Goal: Task Accomplishment & Management: Complete application form

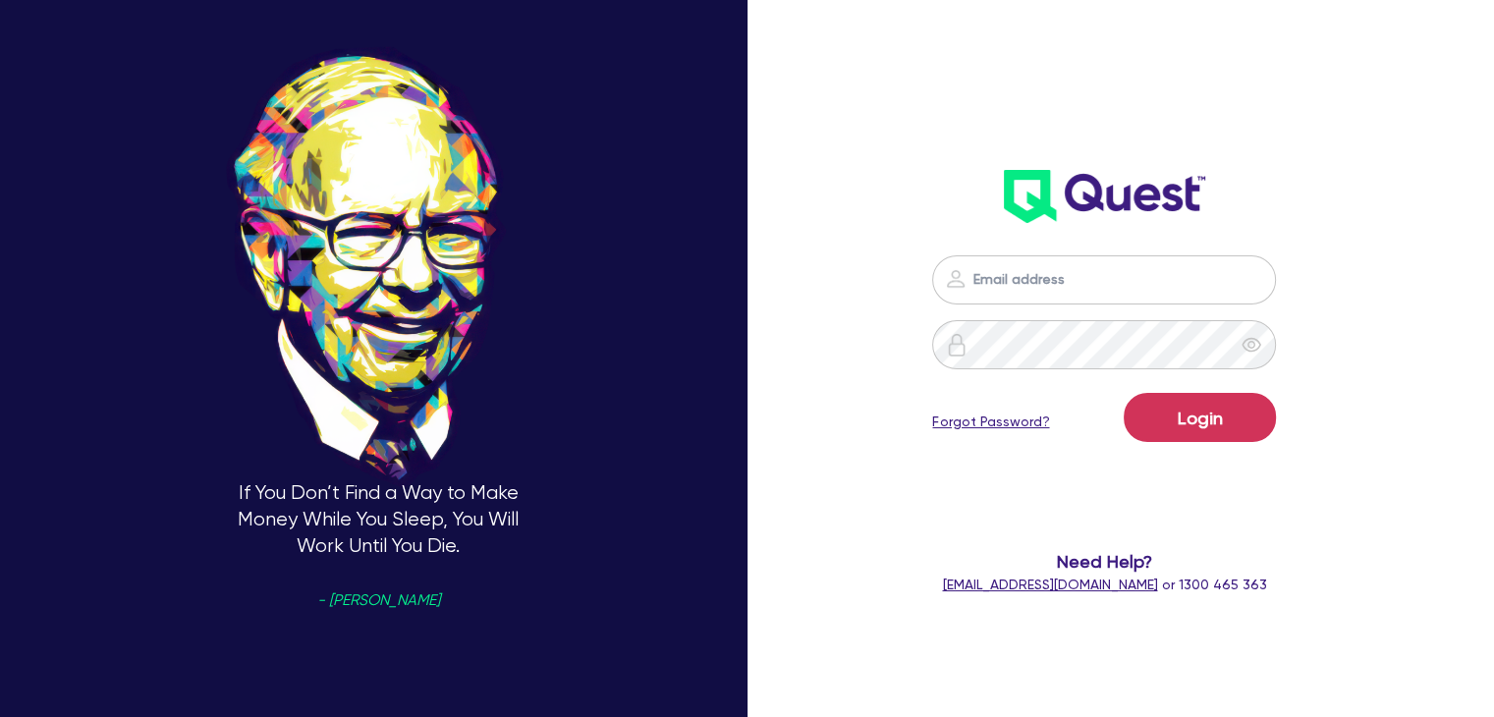
type input "[PERSON_NAME][EMAIL_ADDRESS][DOMAIN_NAME]"
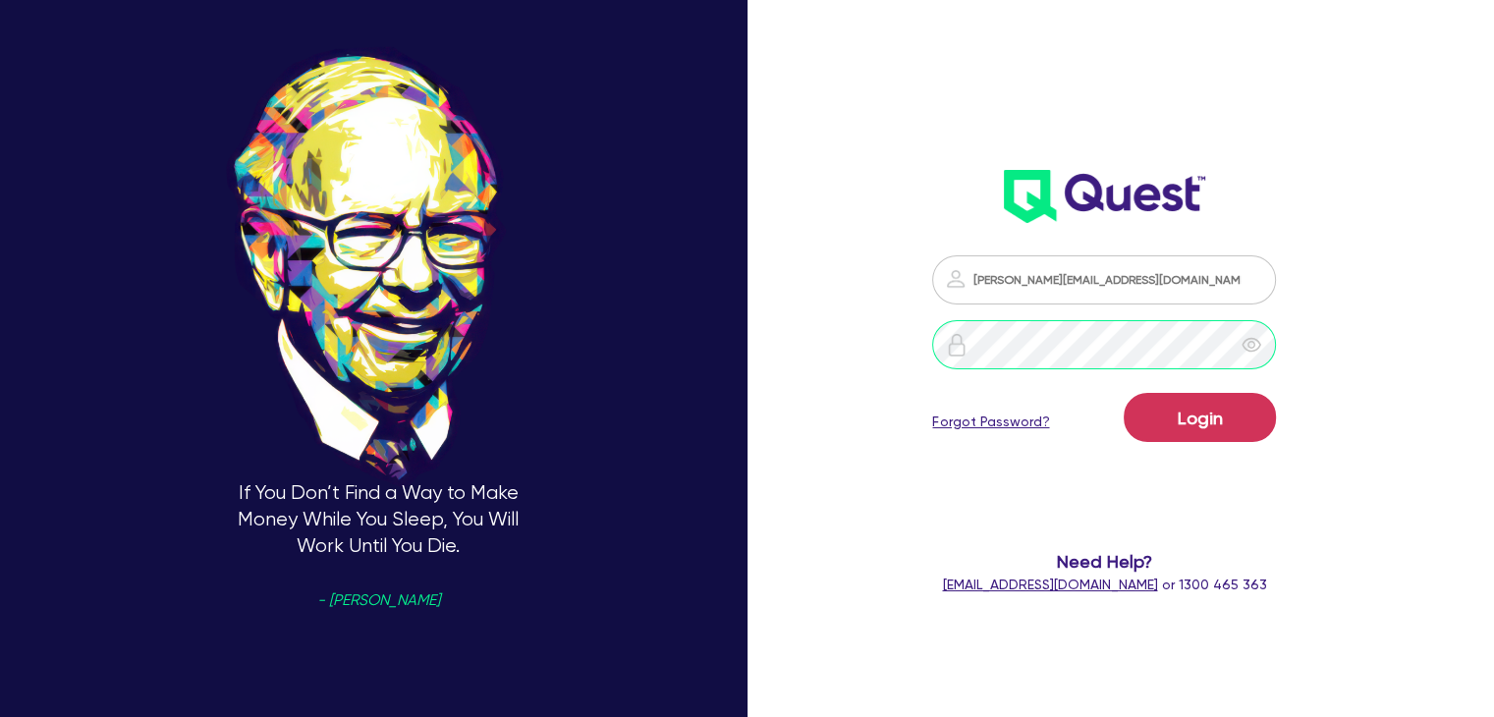
click at [1124, 393] on button "Login" at bounding box center [1200, 417] width 152 height 49
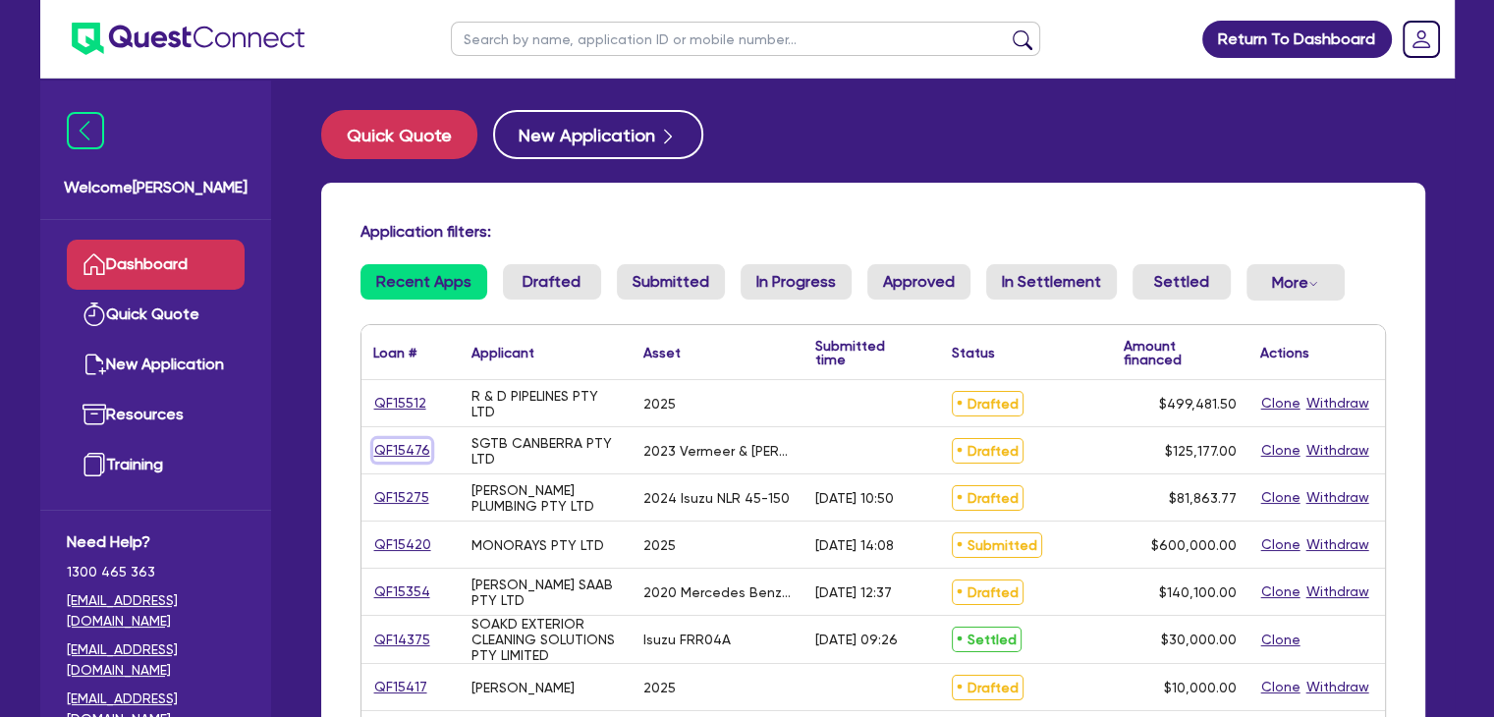
click at [418, 445] on link "QF15476" at bounding box center [402, 450] width 58 height 23
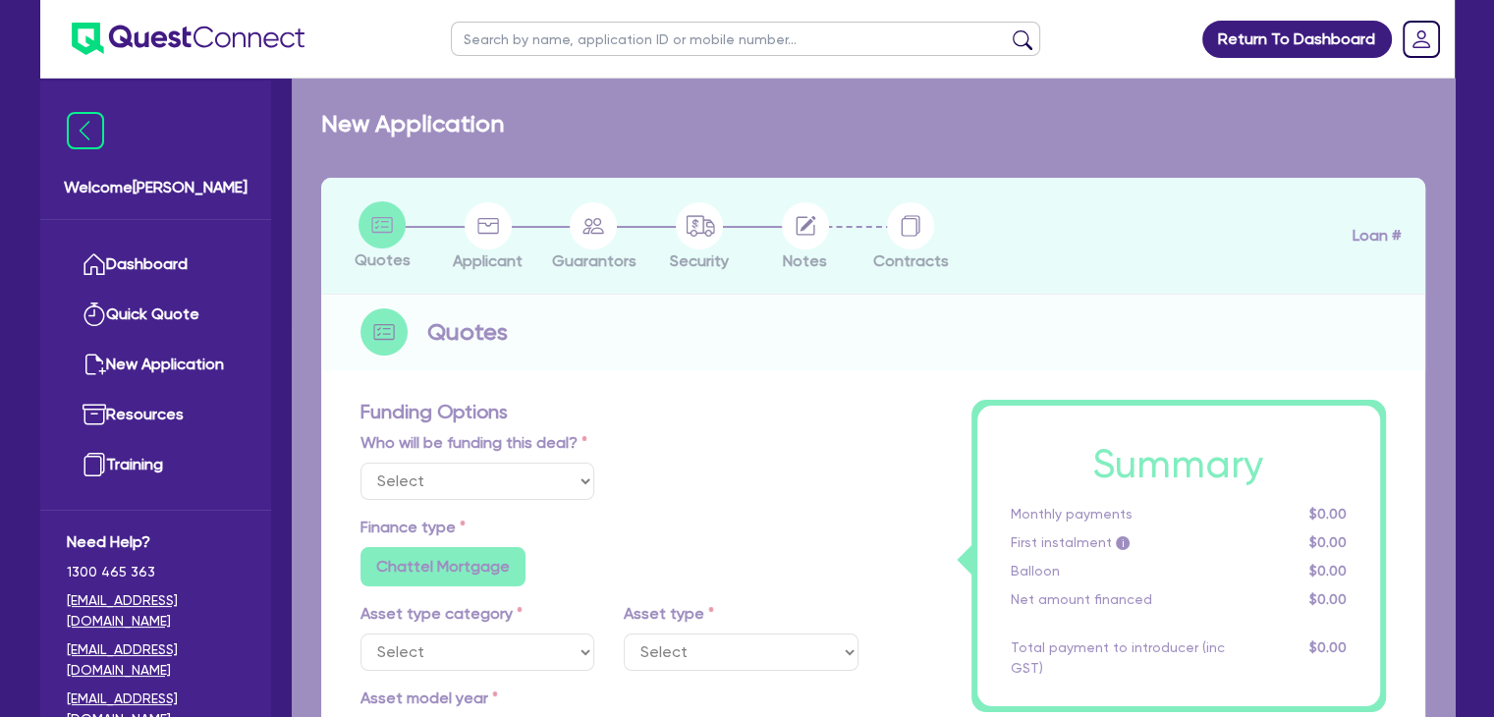
select select "Other"
select select "PRIMARY_ASSETS"
type input "2023"
radio input "true"
type input "127,677"
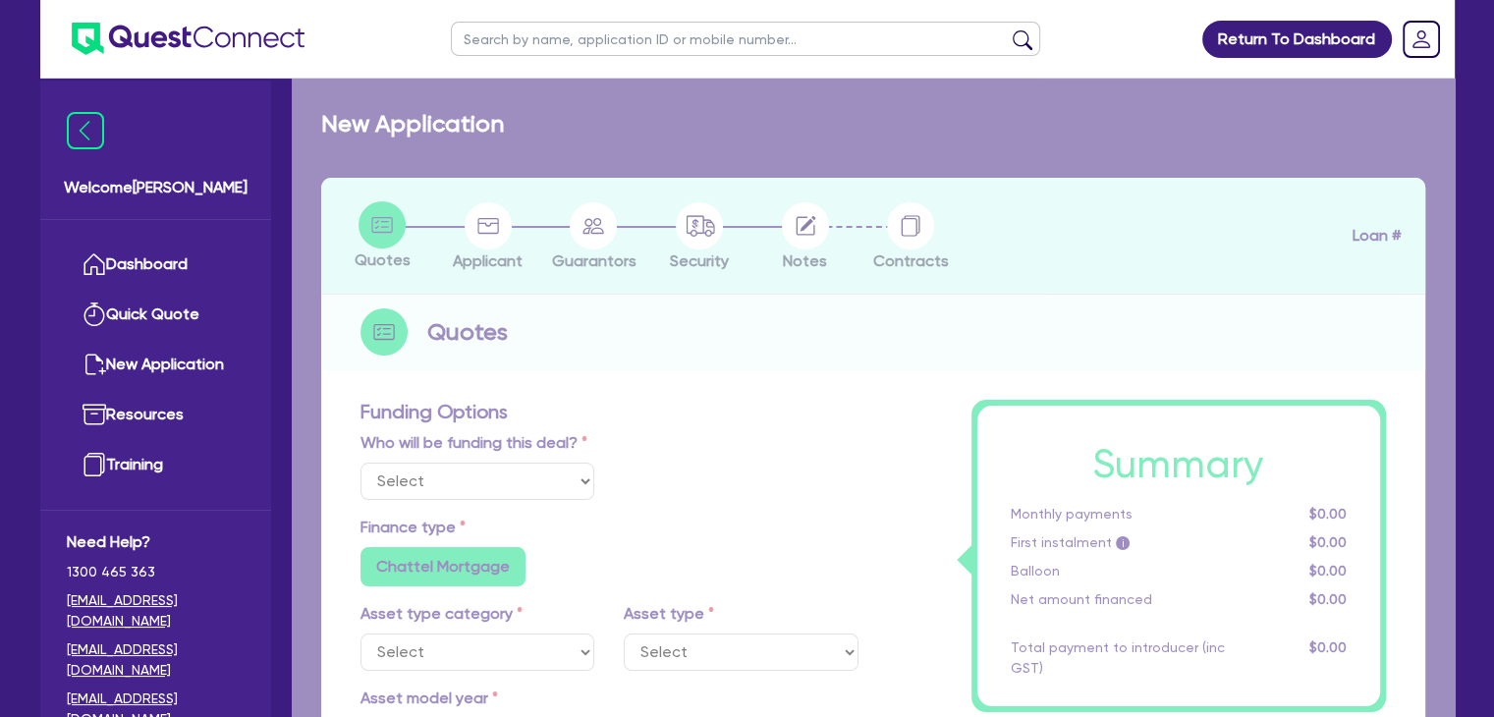
type input "2,500"
type input "4"
type input "5,007.08"
type input "6.69"
type input "900"
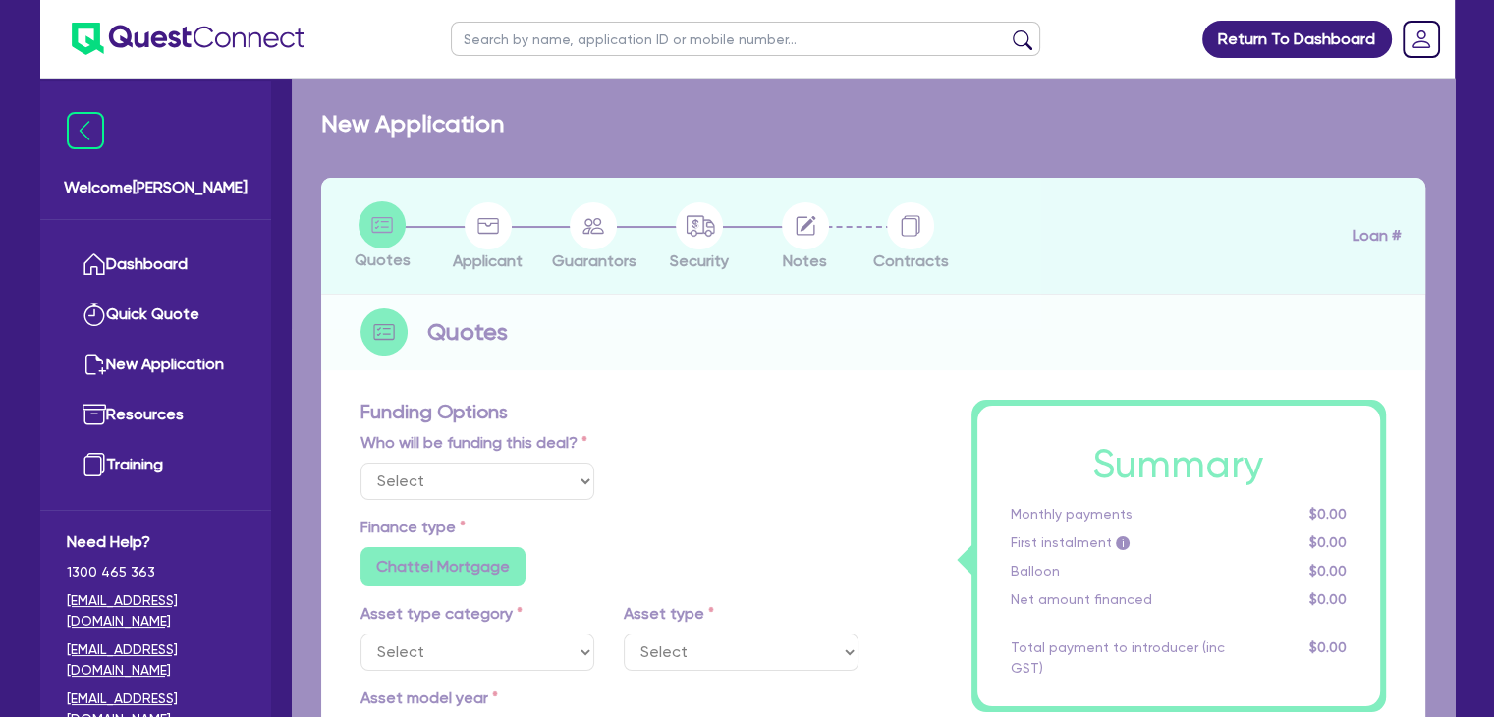
radio input "false"
select select "YELLOW_GOODS_AND_EXCAVATORS"
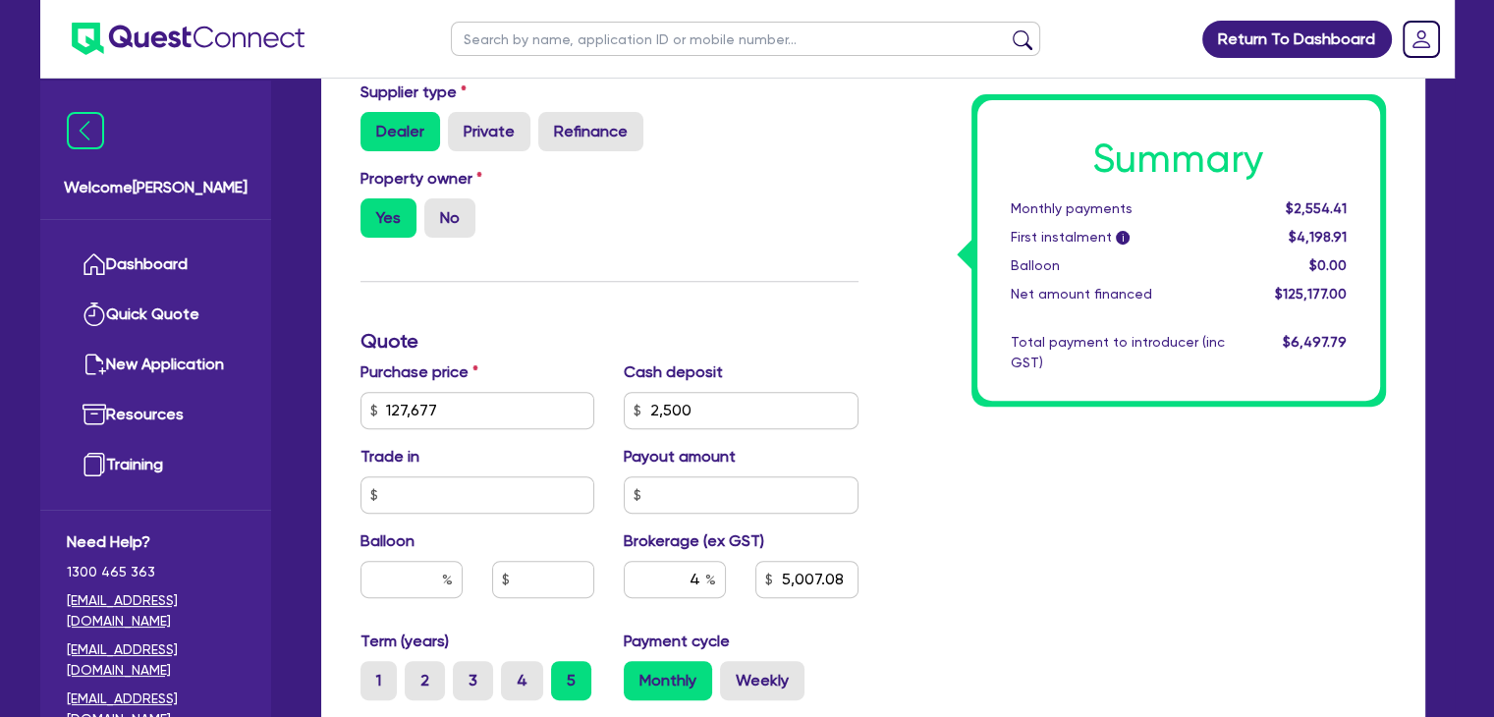
scroll to position [831, 0]
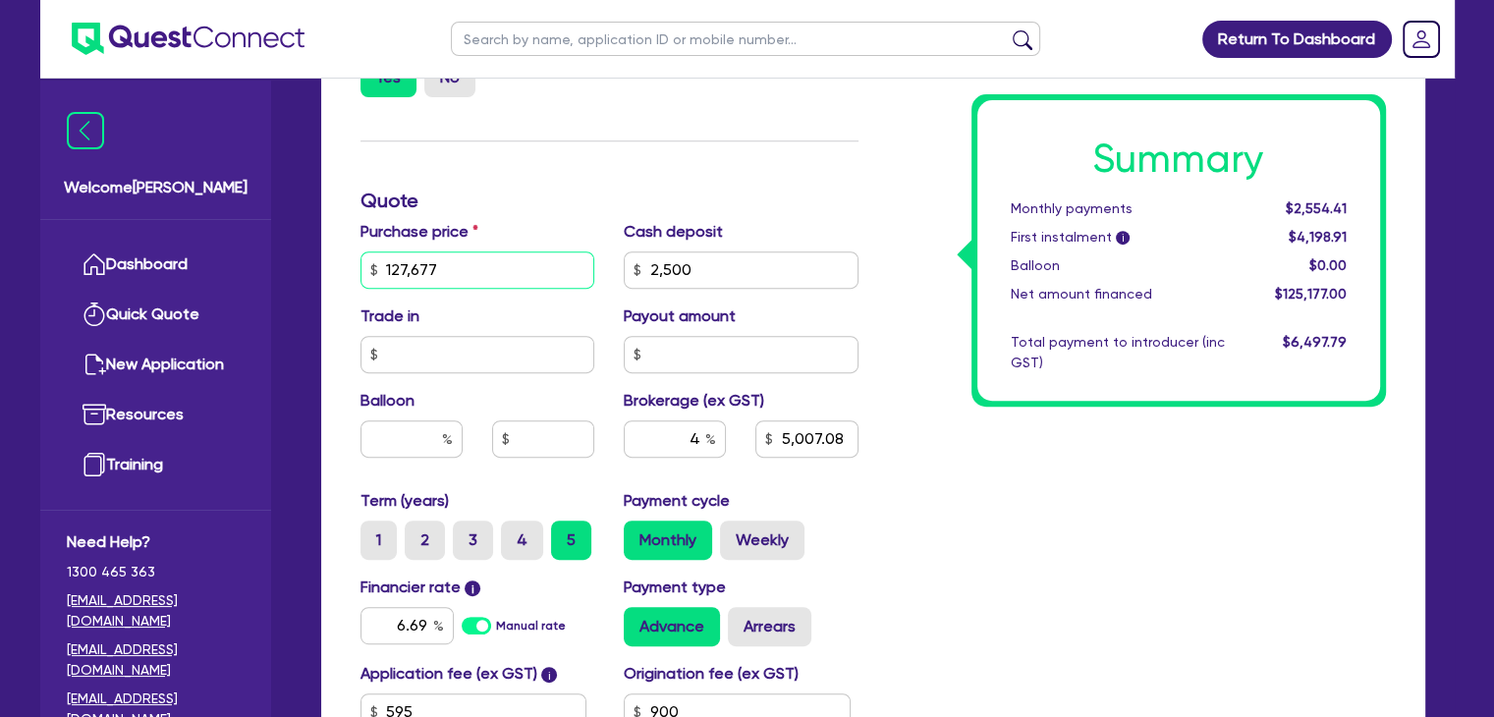
click at [463, 260] on input "127,677" at bounding box center [478, 270] width 235 height 37
type input "2"
type input "2,500"
type input "5,007.08"
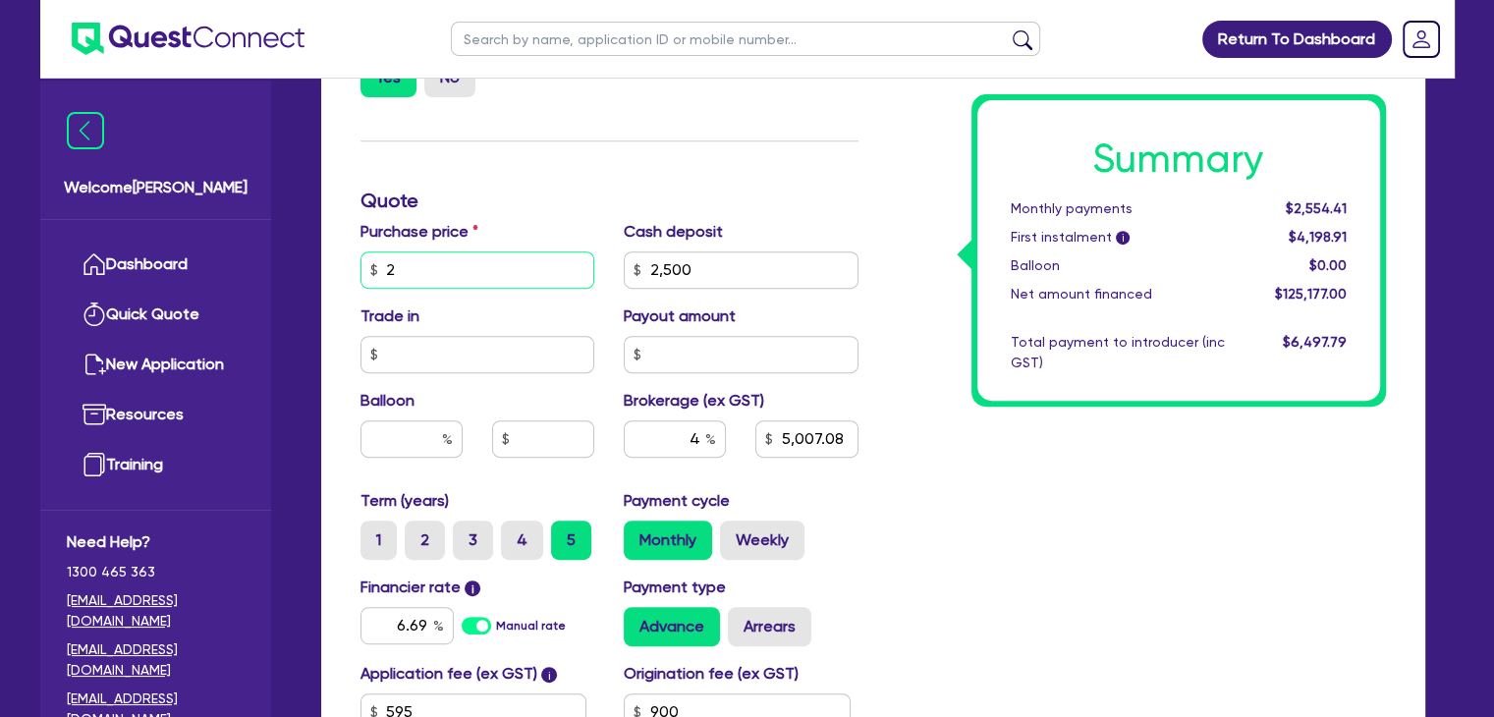
type input "25"
type input "2,500"
type input "5,007.08"
type input "254"
type input "2,500"
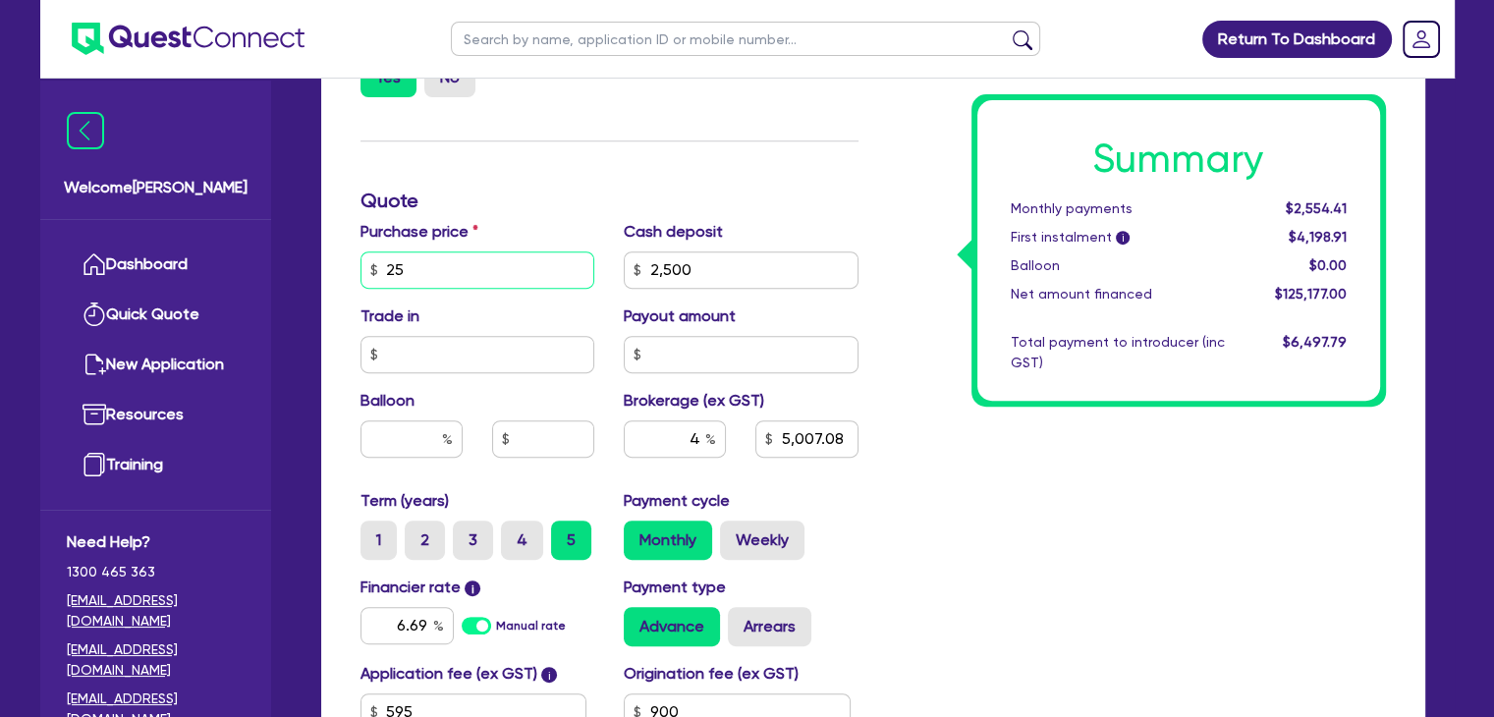
type input "5,007.08"
type input "2,548"
type input "2,500"
type input "5,007.08"
type input "25,489"
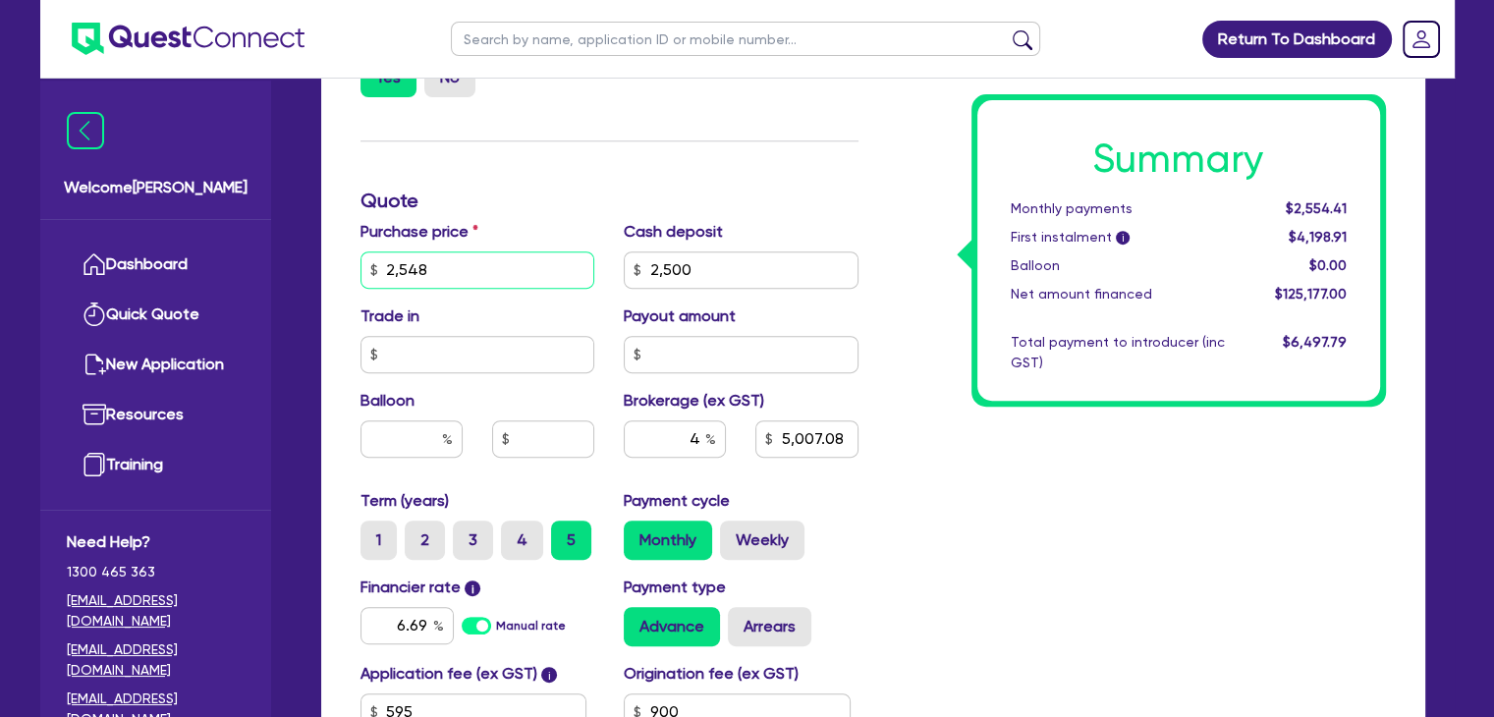
type input "2,500"
type input "5,007.08"
type input "254,898"
type input "2,500"
type input "5,007.08"
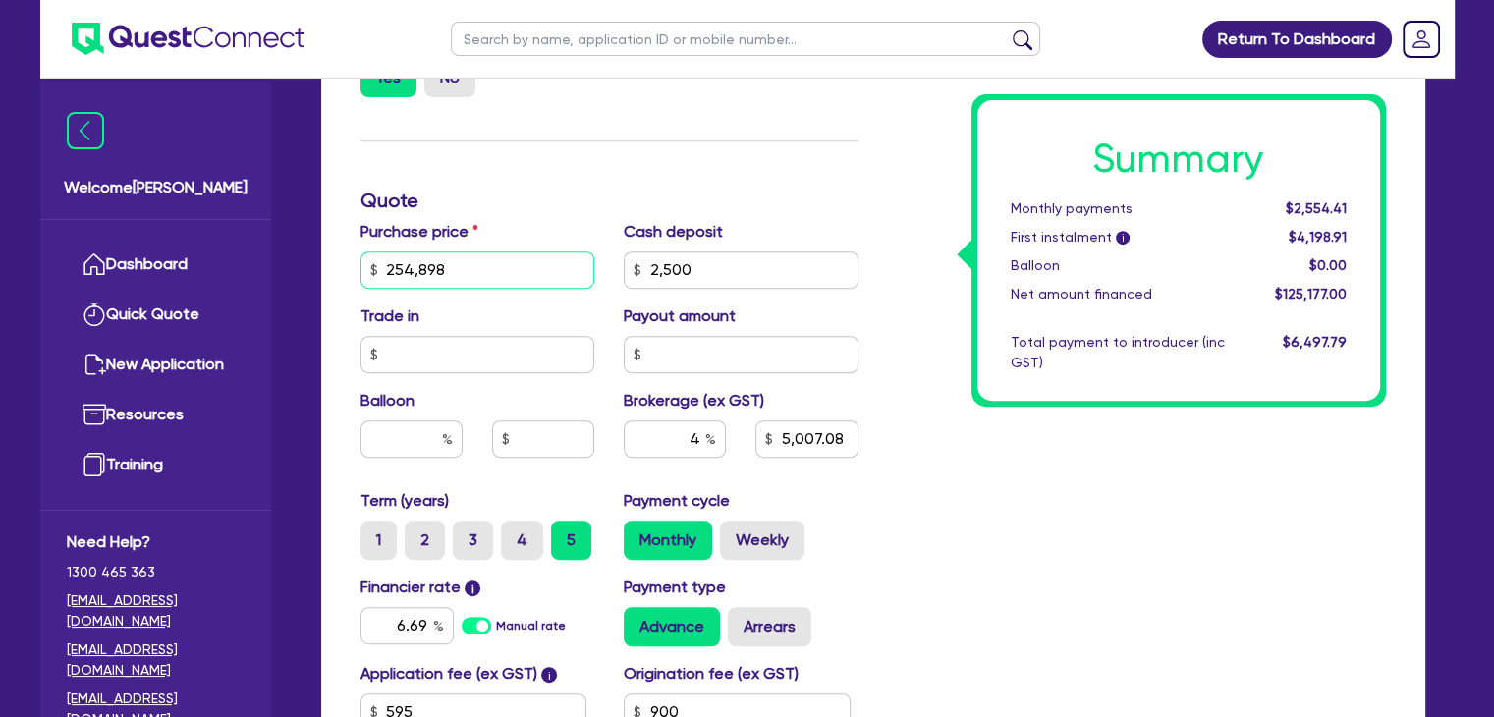
type input "254,898."
type input "2,500"
type input "5,007.08"
type input "254,898.6"
type input "2,500"
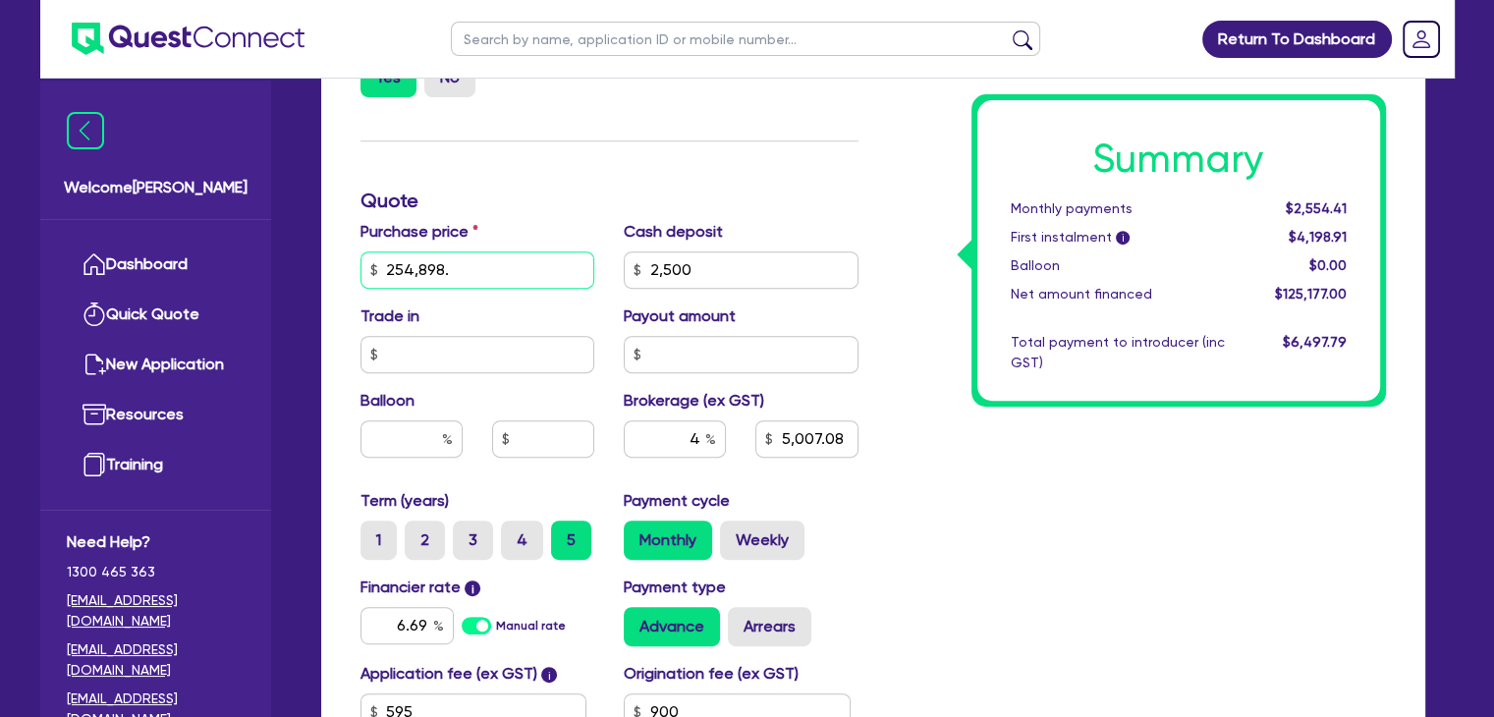
type input "5,007.08"
type input "254,898.60"
type input "2,500"
type input "5,007.08"
type input "254,898.60"
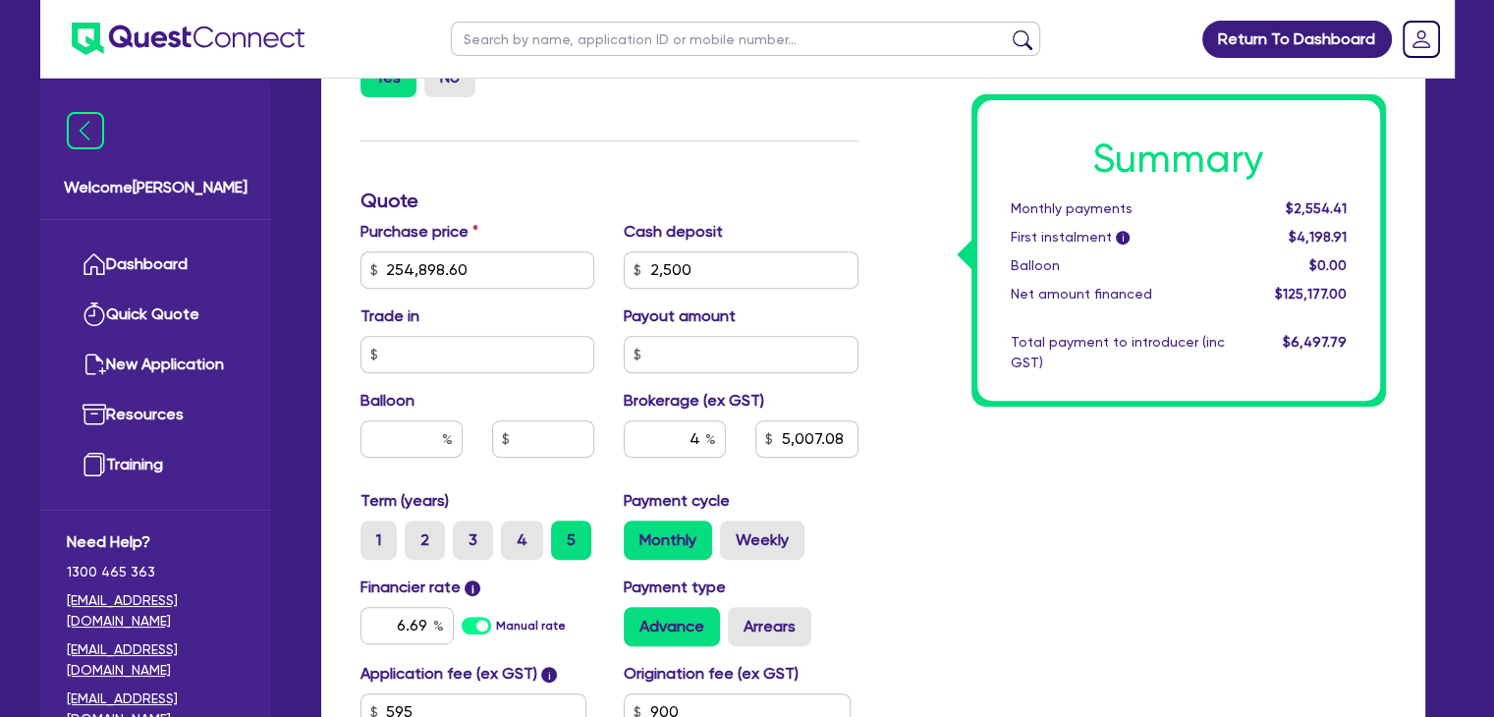
click at [525, 217] on div "Funding Options Who will be funding this deal? Select I will fund 100% I will c…" at bounding box center [610, 201] width 528 height 1265
type input "2,500"
type input "5,007.08"
type input "2,500"
type input "10,095.94"
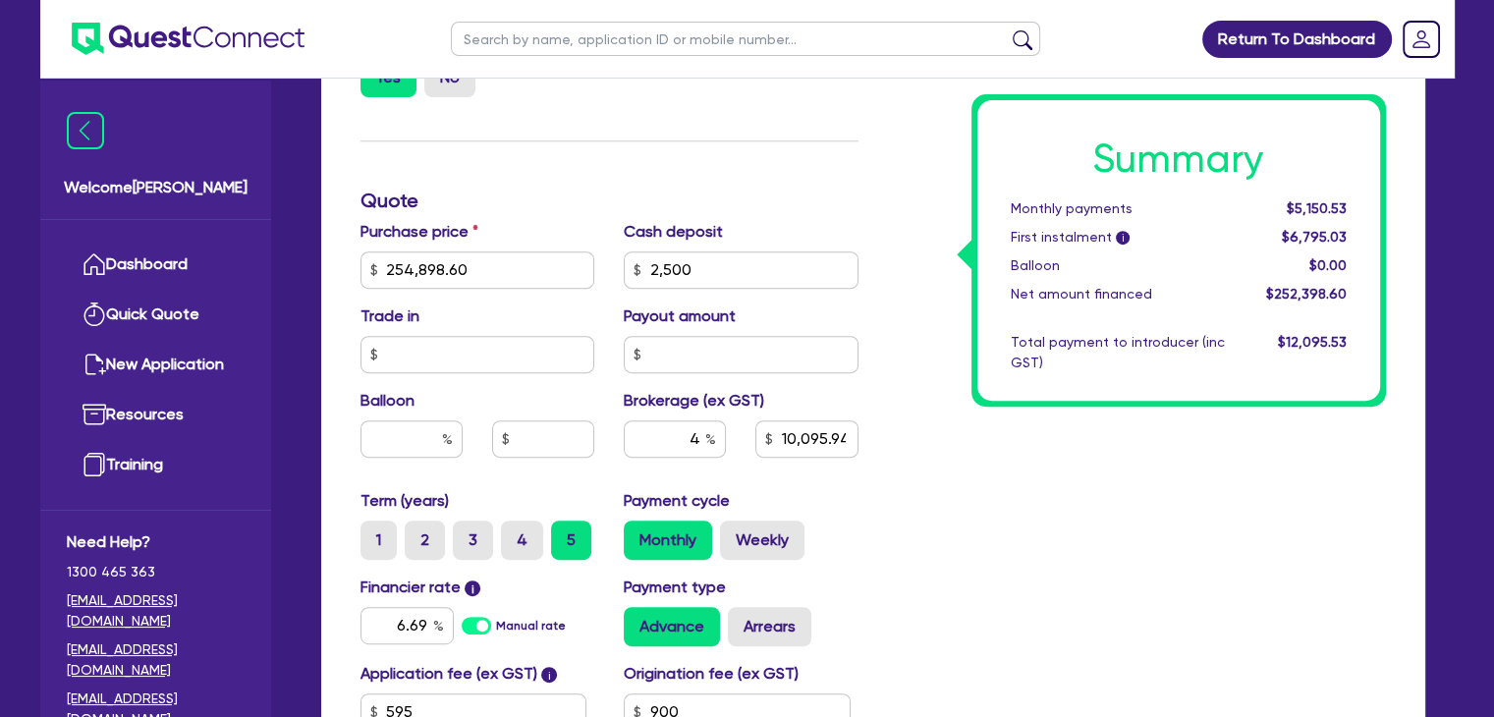
scroll to position [966, 0]
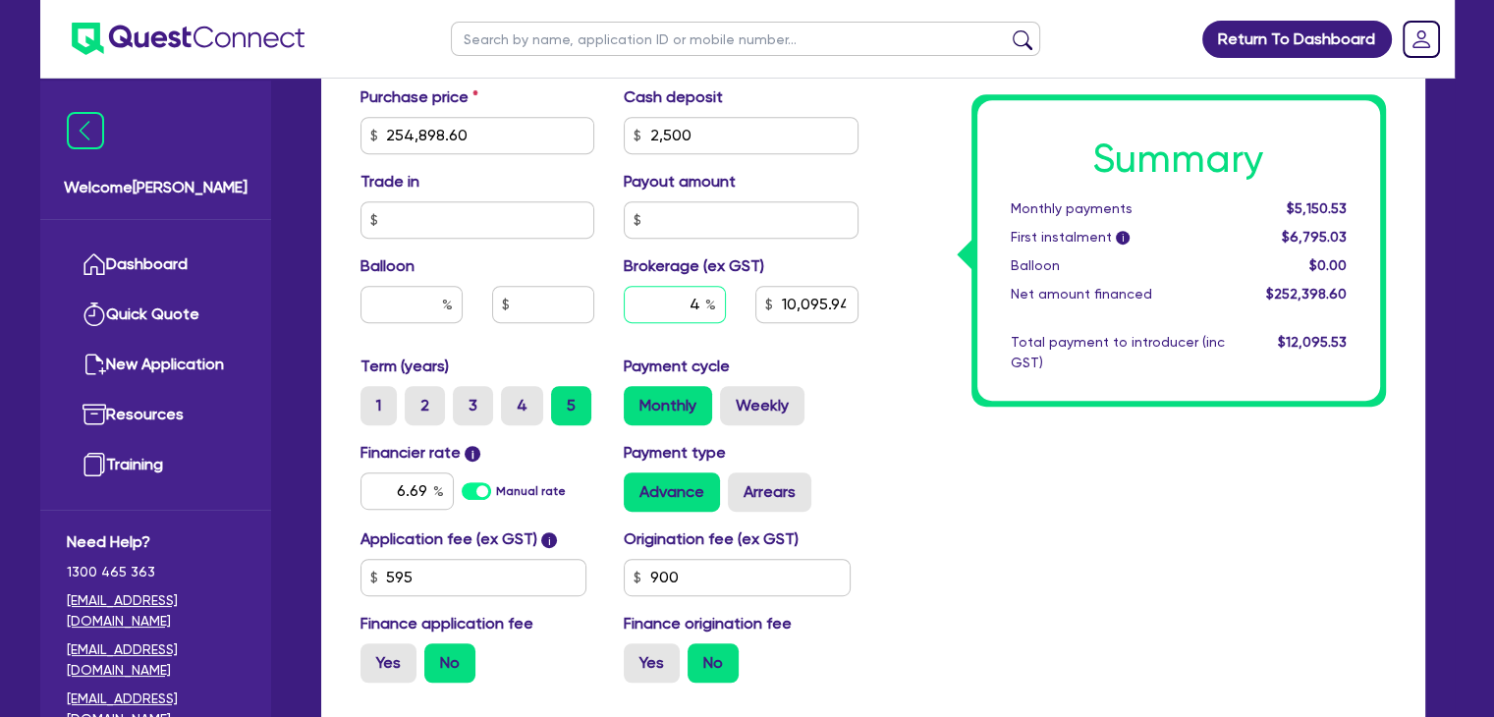
click at [700, 304] on input "4" at bounding box center [675, 304] width 102 height 37
type input "2,500"
type input "2"
type input "10,095.94"
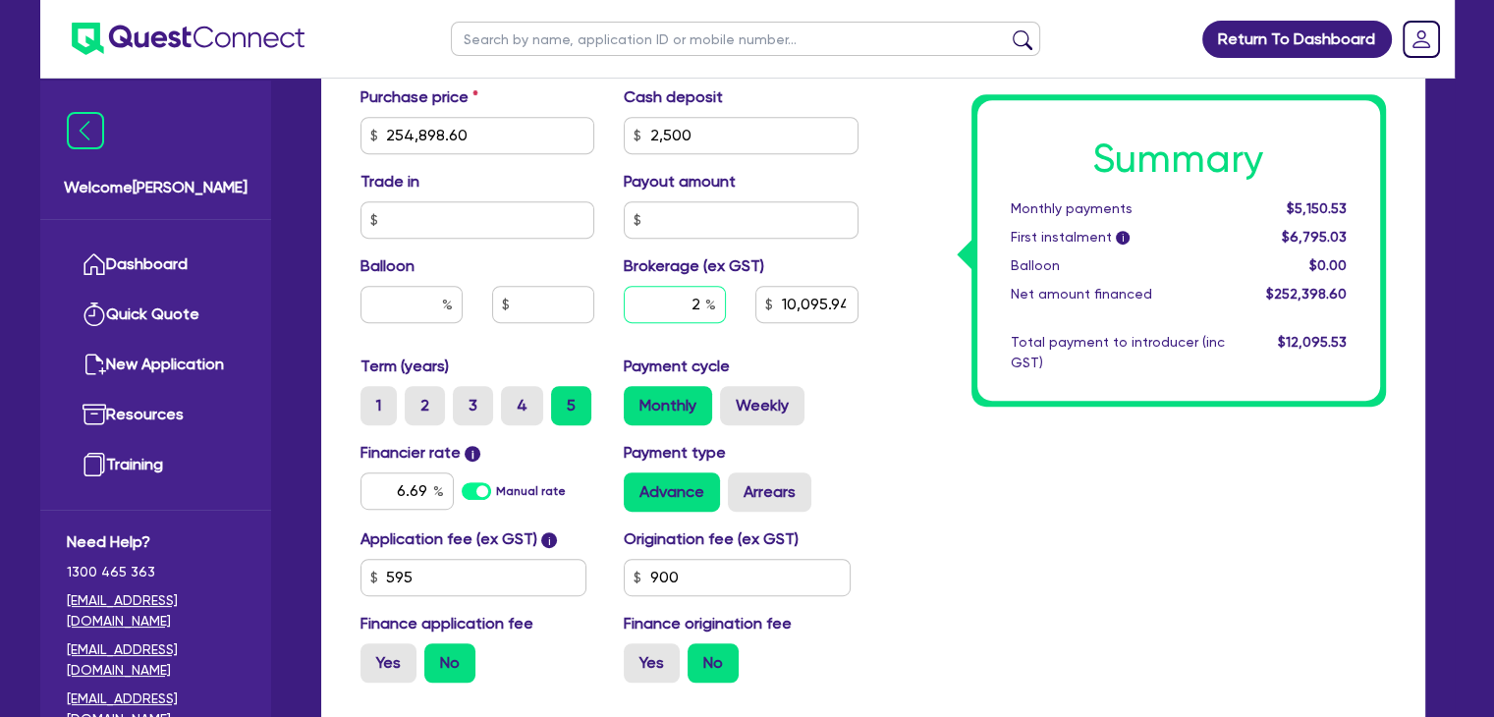
type input "2"
click at [882, 448] on div "Summary Monthly payments $5,150.53 First instalment i $6,795.03 Balloon $0.00 N…" at bounding box center [1137, 66] width 528 height 1265
type input "2,500"
type input "10,095.94"
type input "2,500"
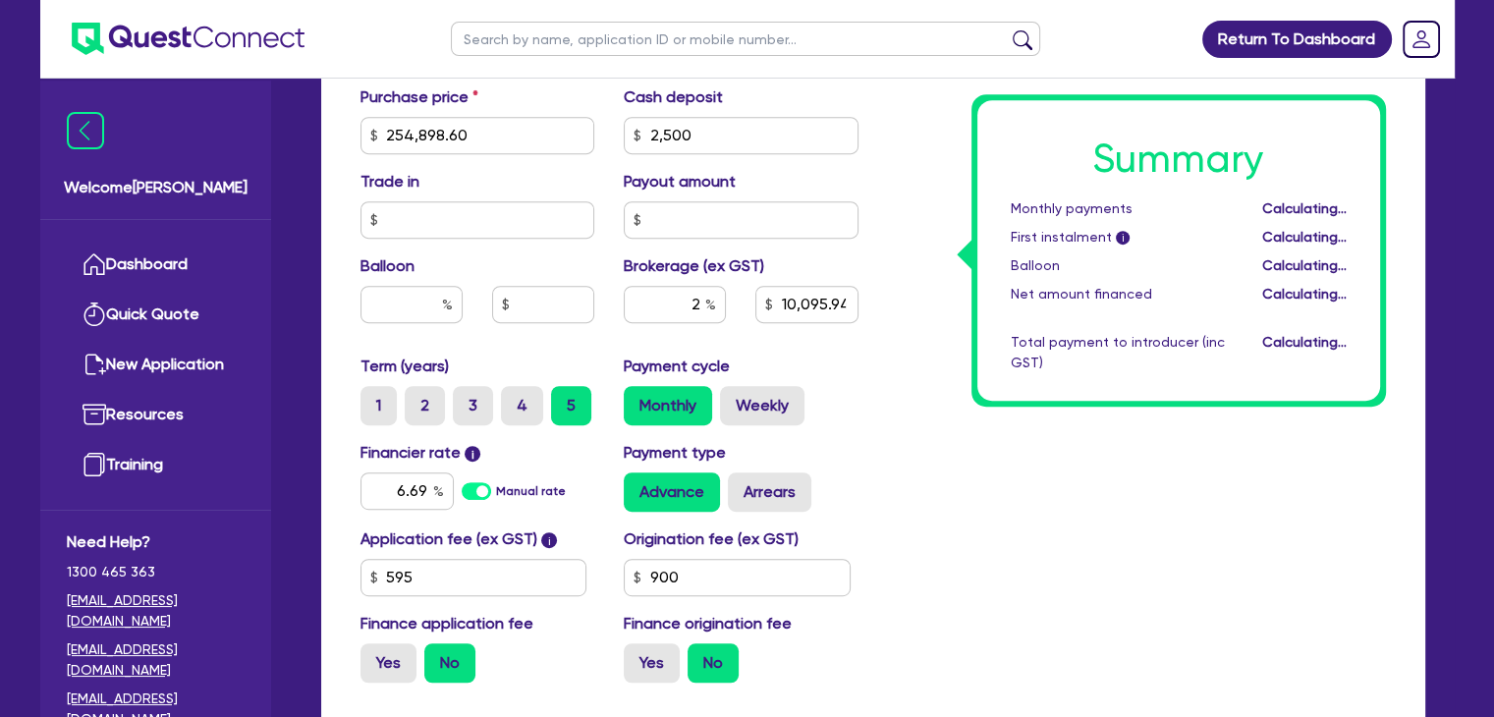
type input "5,047.97"
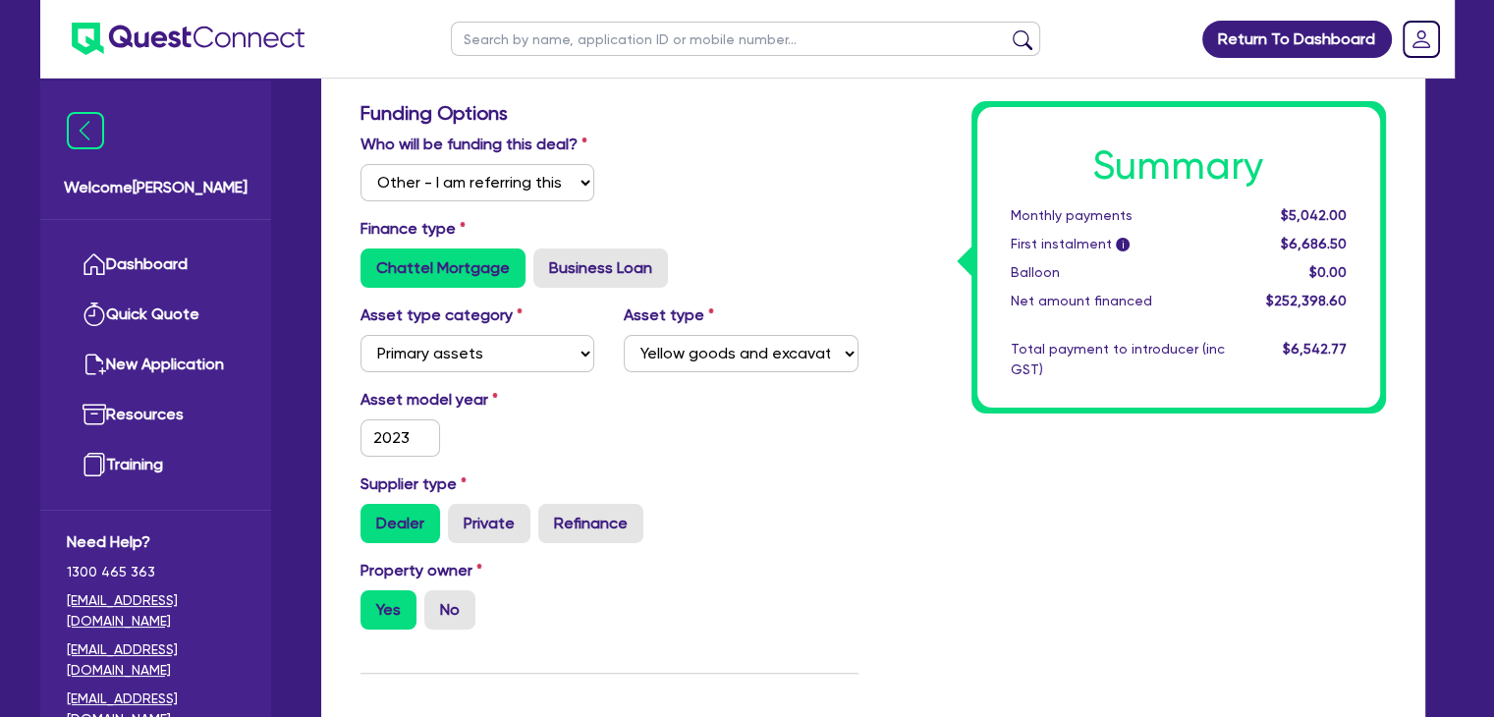
scroll to position [0, 0]
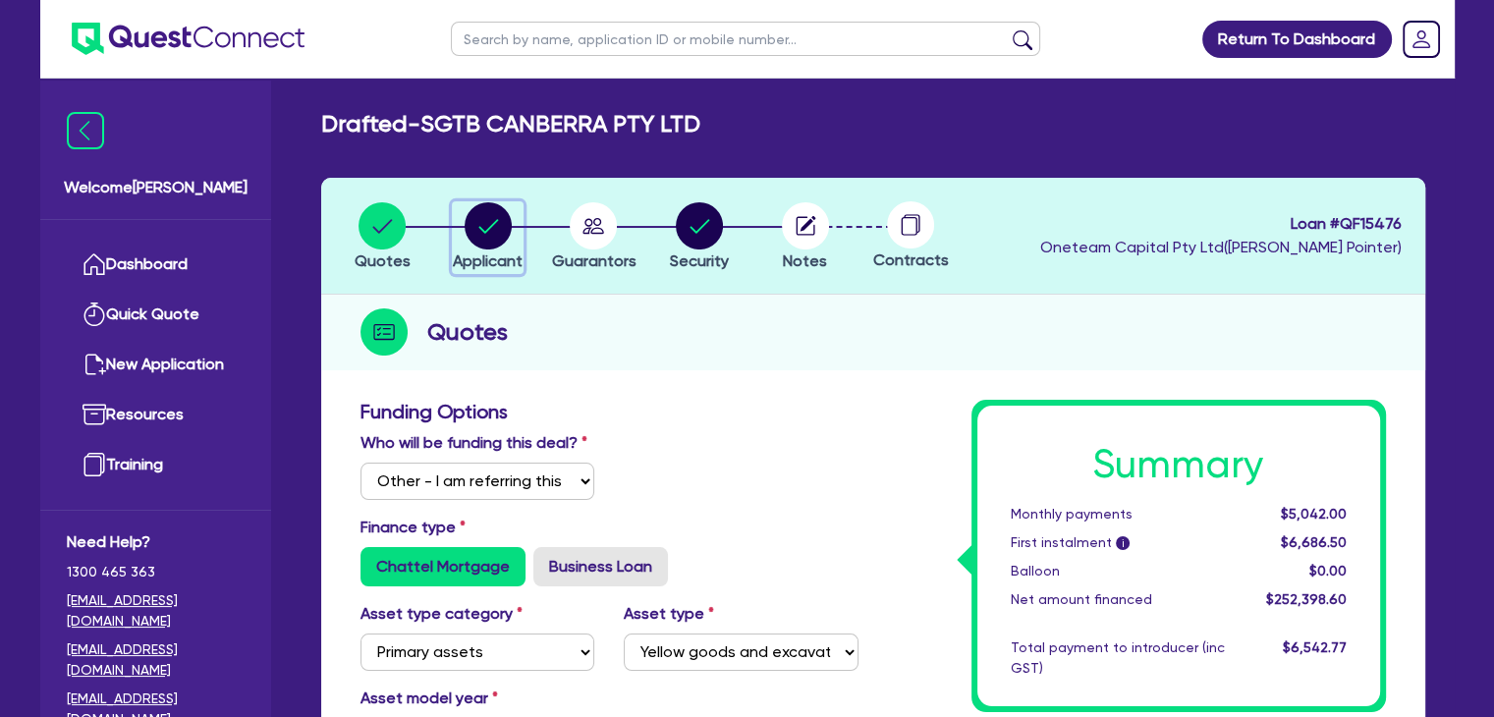
click at [474, 225] on circle "button" at bounding box center [488, 225] width 47 height 47
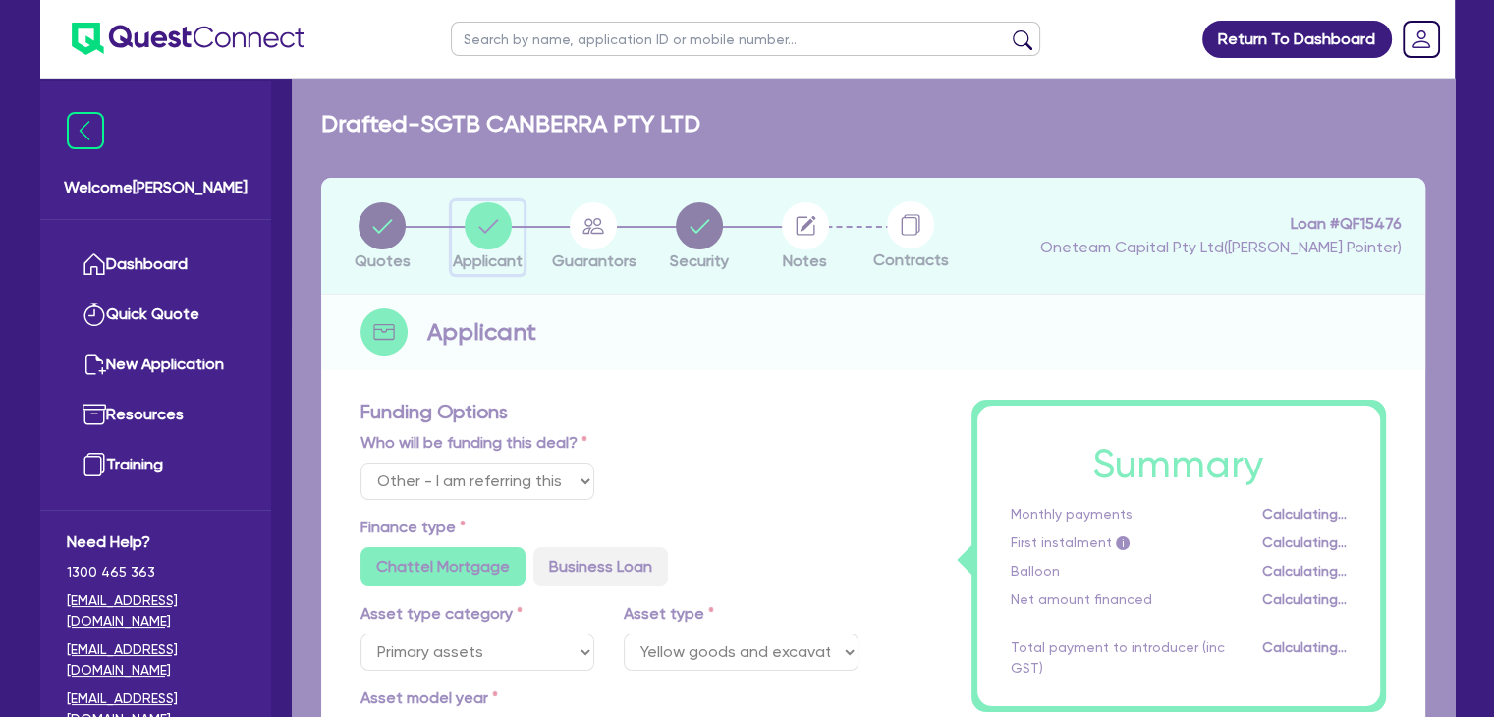
select select "COMPANY"
select select "BUILDING_CONSTRUCTION"
select select "TRADES_SERVICES_BUSINESSES_GOVERNMENT"
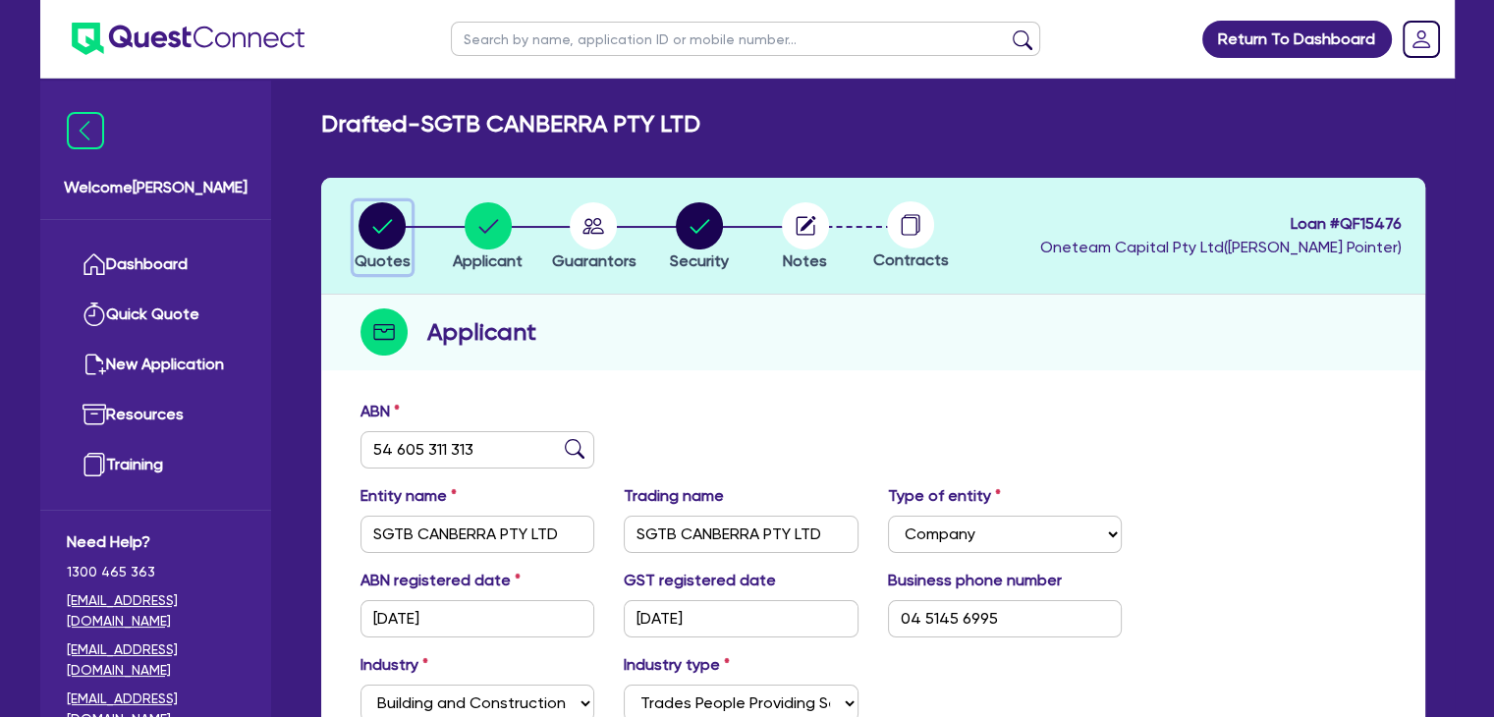
click at [372, 218] on circle "button" at bounding box center [382, 225] width 47 height 47
select select "Other"
select select "PRIMARY_ASSETS"
select select "YELLOW_GOODS_AND_EXCAVATORS"
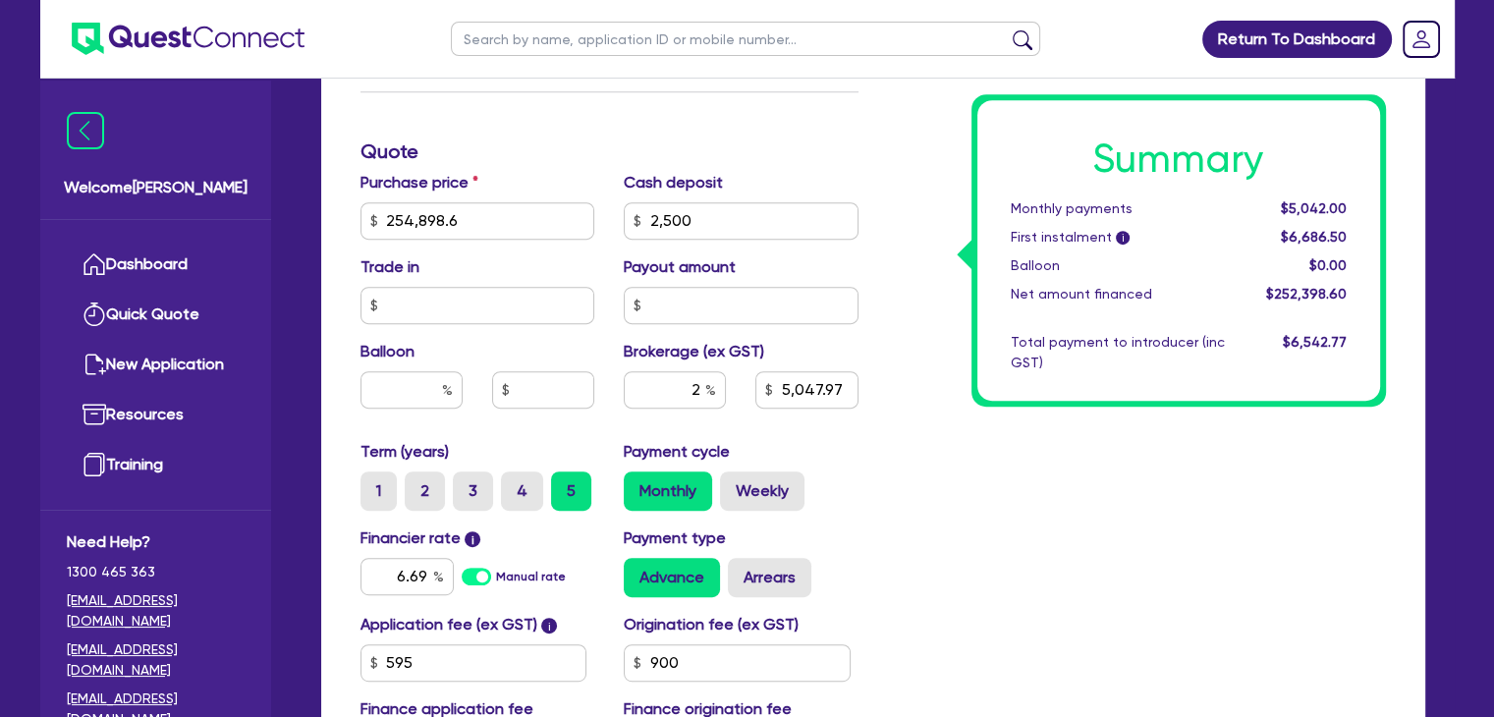
scroll to position [882, 0]
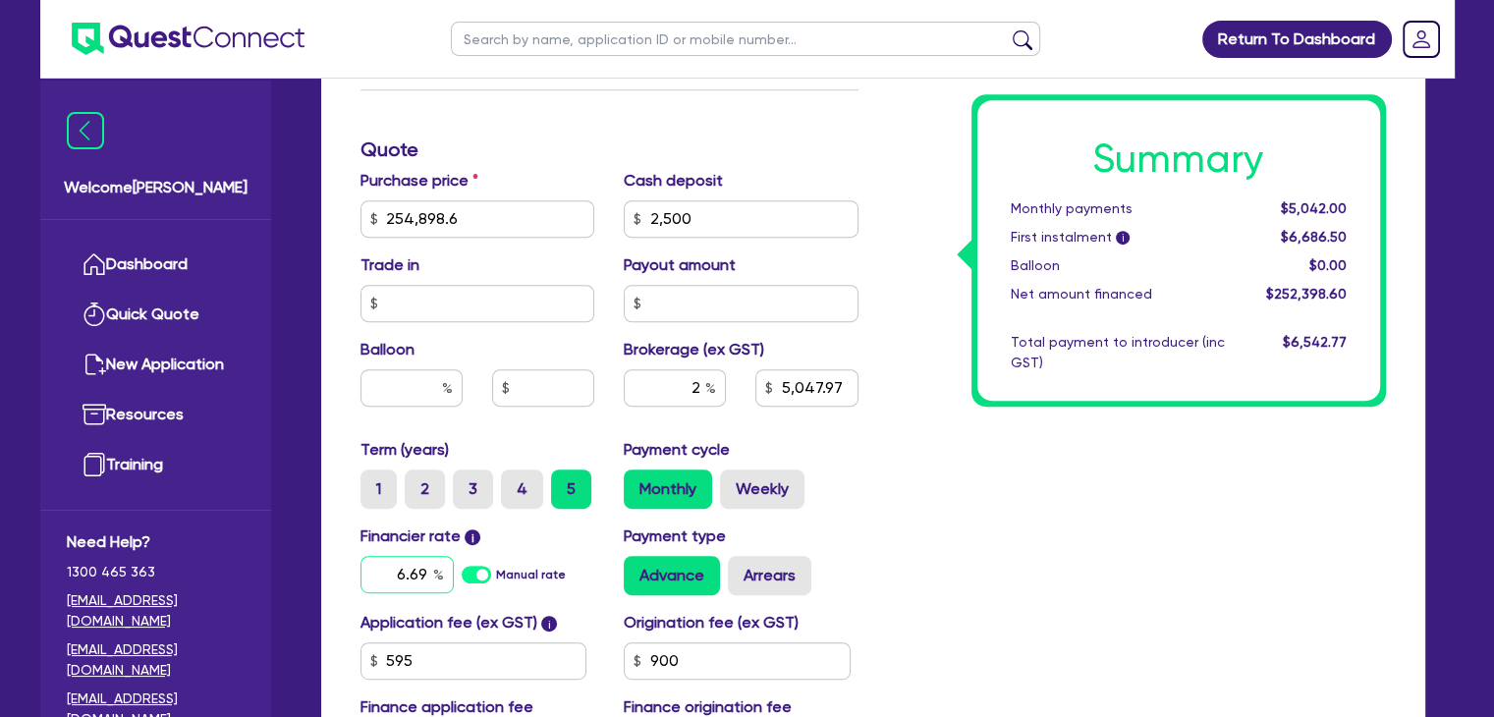
click at [415, 575] on input "6.69" at bounding box center [407, 574] width 93 height 37
type input "254,898.6"
type input "2,500"
type input "5,047.97"
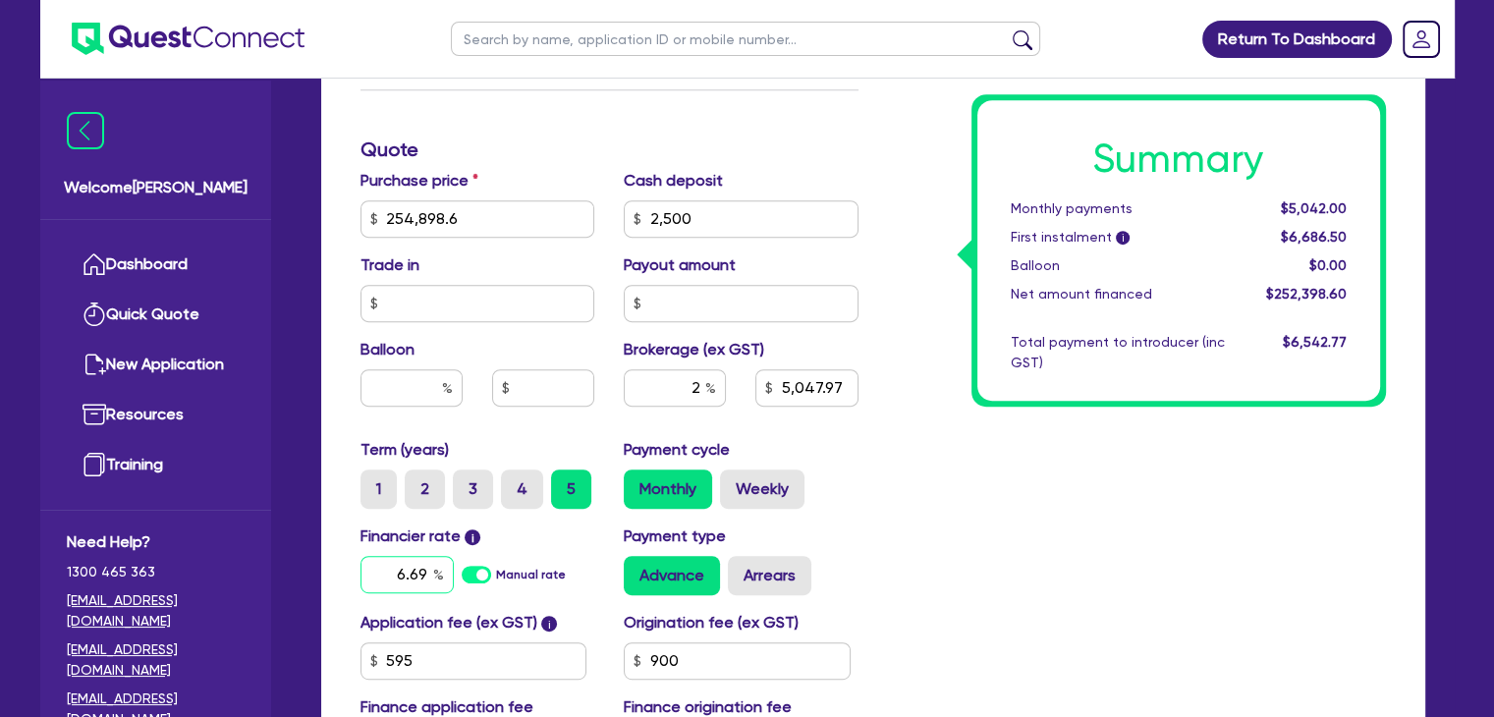
type input "5"
type input "254,898.6"
type input "2,500"
type input "5,047.97"
type input "5."
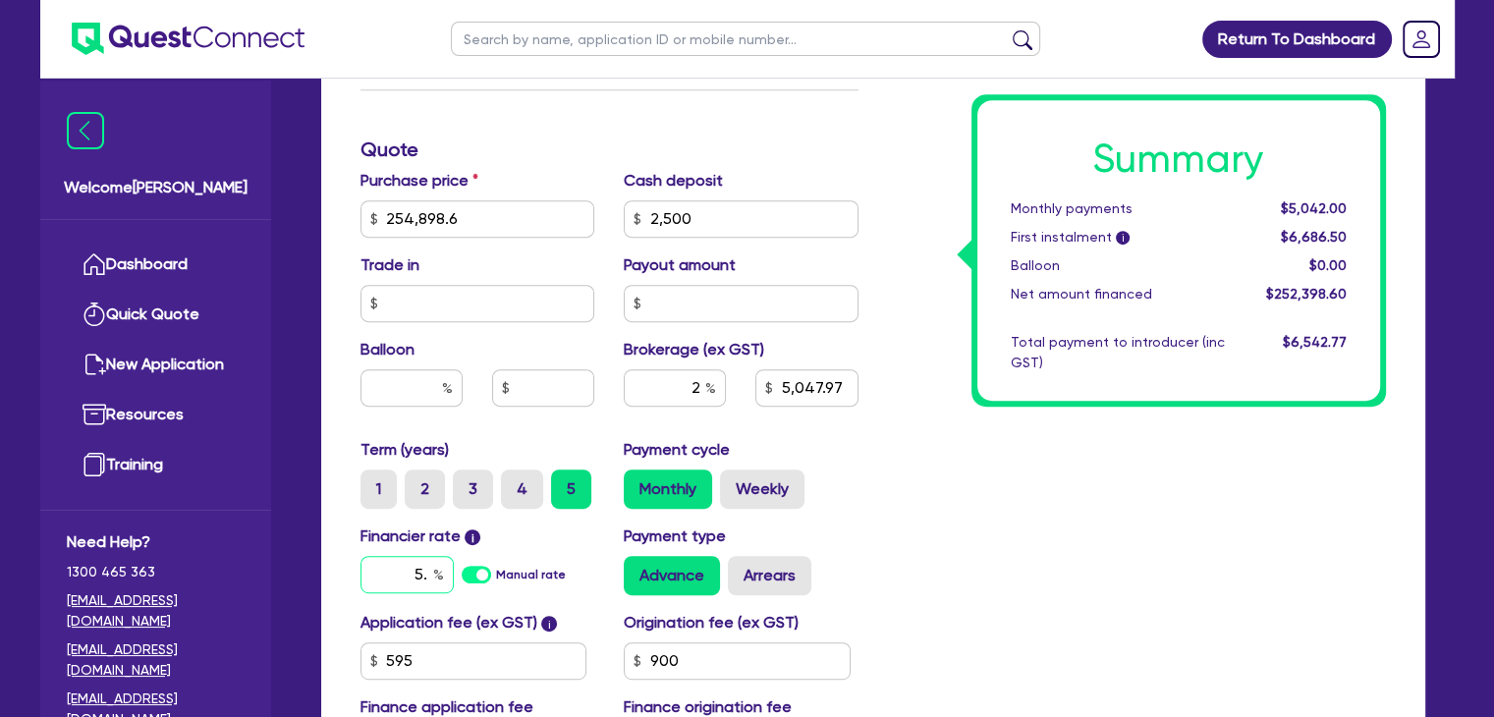
type input "254,898.6"
type input "2,500"
type input "5,047.97"
type input "5.9"
type input "254,898.6"
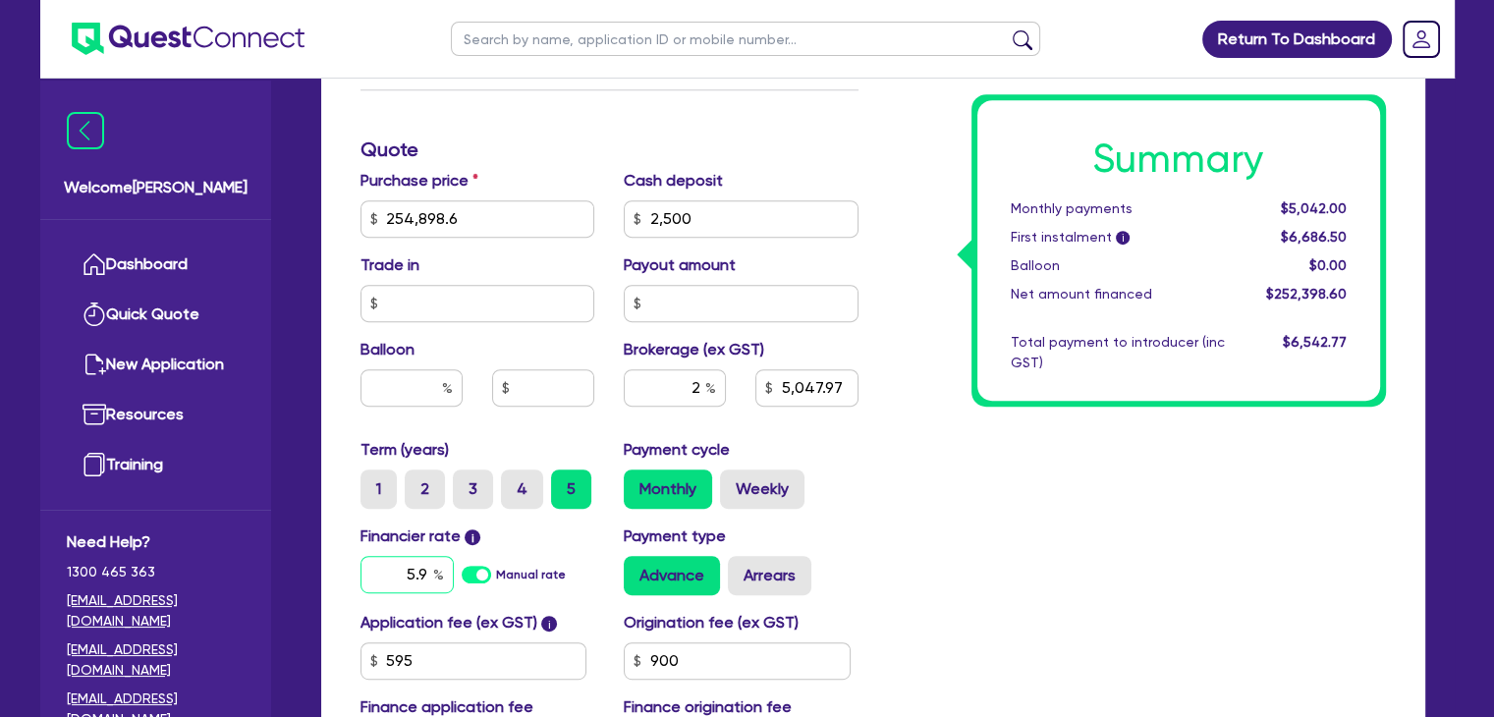
type input "2,500"
type input "5,047.97"
type input "5.99"
type input "254,898.6"
type input "2,500"
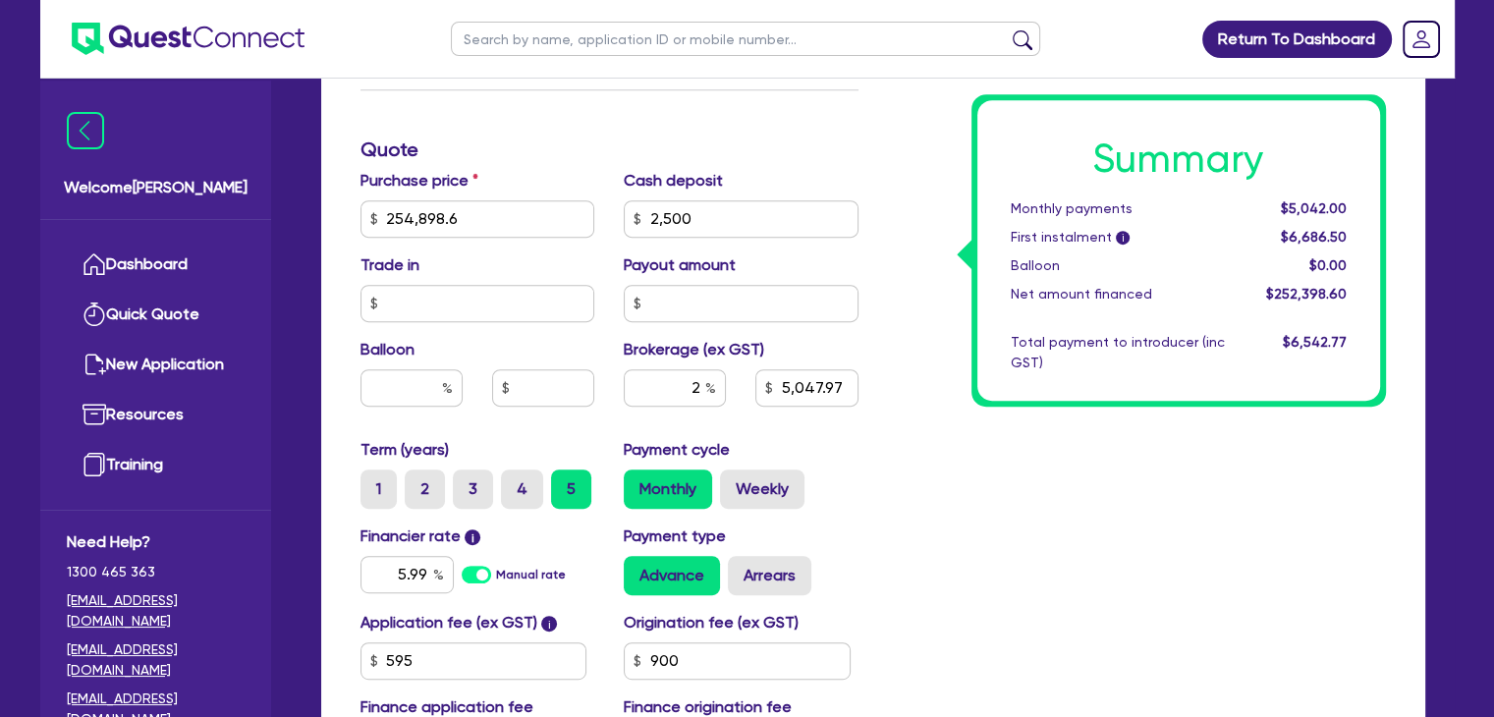
type input "5,047.97"
click at [1132, 559] on div "Summary Monthly payments $5,042.00 First instalment i $6,686.50 Balloon $0.00 N…" at bounding box center [1137, 150] width 528 height 1265
type input "254,898.6"
type input "2,500"
type input "5,047.97"
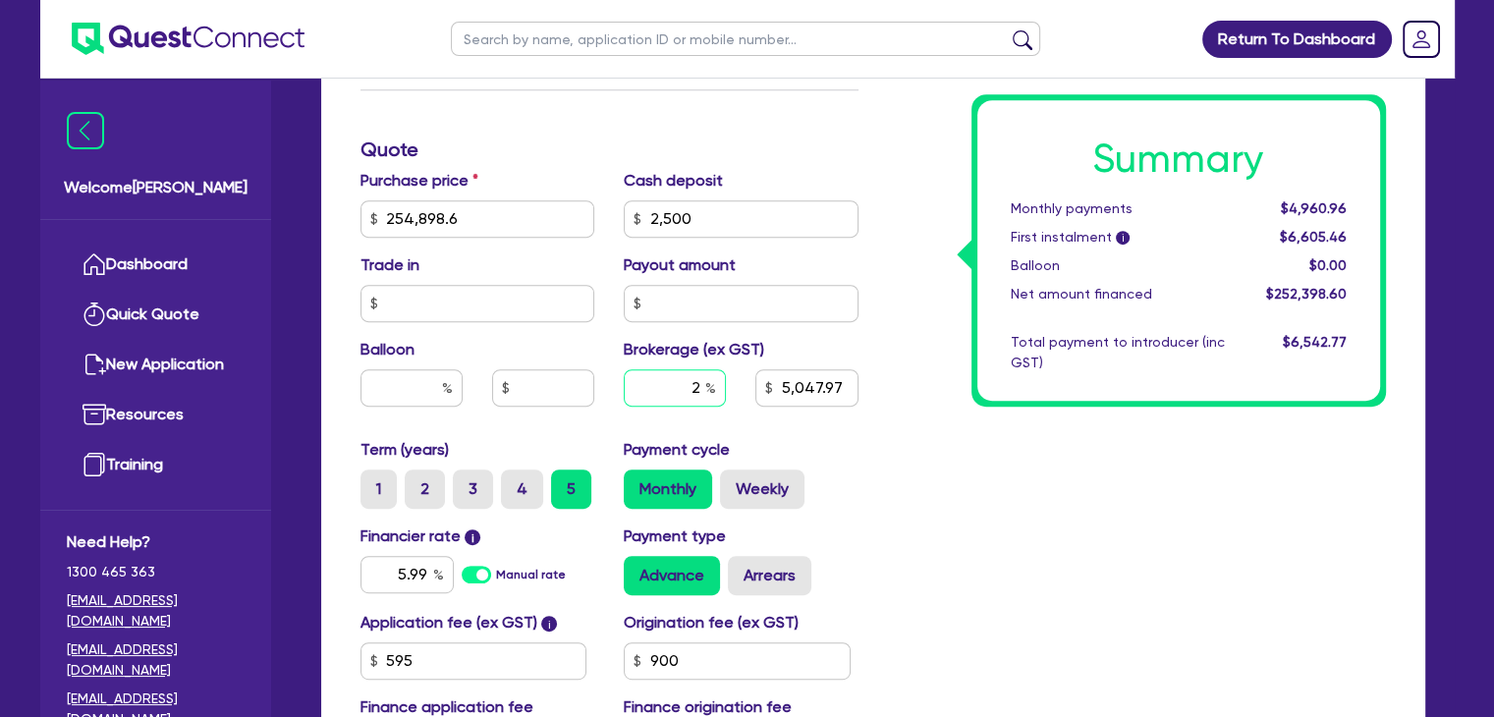
click at [701, 390] on input "2" at bounding box center [675, 387] width 102 height 37
type input "254,898.6"
type input "2,500"
type input "3"
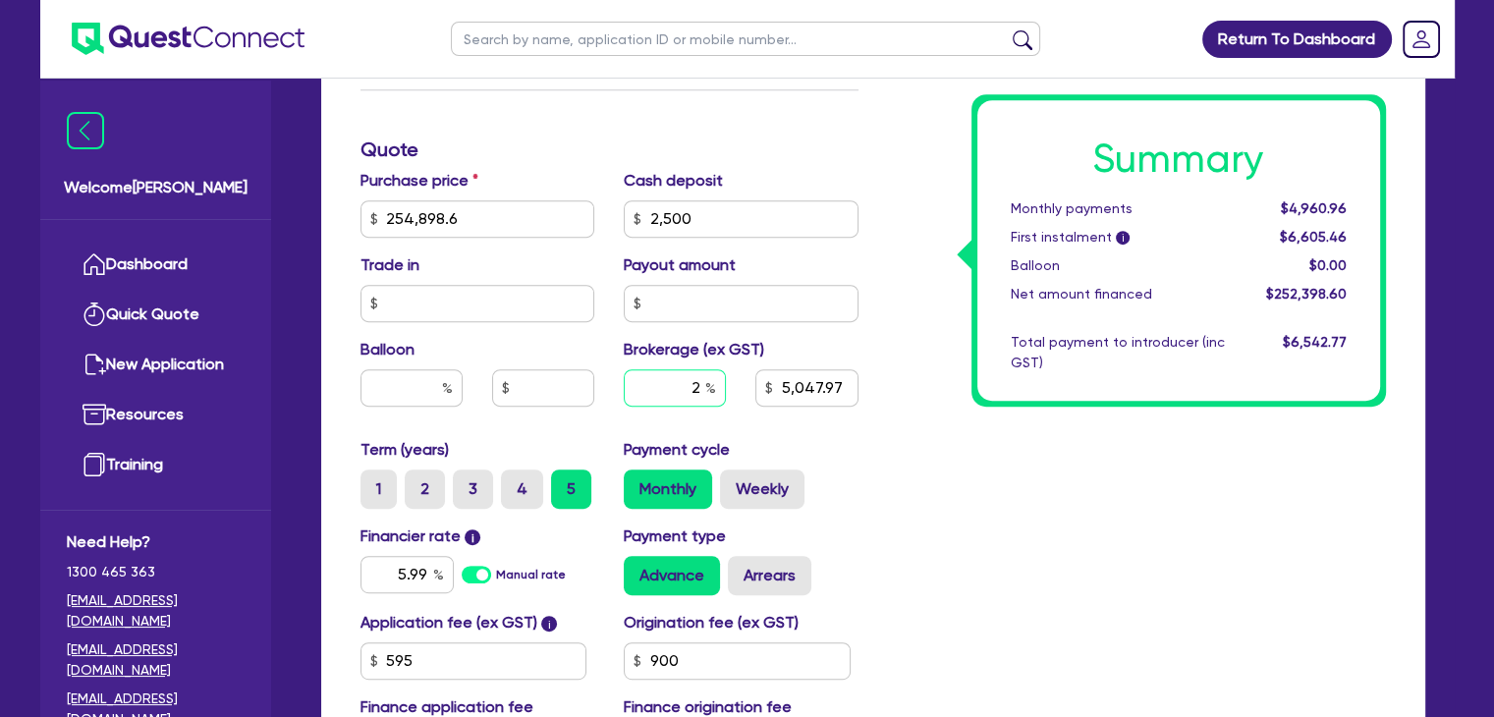
type input "5,047.97"
type input "3"
click at [955, 568] on div "Summary Monthly payments $4,960.96 First instalment i $6,605.46 Balloon $0.00 N…" at bounding box center [1137, 150] width 528 height 1265
type input "254,898.6"
type input "2,500"
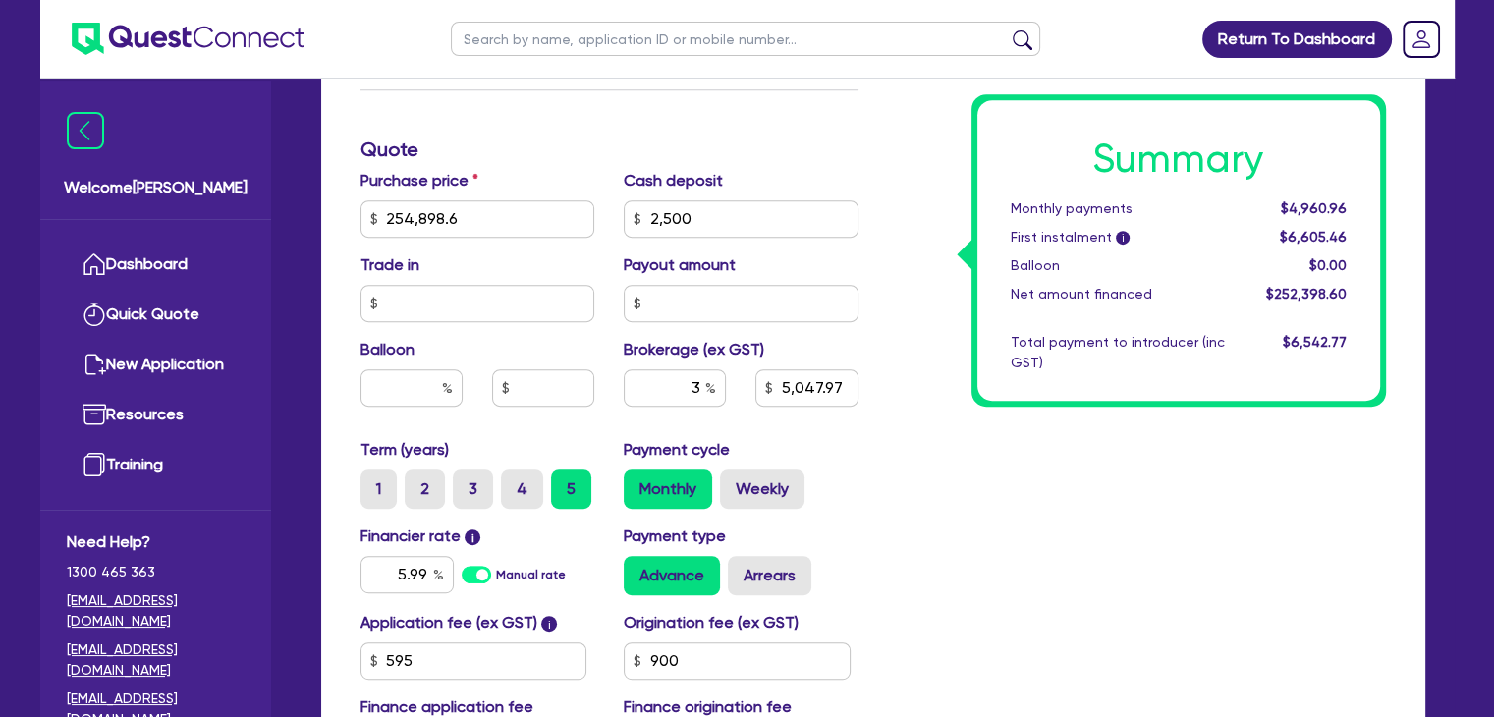
type input "5,047.97"
type input "254,898.6"
type input "2,500"
type input "7,571.96"
click at [698, 388] on input "3" at bounding box center [675, 387] width 102 height 37
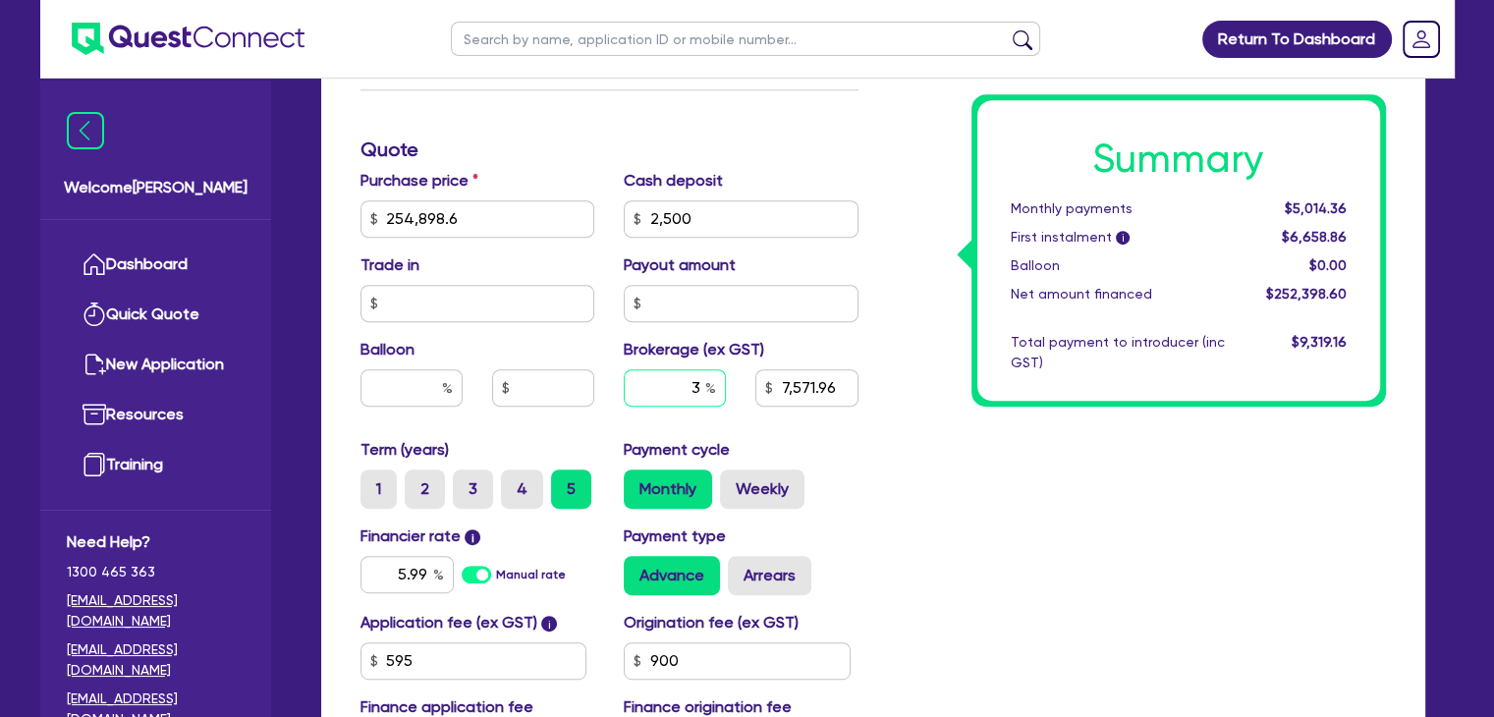
click at [698, 388] on input "3" at bounding box center [675, 387] width 102 height 37
type input "254,898.6"
type input "2,500"
type input "2"
type input "7,571.96"
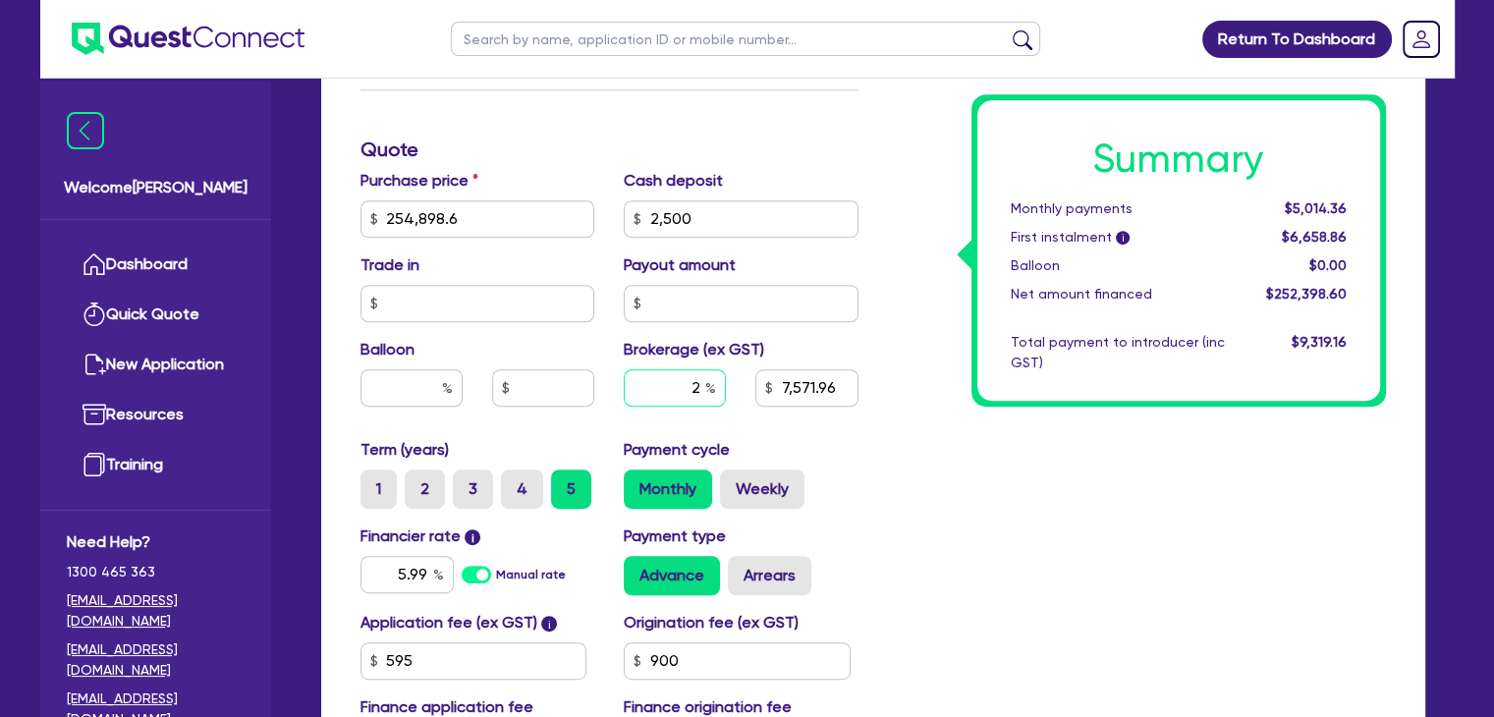
type input "2"
click at [890, 526] on div "Summary Monthly payments $5,014.36 First instalment i $6,658.86 Balloon $0.00 N…" at bounding box center [1137, 150] width 528 height 1265
type input "254,898.6"
type input "2,500"
type input "7,571.96"
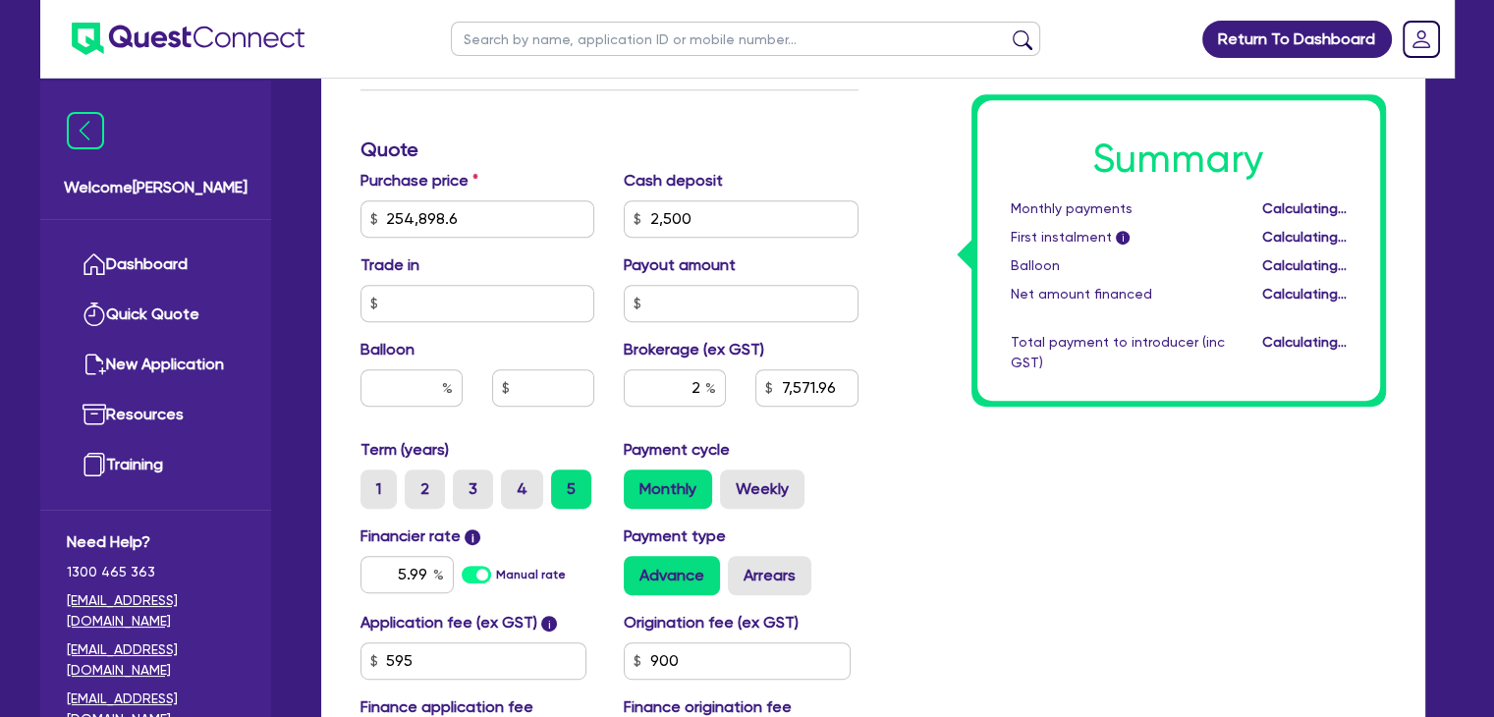
type input "254,898.6"
type input "2,500"
type input "5,047.97"
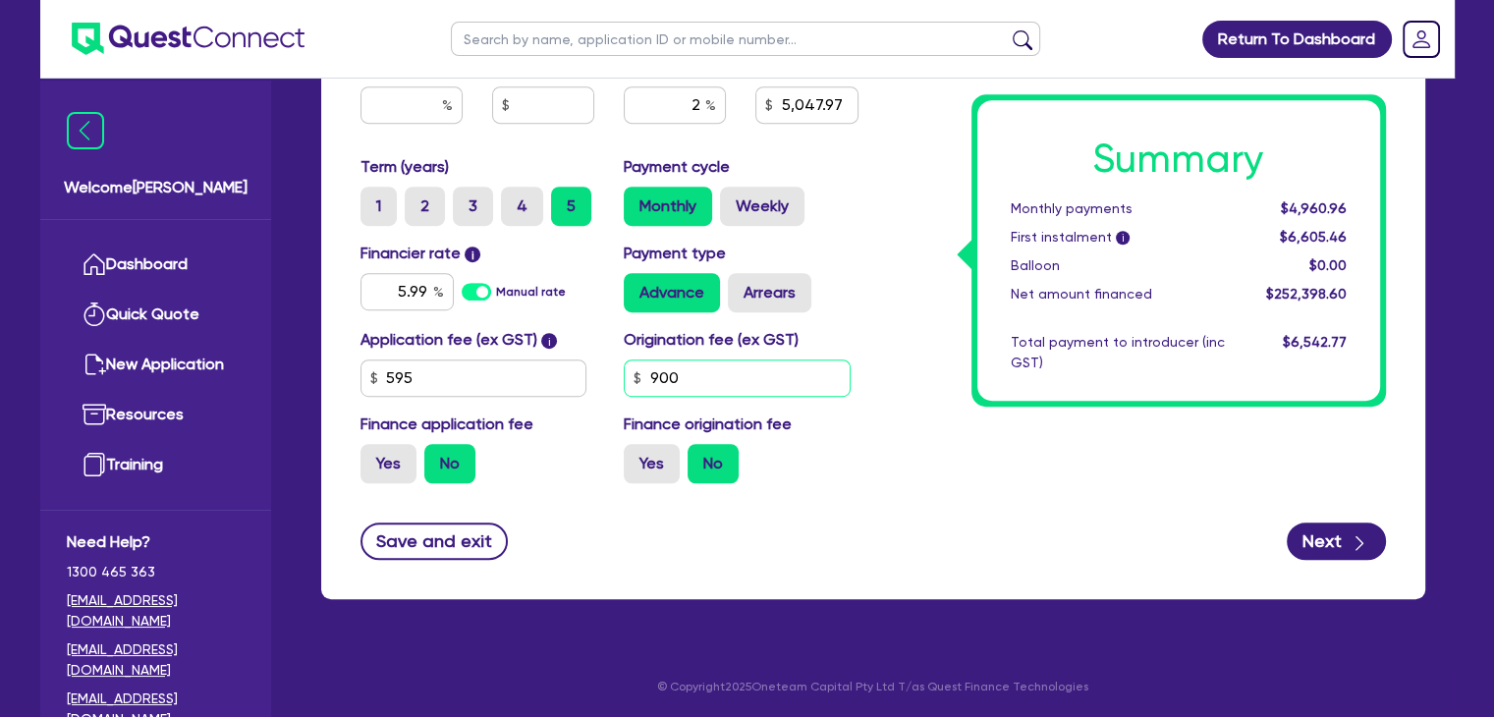
click at [653, 376] on input "900" at bounding box center [737, 378] width 227 height 37
type input "254,898.6"
type input "2,500"
type input "5,047.97"
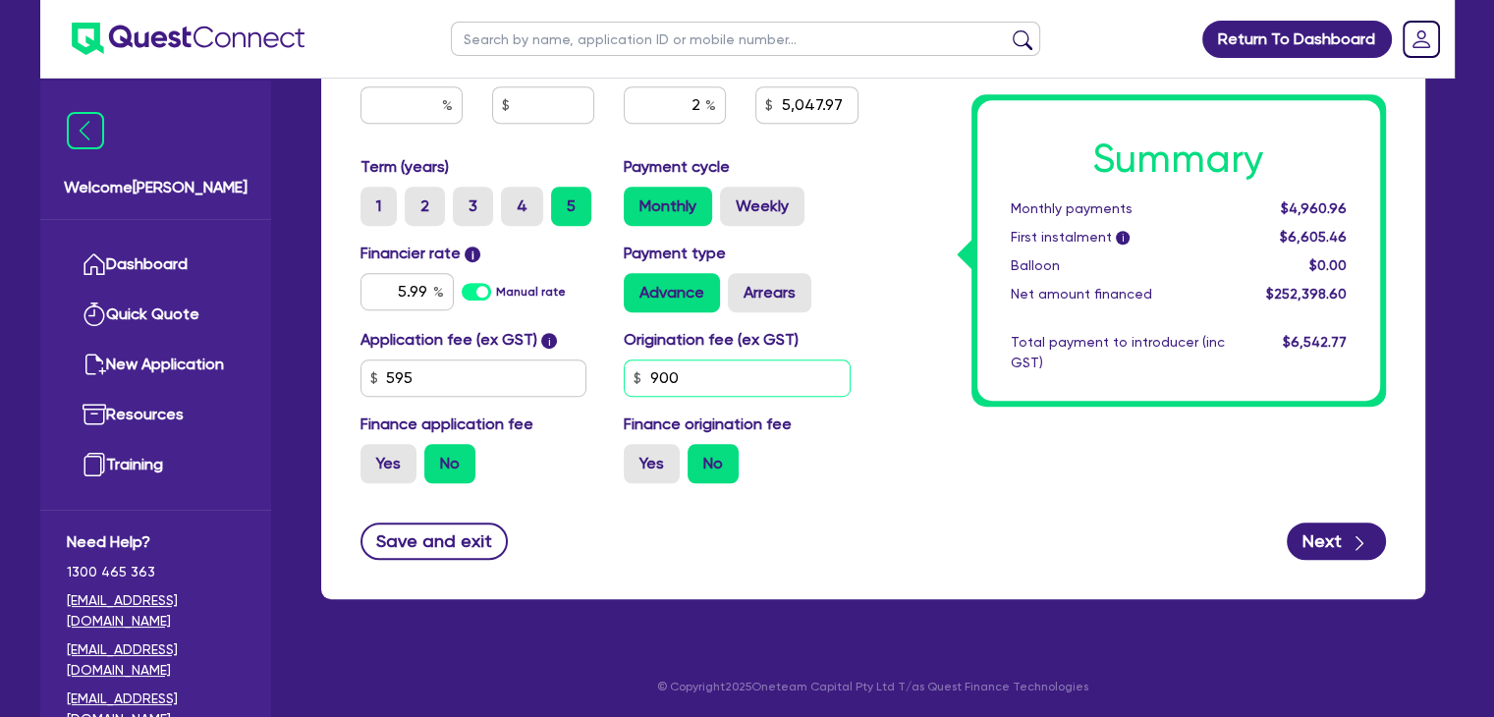
type input "1"
type input "254,898.6"
type input "2,500"
type input "5,047.97"
type input "12"
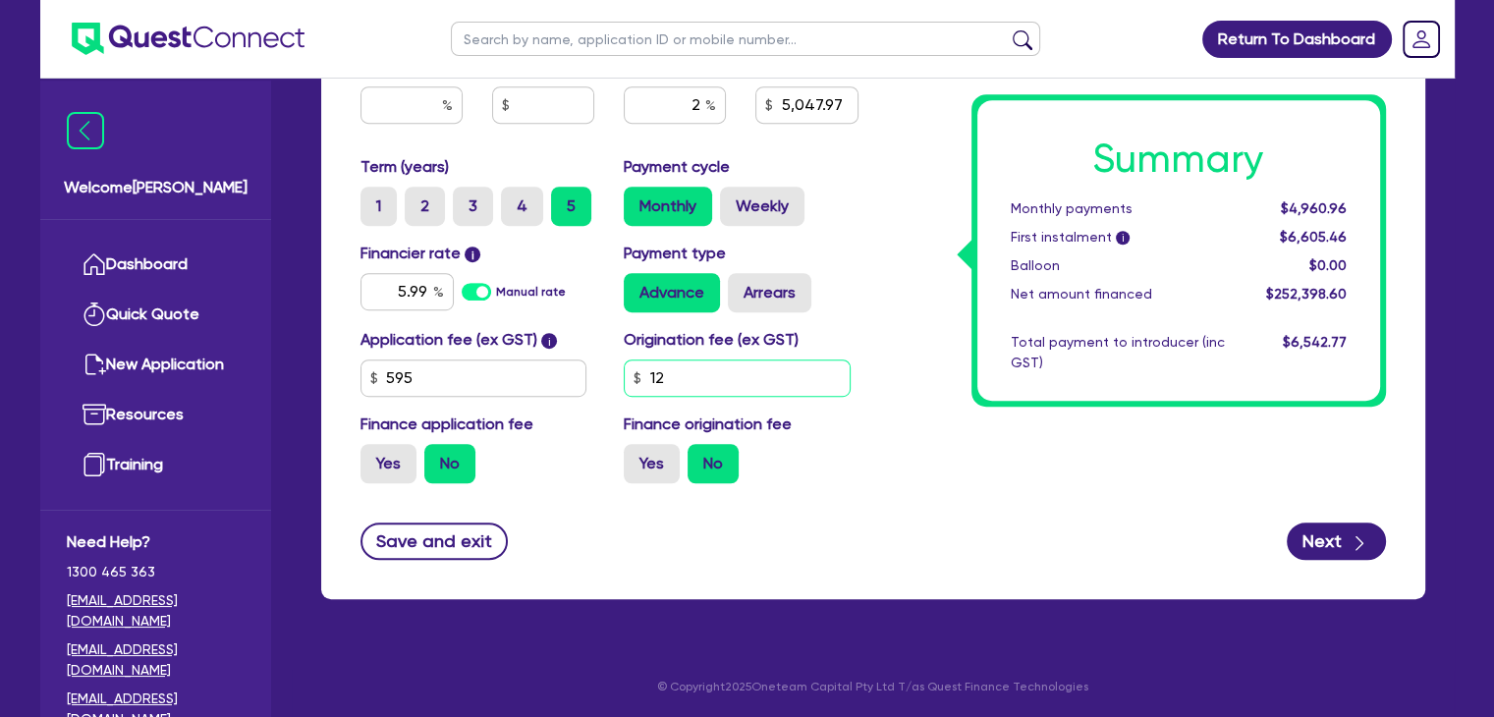
type input "254,898.6"
type input "2,500"
type input "5,047.97"
type input "120"
type input "254,898.6"
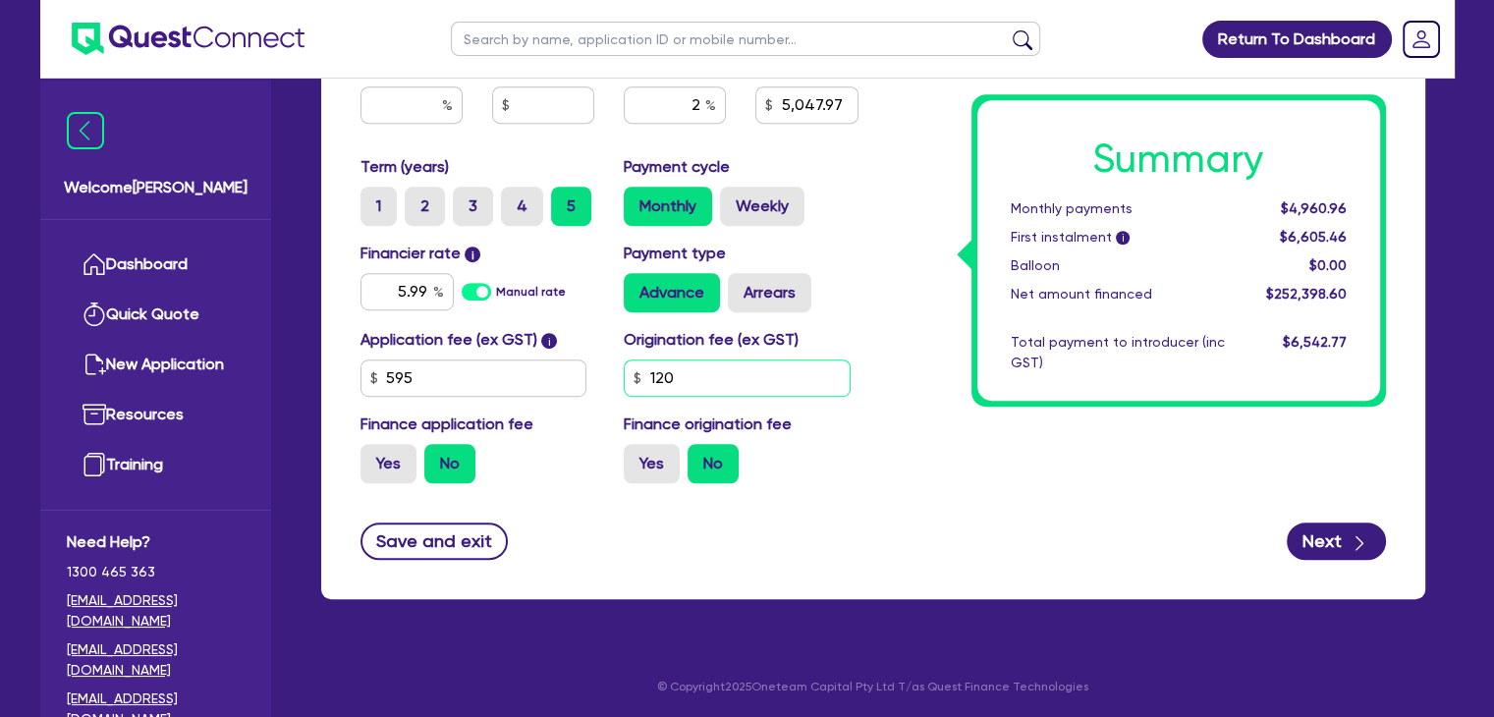
type input "2,500"
type input "5,047.97"
type input "1,200"
type input "254,898.6"
type input "2,500"
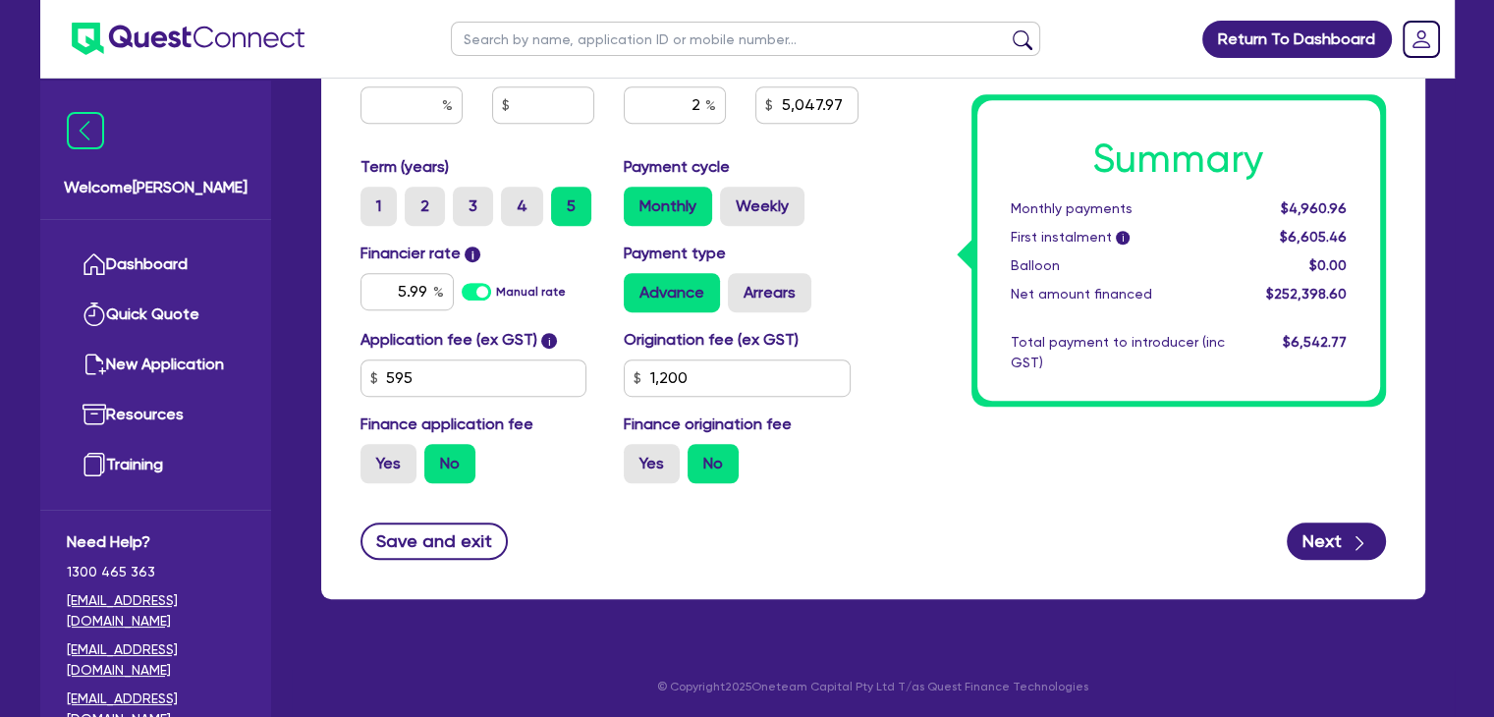
type input "5,047.97"
click at [844, 479] on div "Yes No" at bounding box center [741, 463] width 235 height 39
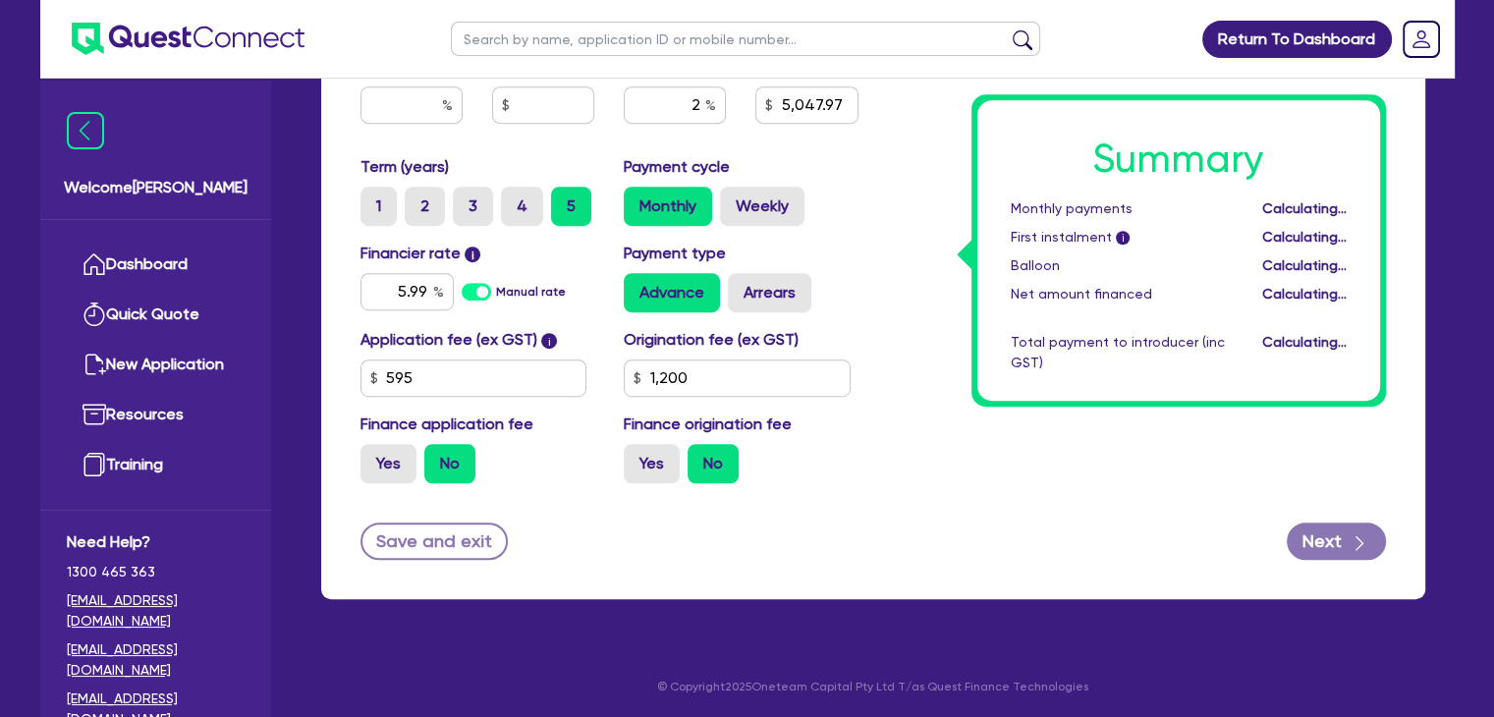
type input "254,898.6"
type input "2,500"
type input "5,047.97"
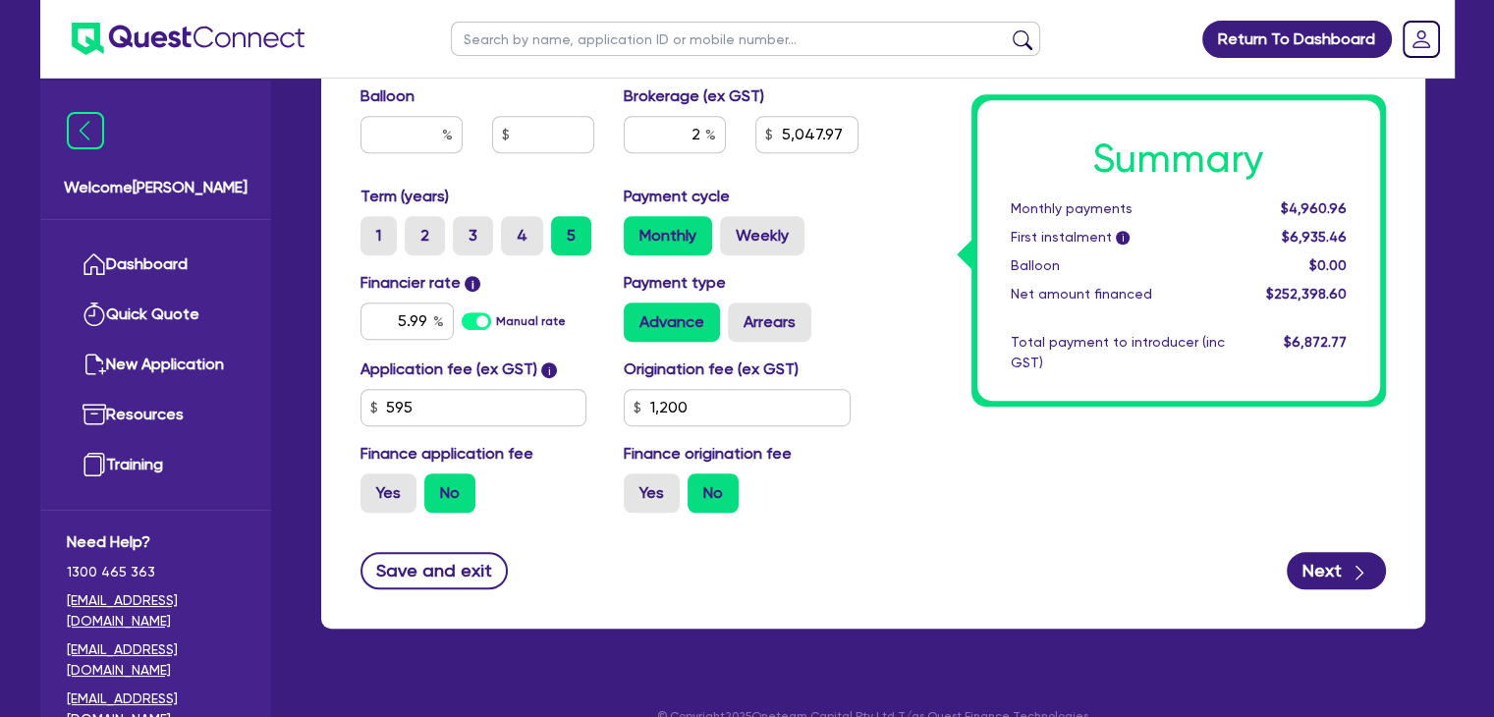
scroll to position [1138, 0]
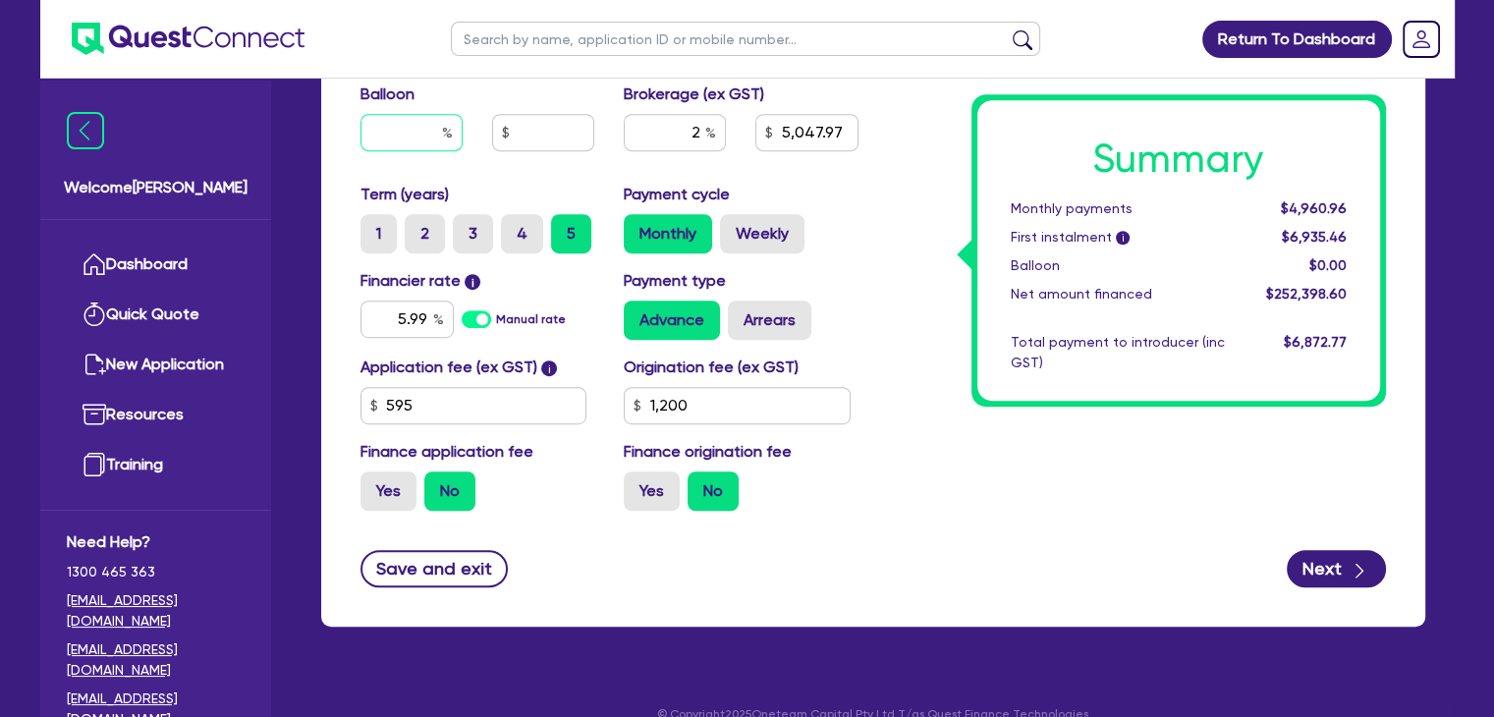
click at [417, 137] on input "text" at bounding box center [412, 132] width 102 height 37
type input "254,898.6"
type input "2,500"
type input "3"
type input "5,047.97"
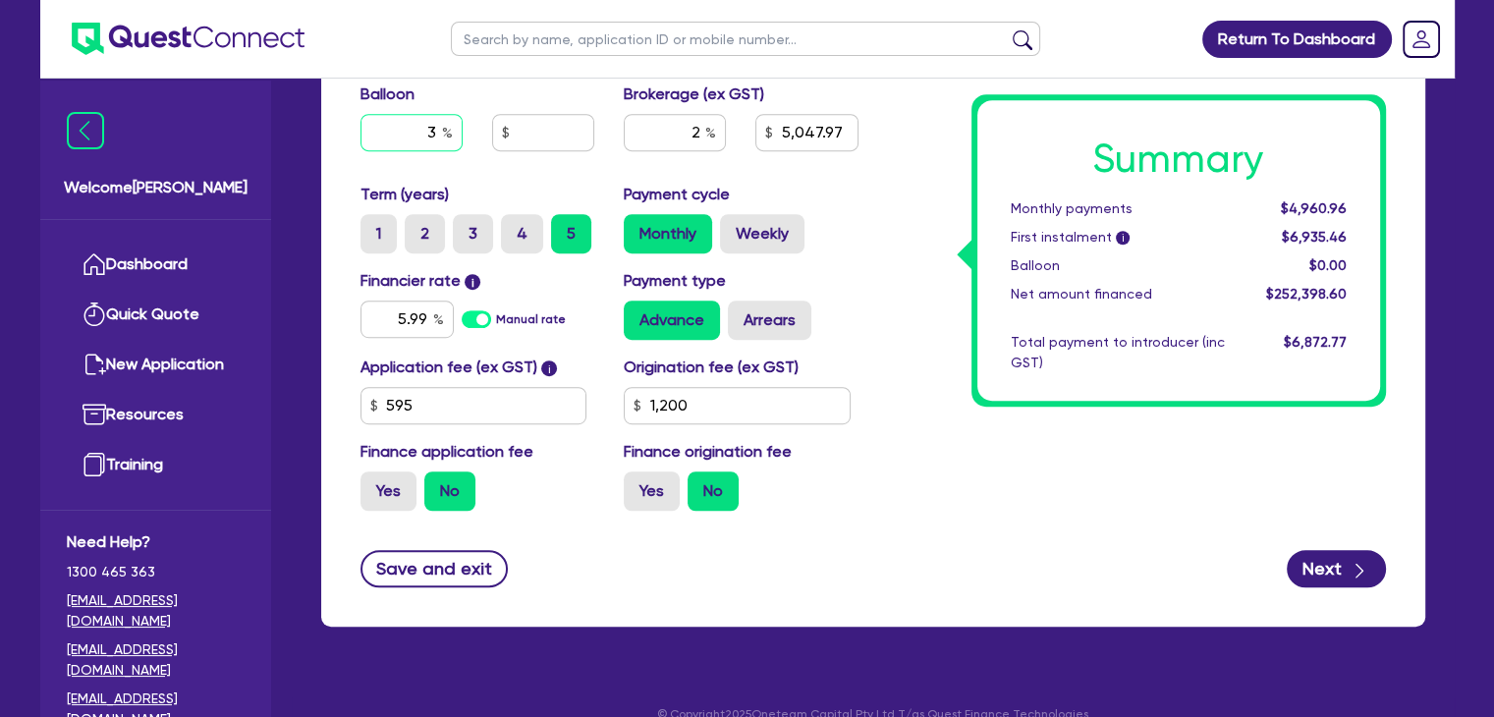
type input "254,898.6"
type input "2,500"
type input "30"
type input "5,047.97"
type input "30"
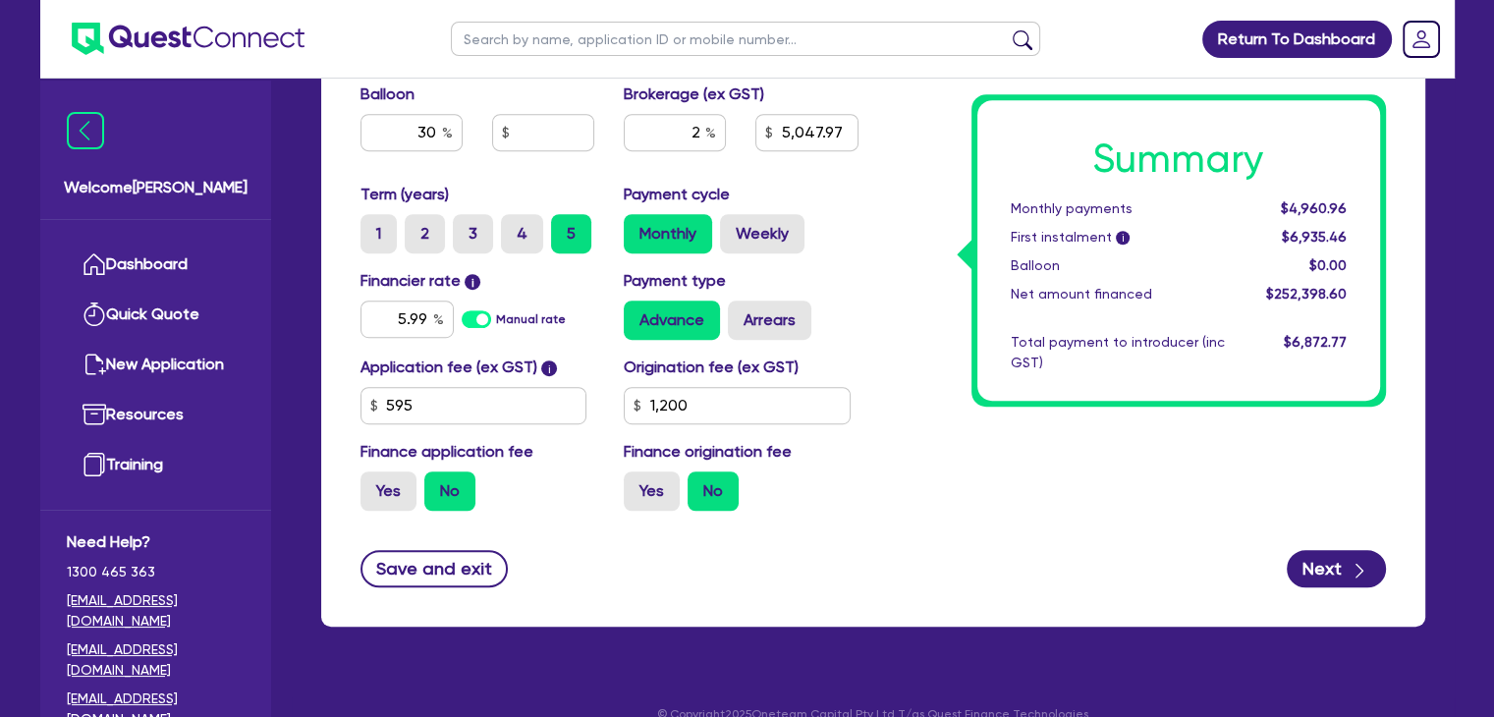
click at [835, 520] on div "Application fee (ex GST) i 595 Origination fee (ex GST) 1,200 Finance applicati…" at bounding box center [610, 441] width 528 height 171
type input "254,898.6"
type input "2,500"
type input "5,047.97"
type input "254,898.6"
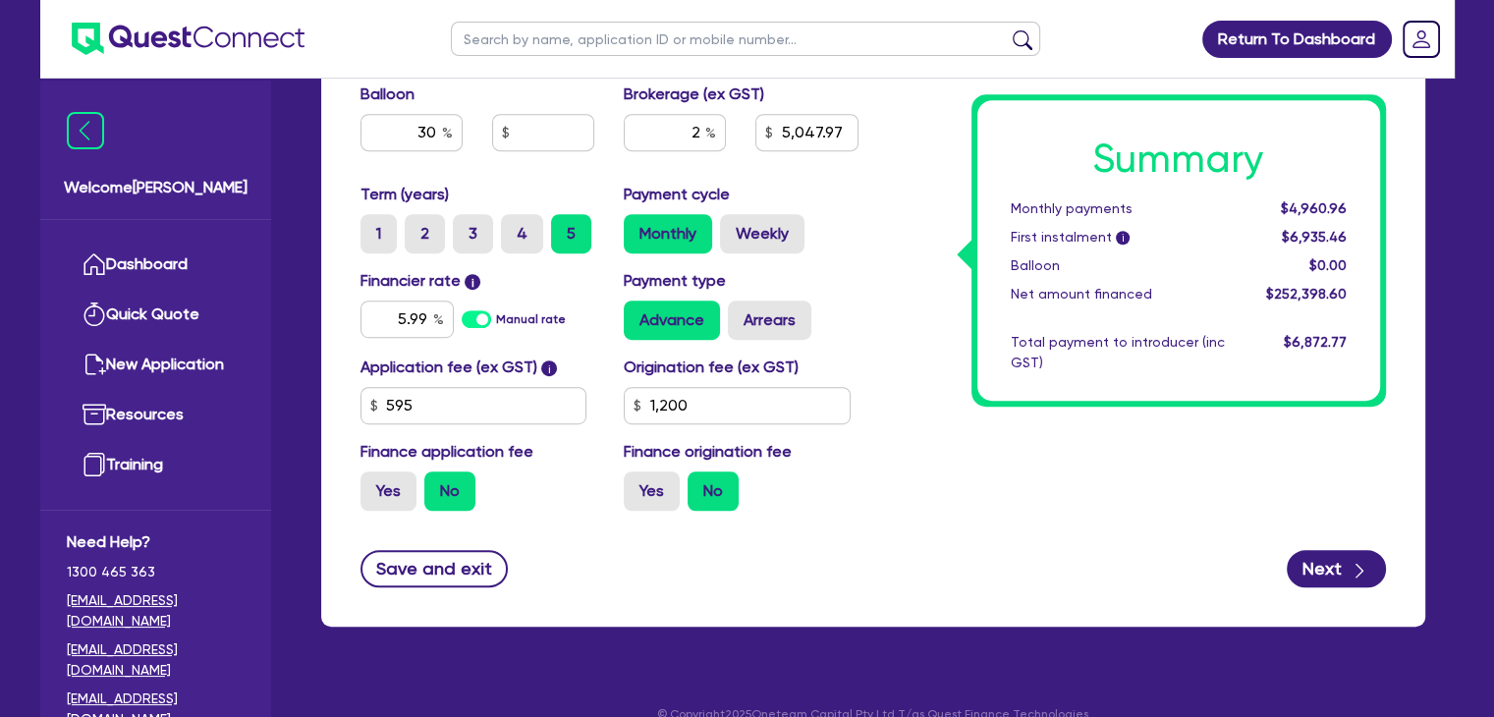
type input "2,500"
type input "76,469.58"
type input "5,047.97"
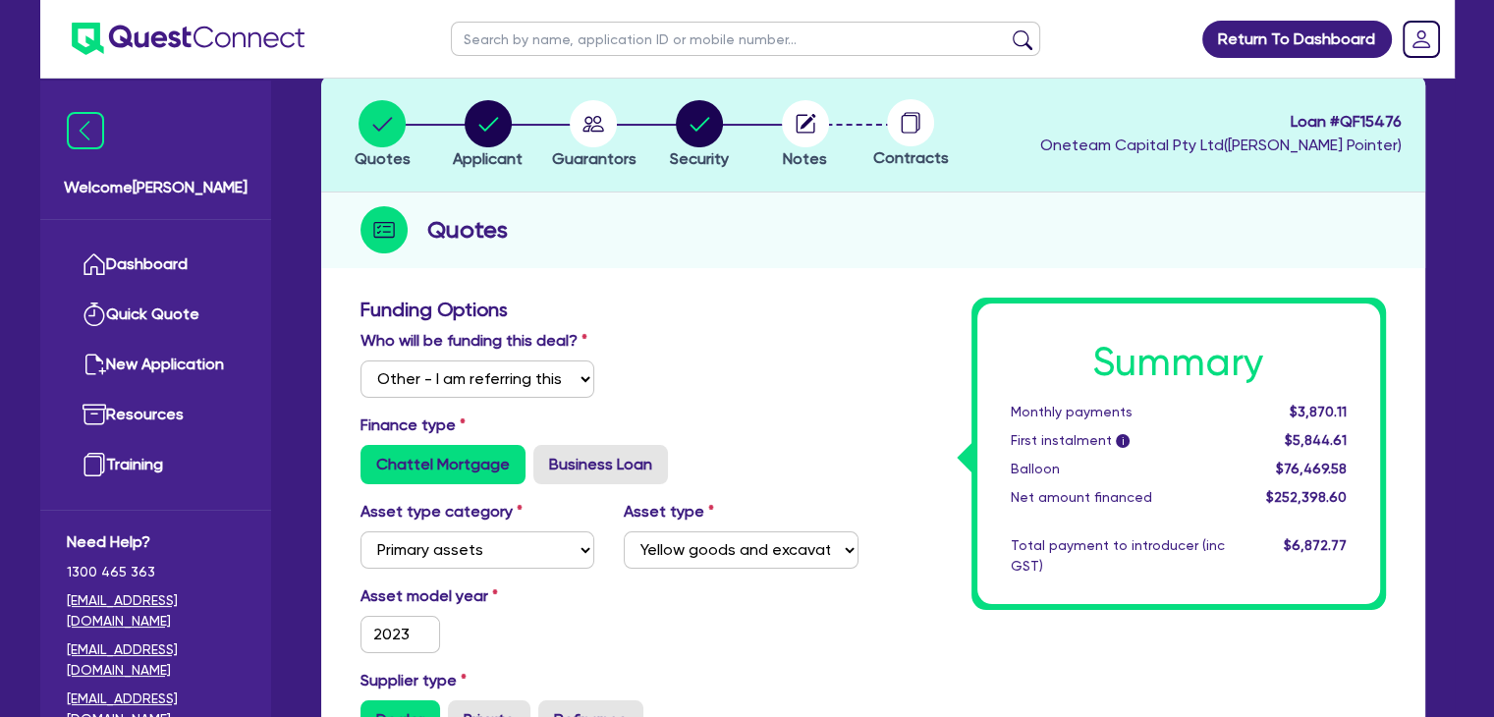
scroll to position [102, 0]
click at [487, 116] on circle "button" at bounding box center [488, 123] width 47 height 47
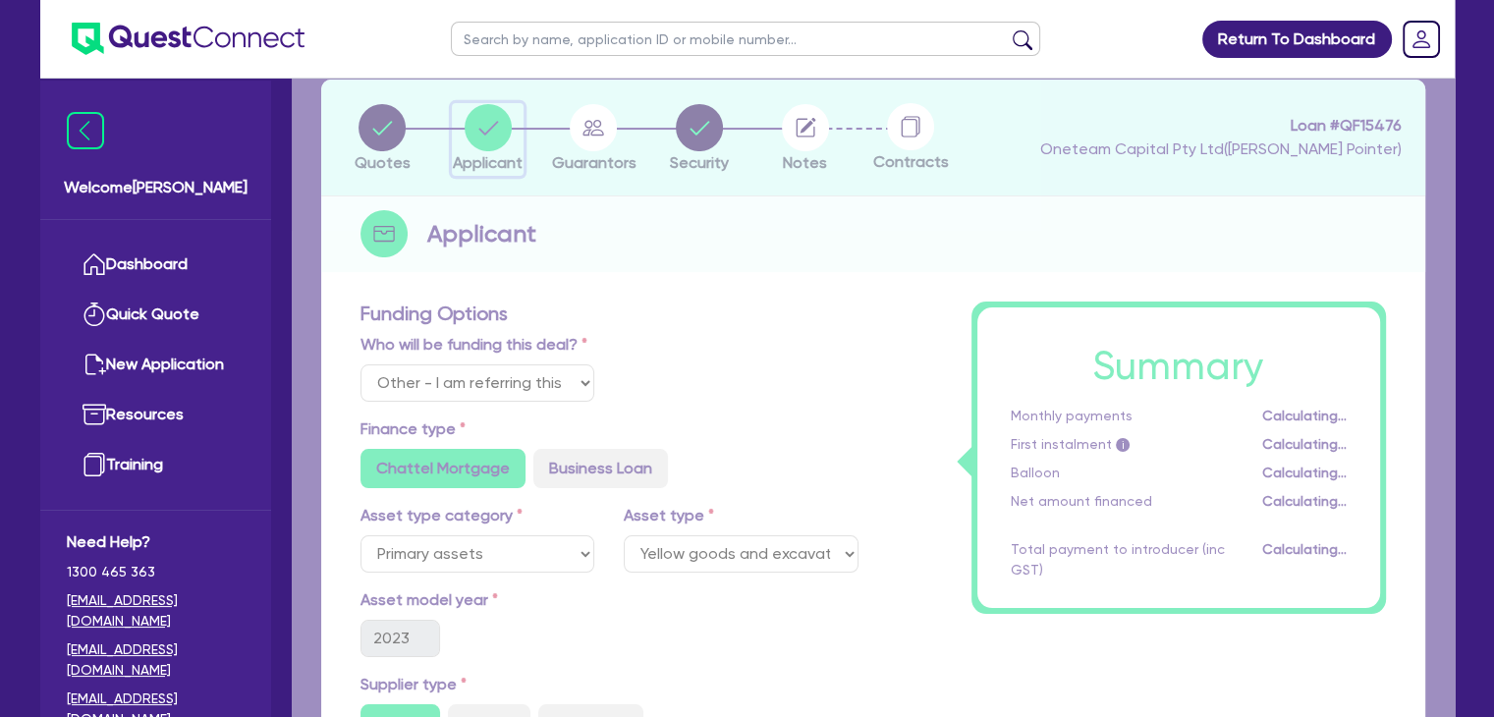
scroll to position [0, 0]
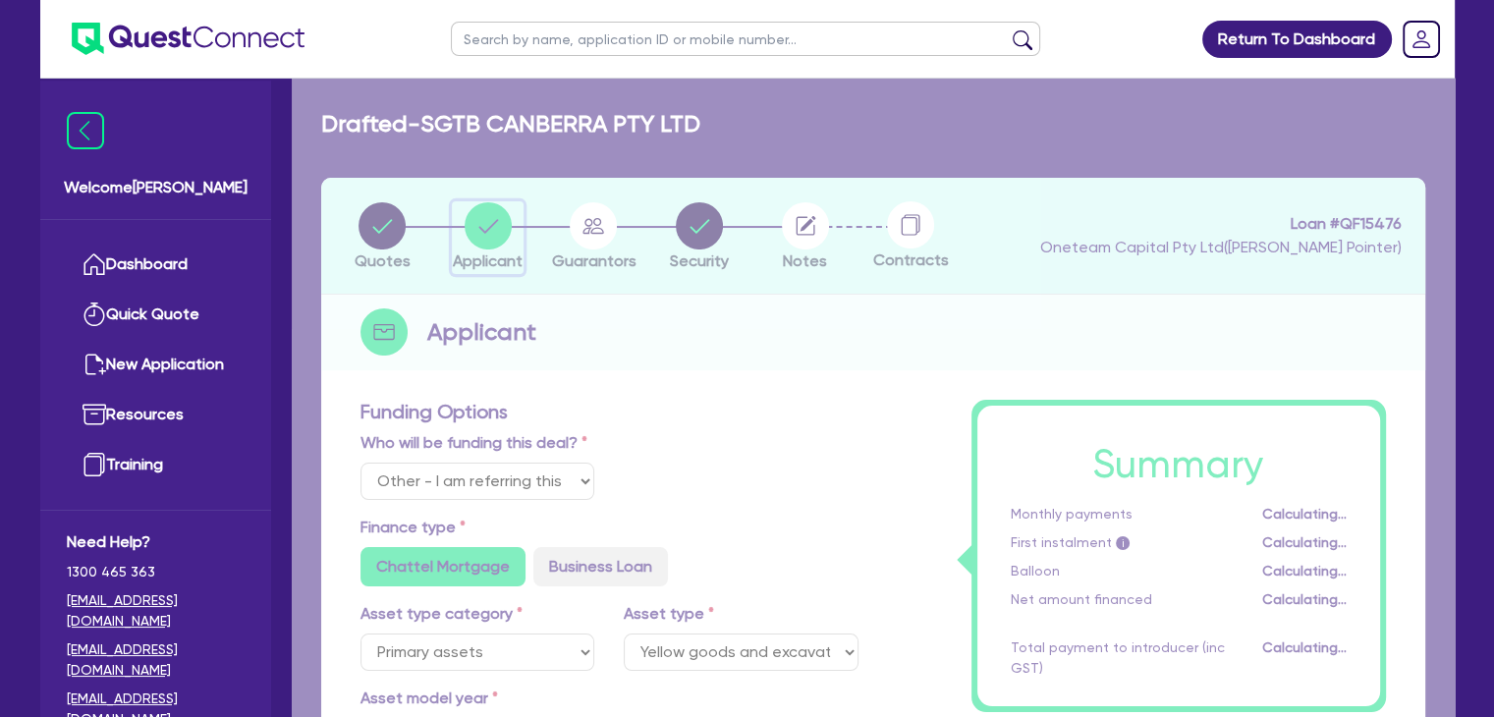
select select "COMPANY"
select select "BUILDING_CONSTRUCTION"
select select "TRADES_SERVICES_BUSINESSES_GOVERNMENT"
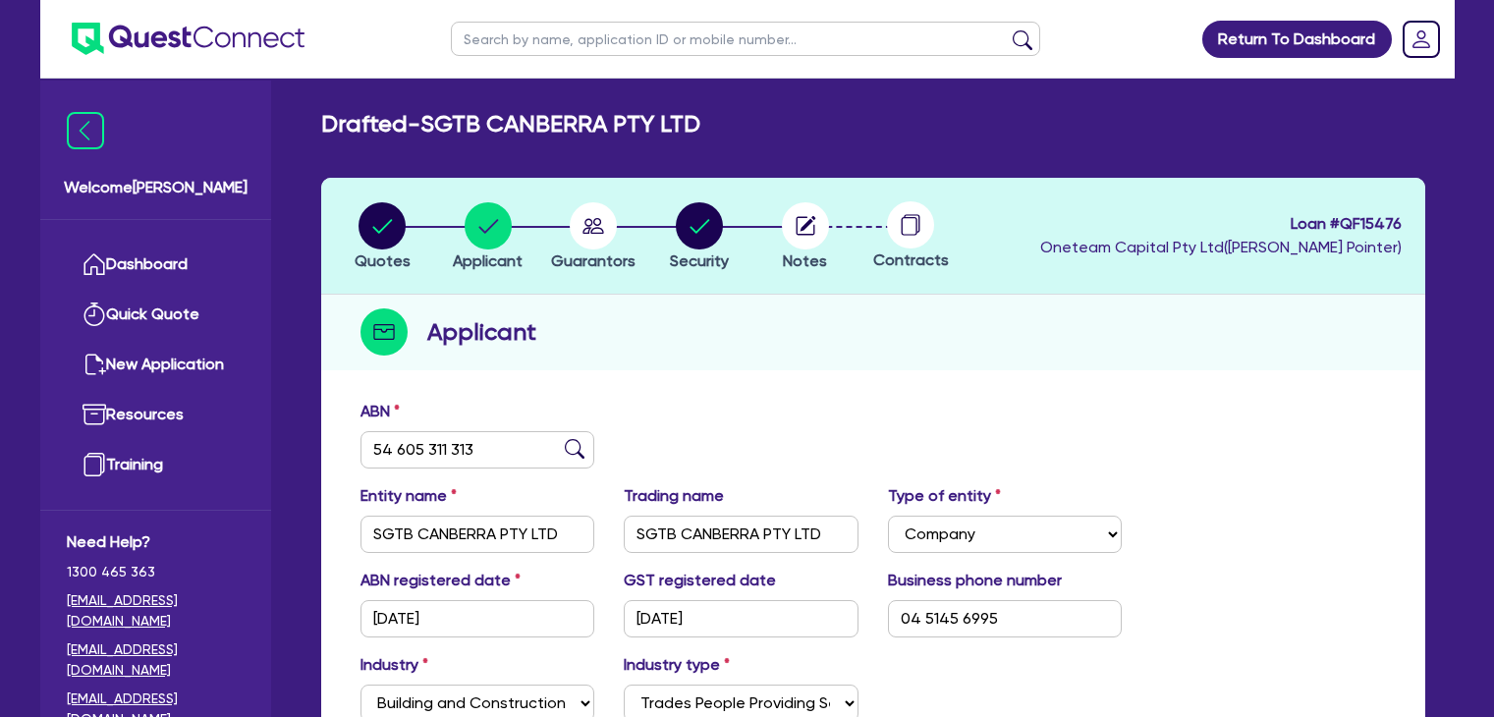
select select "COMPANY"
select select "BUILDING_CONSTRUCTION"
select select "TRADES_SERVICES_BUSINESSES_GOVERNMENT"
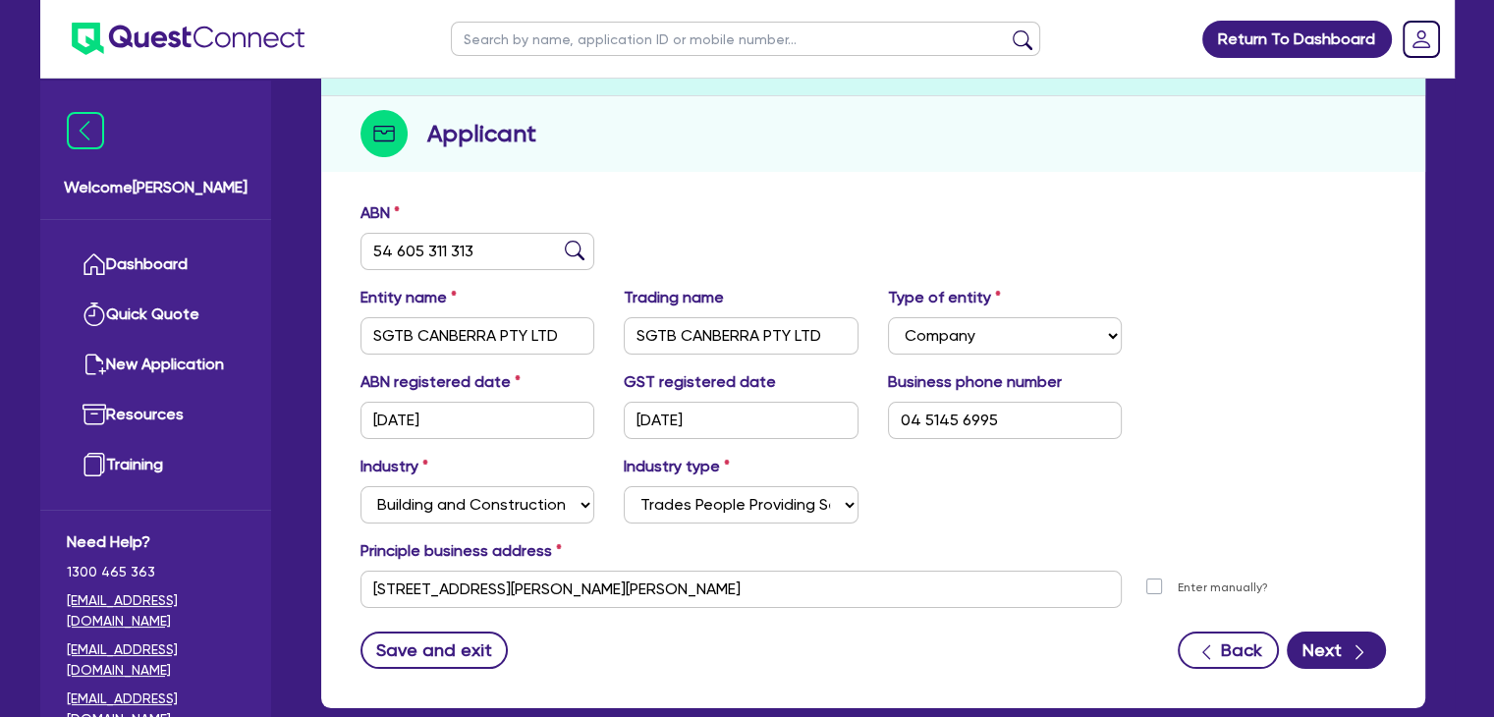
scroll to position [33, 0]
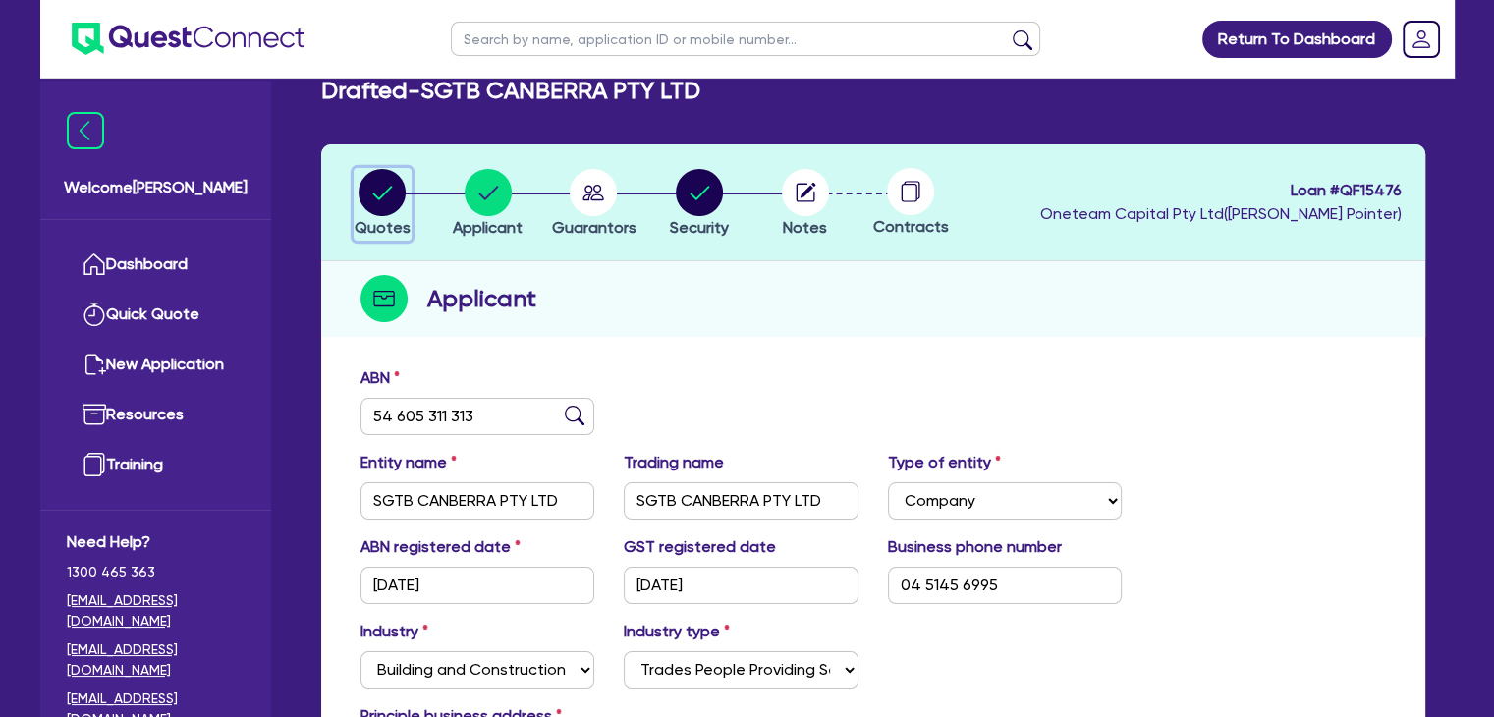
click at [377, 188] on circle "button" at bounding box center [382, 192] width 47 height 47
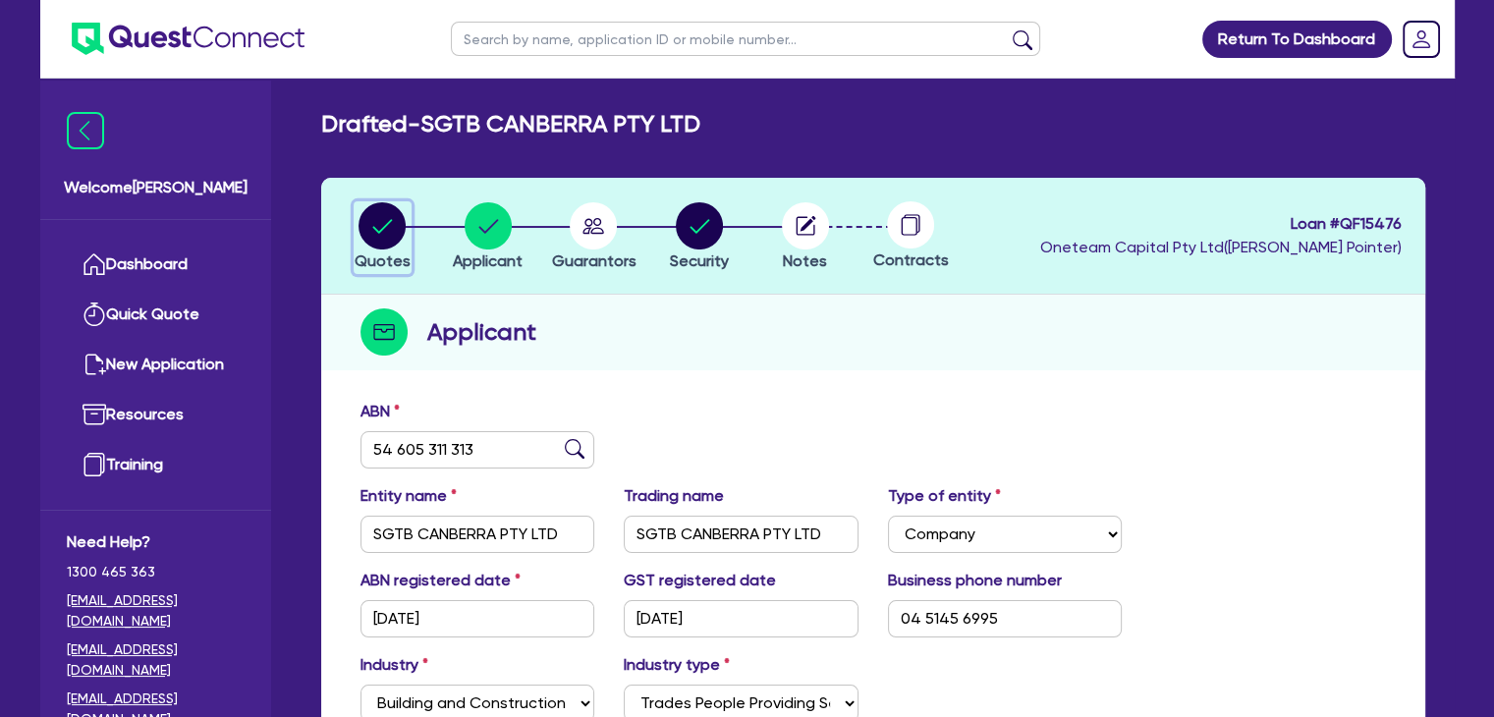
select select "Other"
select select "PRIMARY_ASSETS"
select select "YELLOW_GOODS_AND_EXCAVATORS"
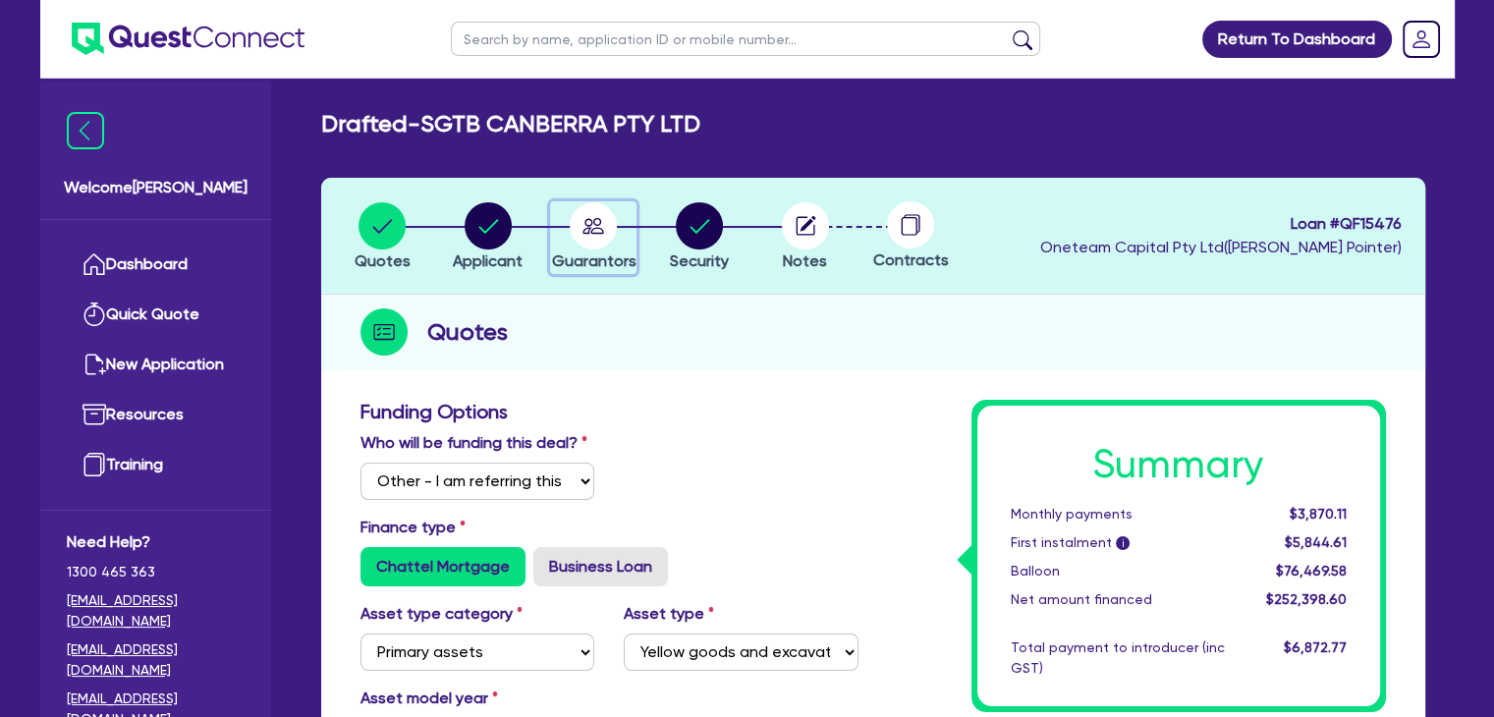
click at [591, 232] on circle "button" at bounding box center [593, 225] width 47 height 47
select select "MR"
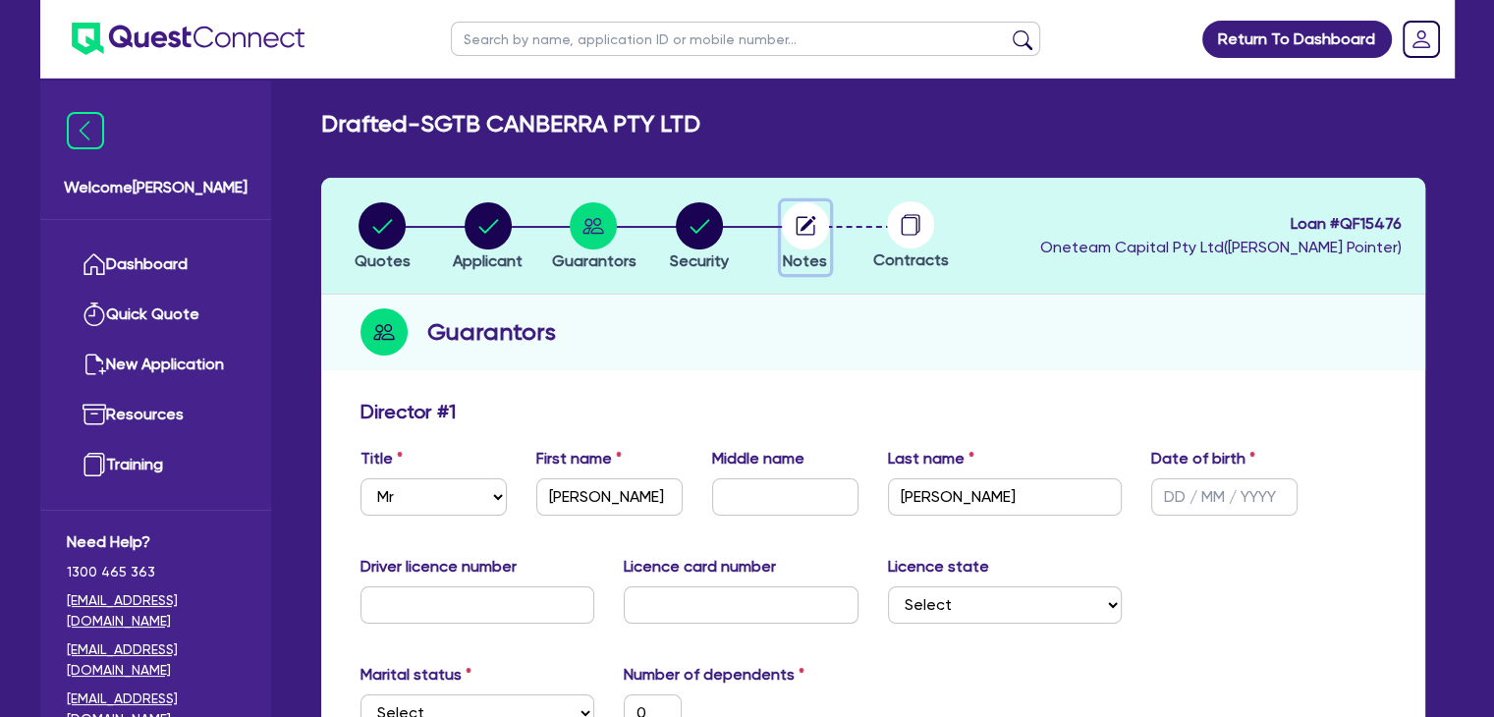
click at [797, 224] on icon "button" at bounding box center [805, 225] width 19 height 19
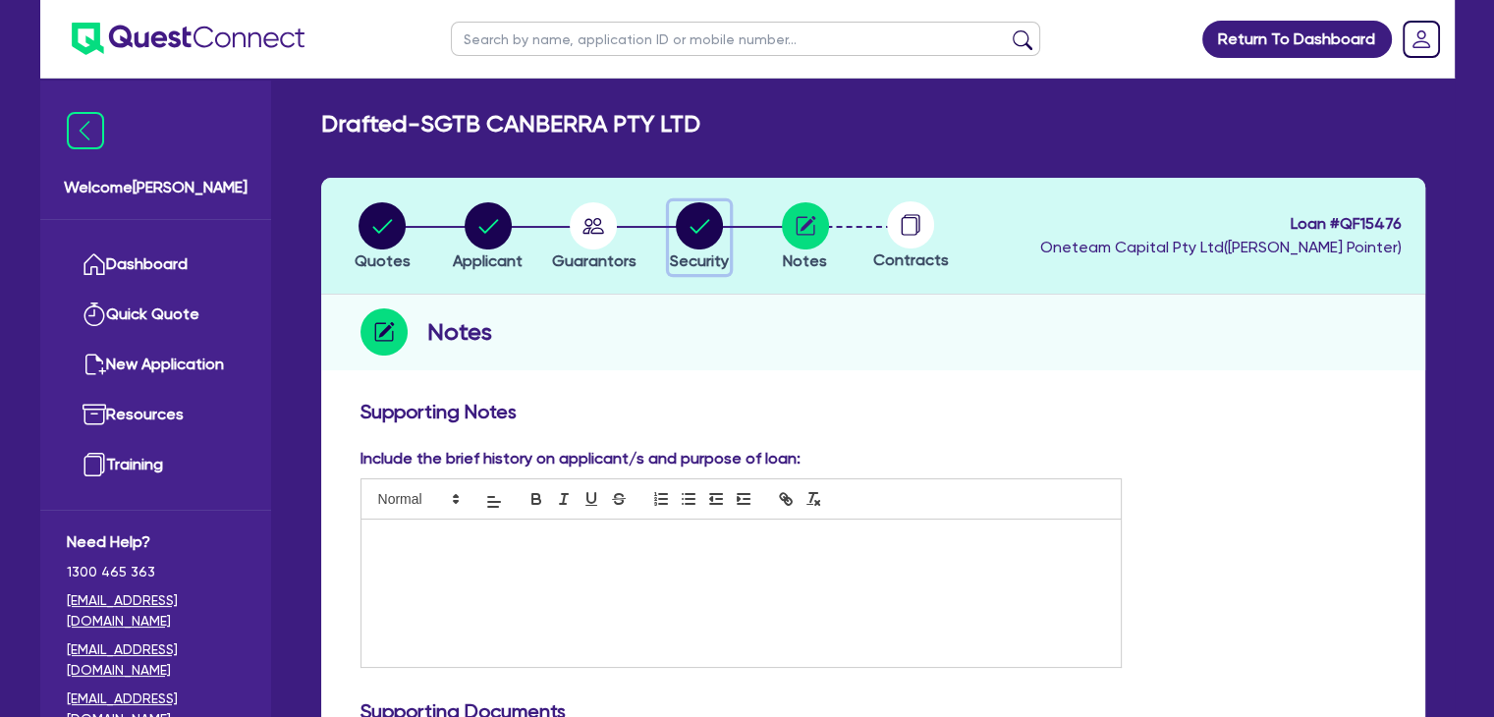
click at [699, 240] on circle "button" at bounding box center [699, 225] width 47 height 47
select select "PRIMARY_ASSETS"
select select "YELLOW_GOODS_AND_EXCAVATORS"
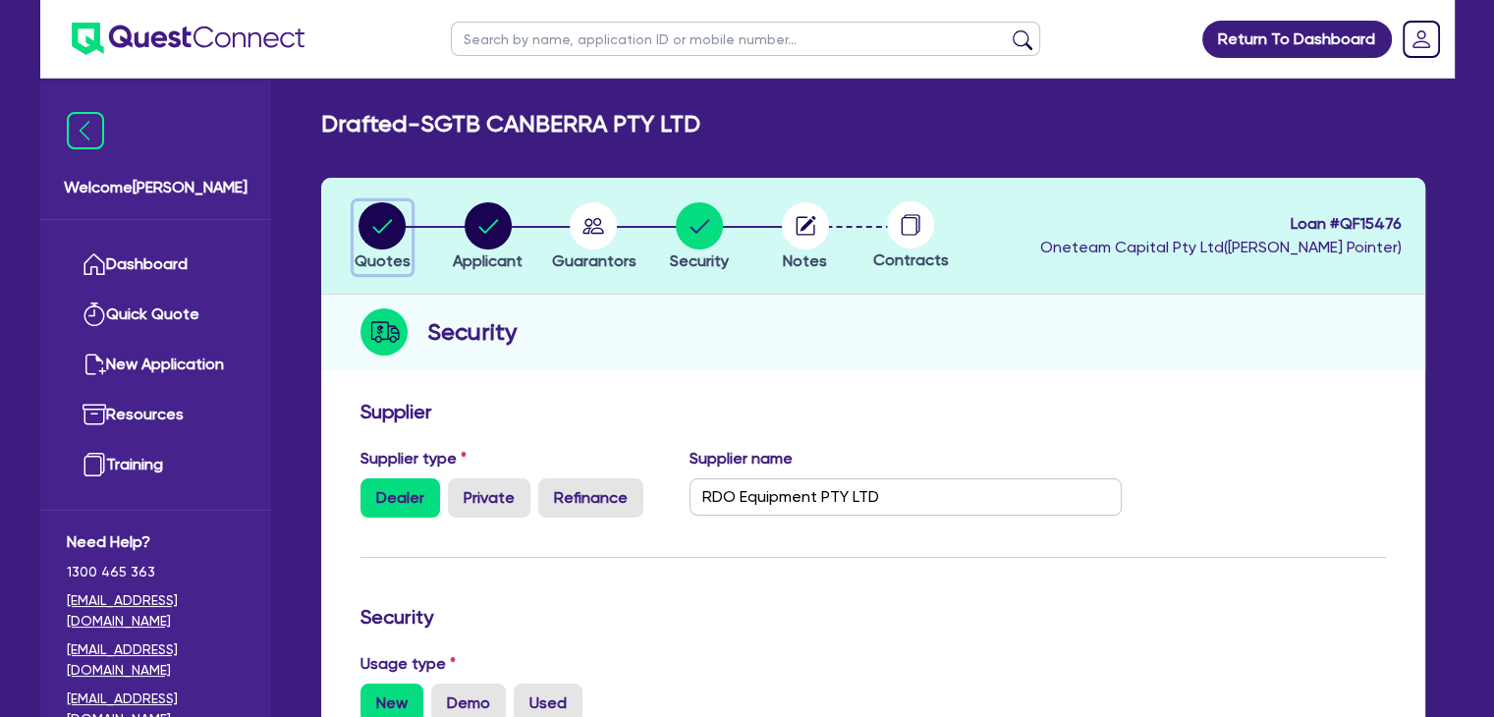
click at [394, 229] on circle "button" at bounding box center [382, 225] width 47 height 47
select select "Other"
select select "PRIMARY_ASSETS"
select select "YELLOW_GOODS_AND_EXCAVATORS"
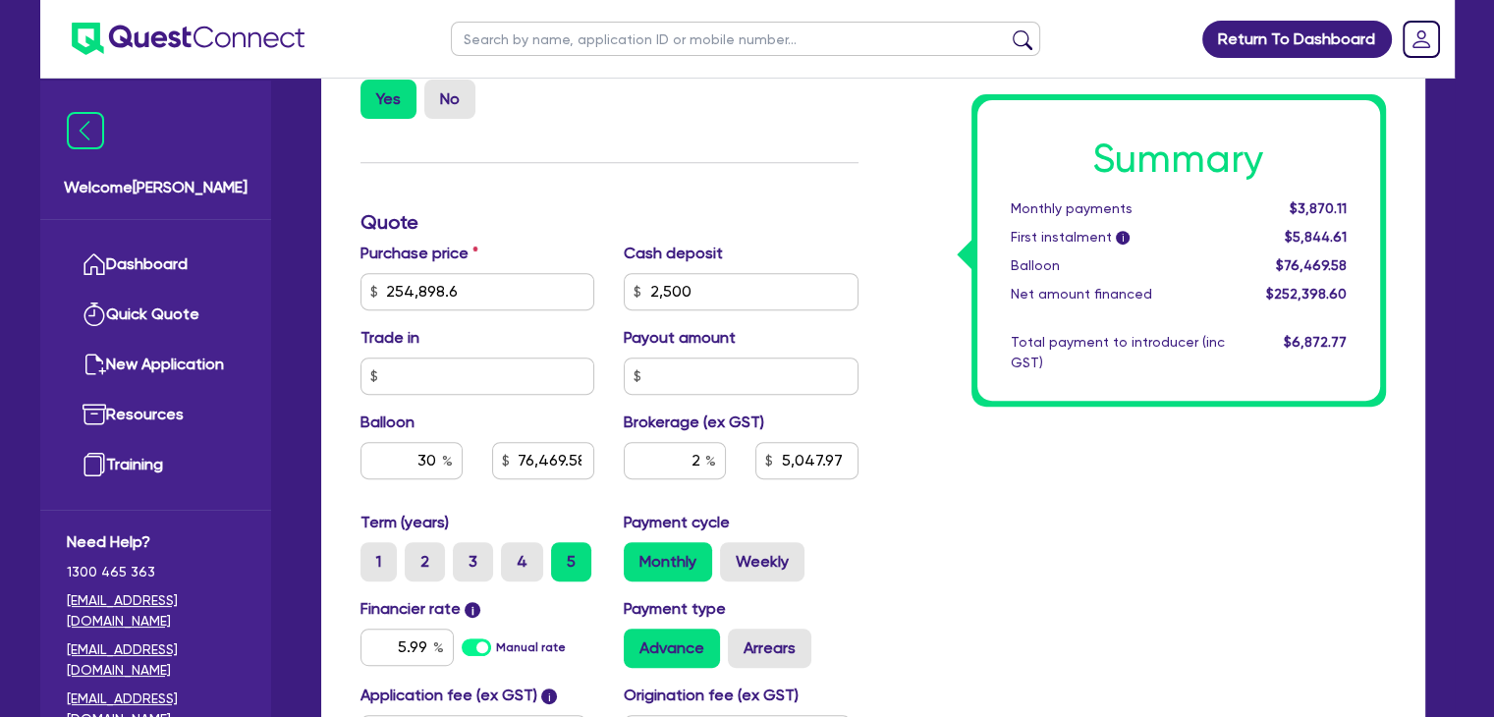
scroll to position [892, 0]
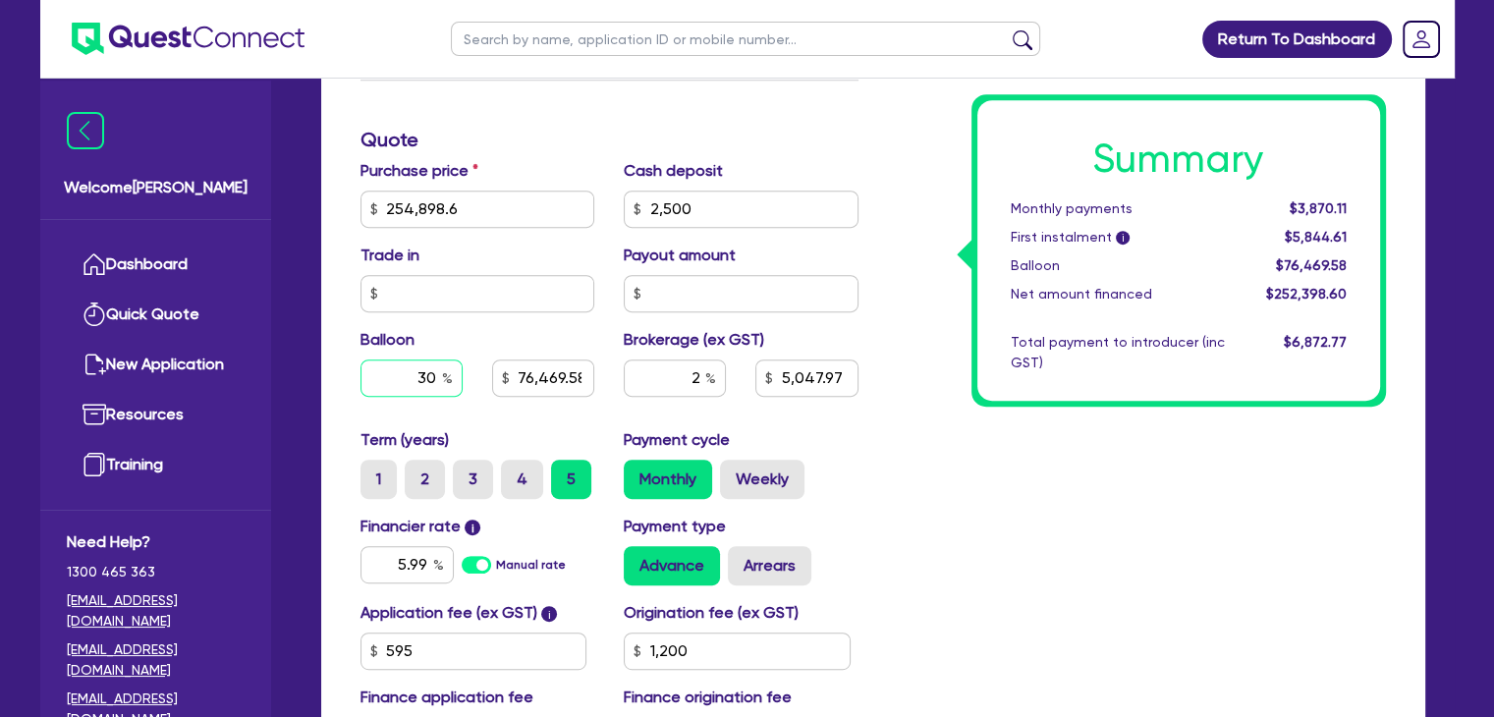
click at [435, 378] on input "30" at bounding box center [412, 378] width 102 height 37
type input "254,898.6"
type input "2,500"
type input "76,469.58"
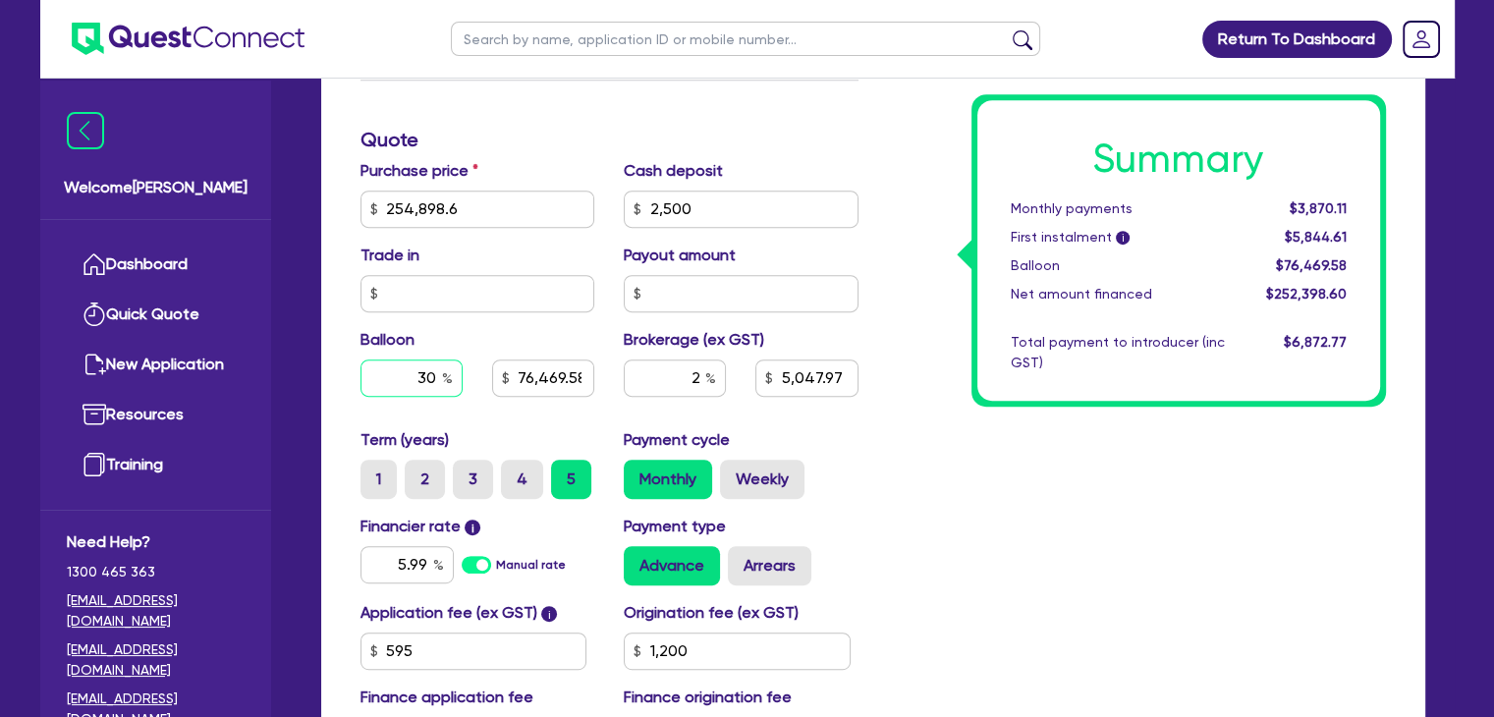
type input "5,047.97"
type input "1,200"
click at [977, 531] on div "Summary Monthly payments $3,870.11 First instalment i $5,844.61 Balloon $76,469…" at bounding box center [1137, 140] width 528 height 1265
type input "254,898.6"
type input "2,500"
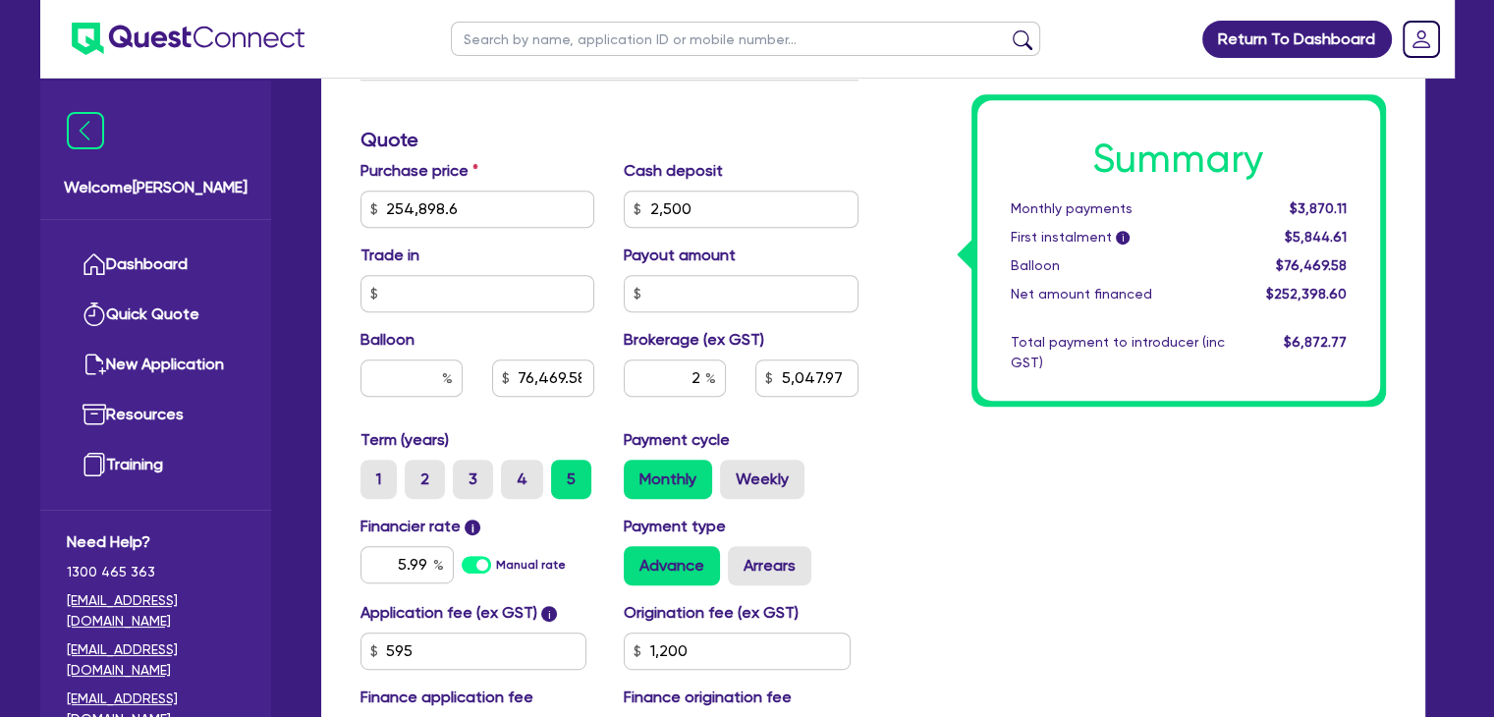
type input "76,469.58"
type input "5,047.97"
type input "1,200"
type input "254,898.6"
type input "2,500"
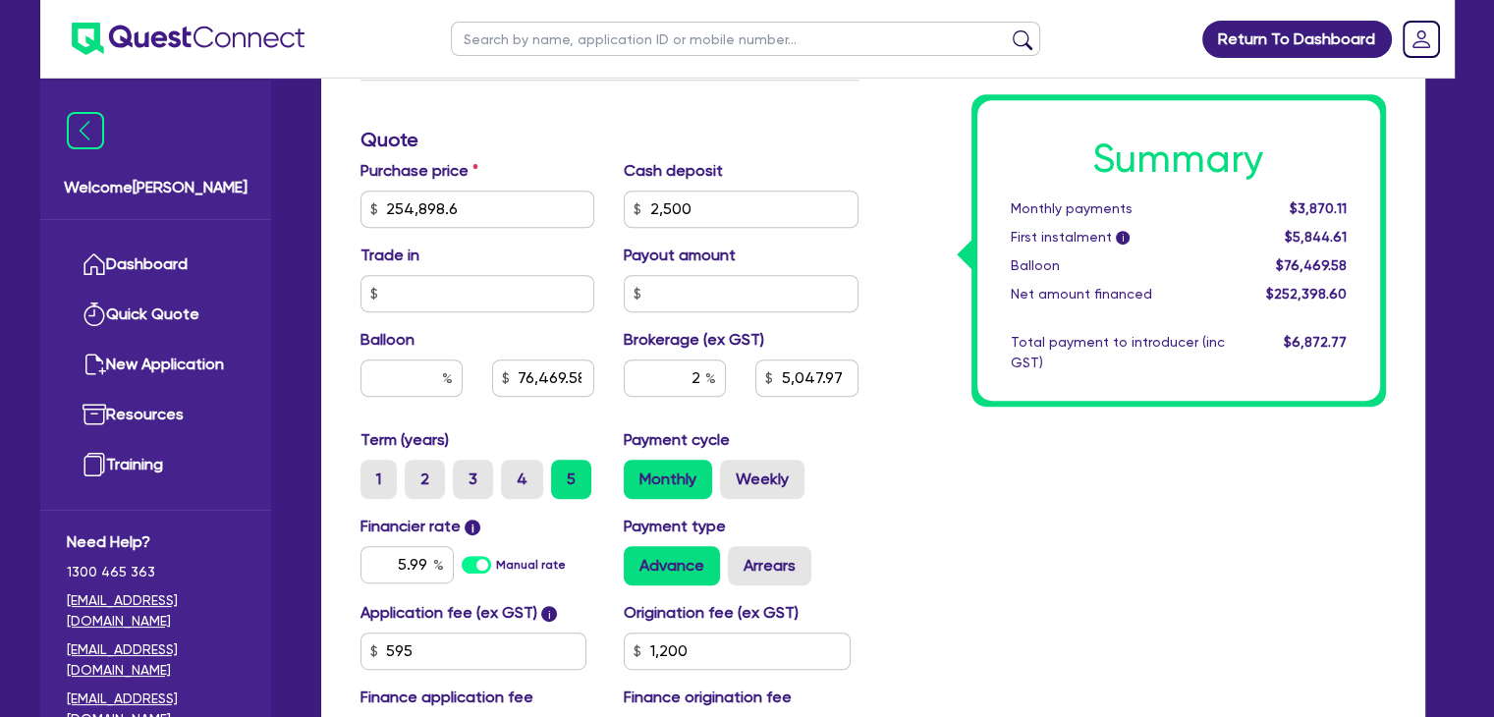
type input "5,047.97"
type input "1,200"
click at [776, 561] on label "Arrears" at bounding box center [770, 565] width 84 height 39
click at [741, 559] on input "Arrears" at bounding box center [734, 552] width 13 height 13
radio input "true"
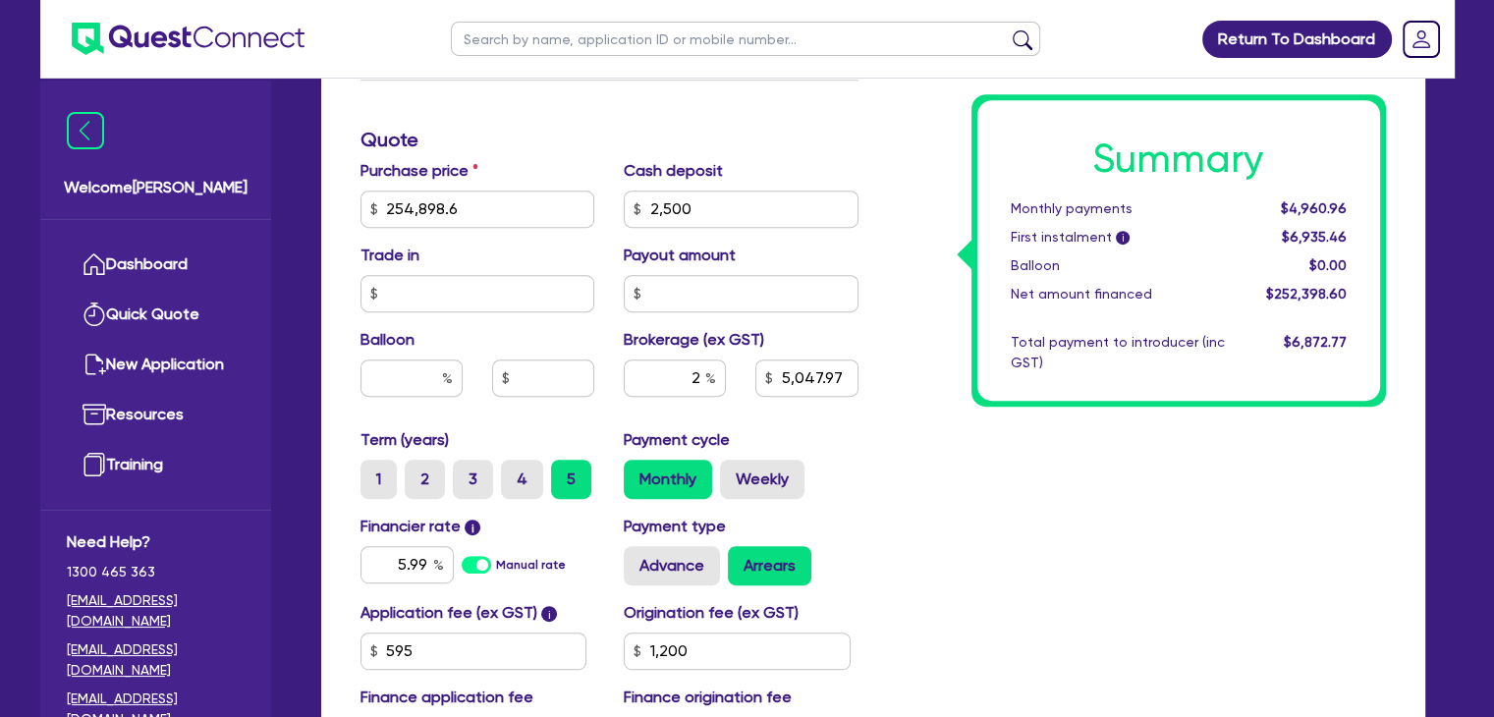
type input "254,898.6"
type input "2,500"
type input "5,047.97"
type input "1,200"
type input "254,898.6"
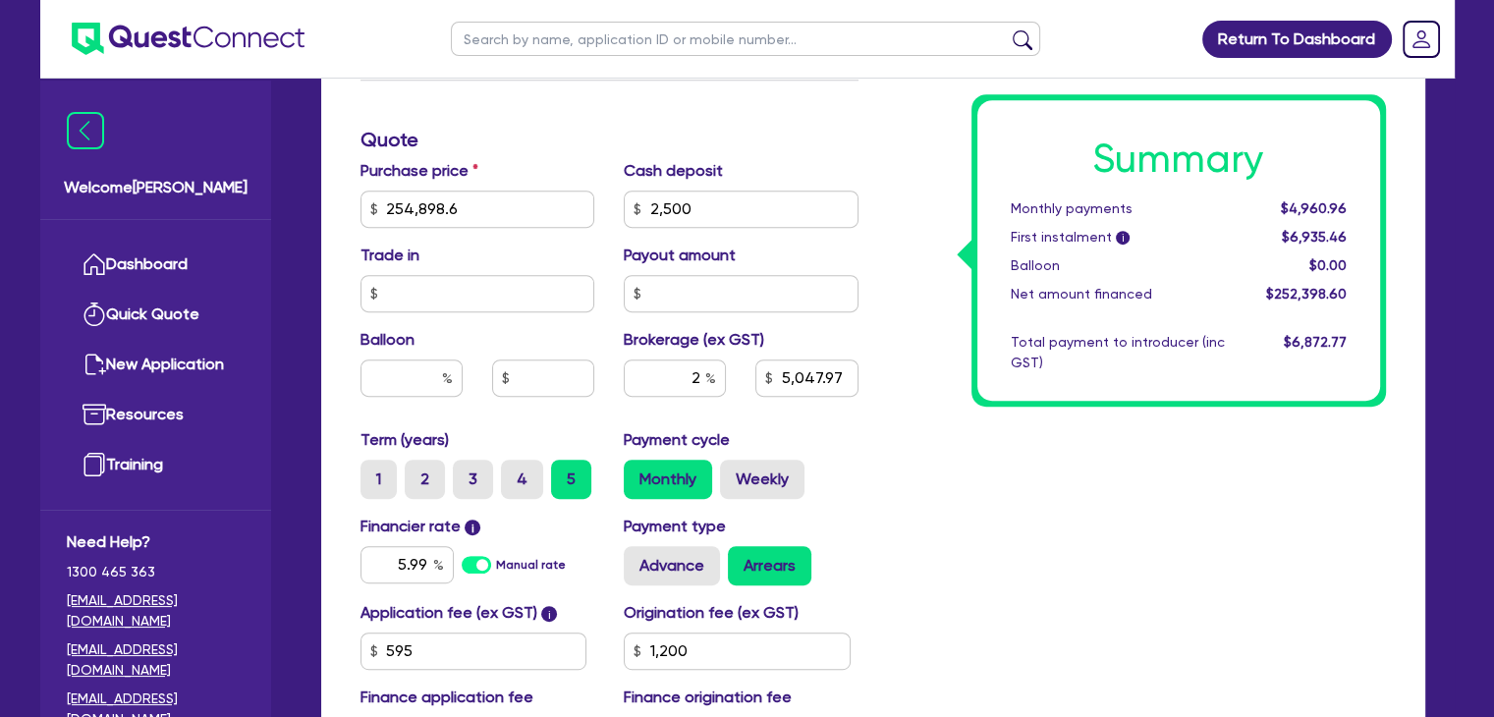
type input "2,500"
type input "5,047.97"
type input "1,200"
click at [658, 555] on label "Advance" at bounding box center [672, 565] width 96 height 39
click at [637, 555] on input "Advance" at bounding box center [630, 552] width 13 height 13
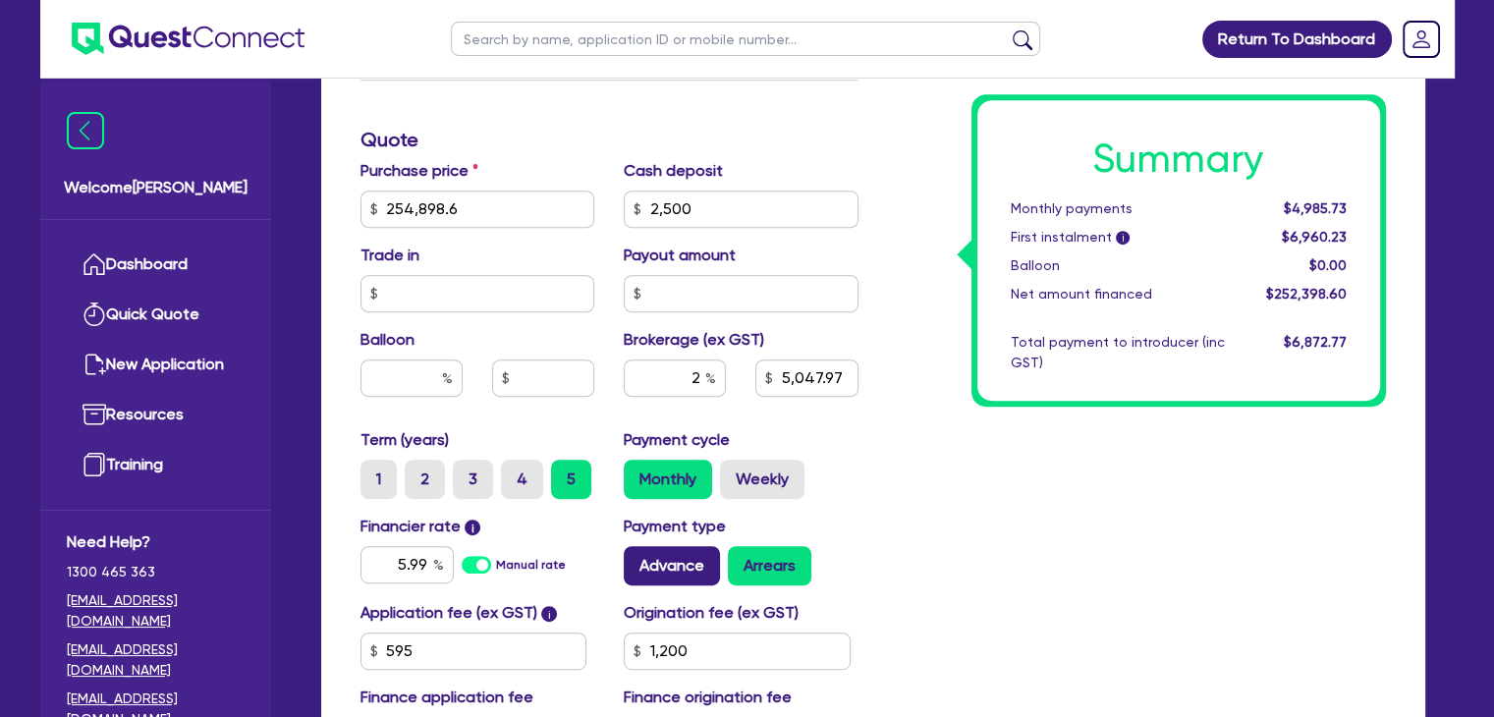
radio input "true"
type input "254,898.6"
type input "2,500"
type input "5,047.97"
type input "1,200"
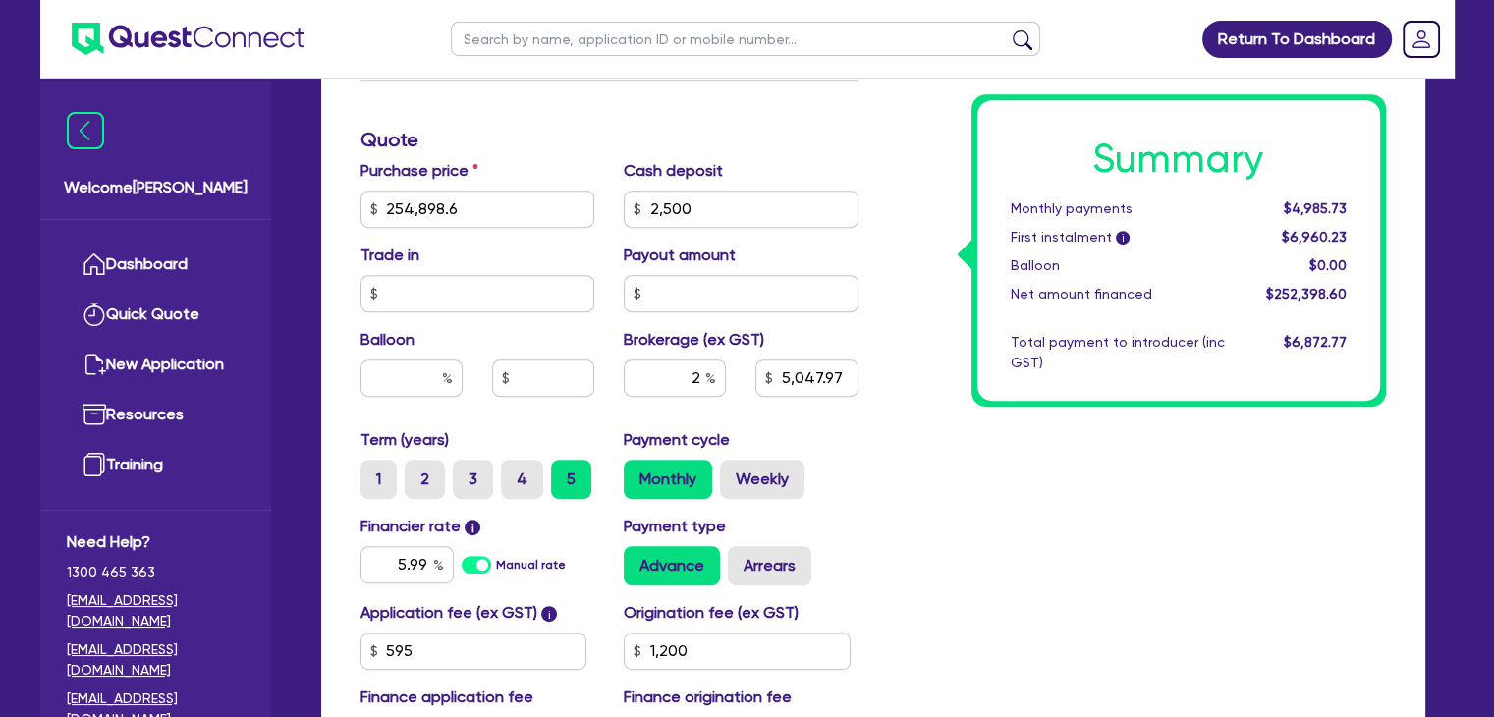
type input "254,898.6"
type input "2,500"
type input "5,047.97"
type input "1,200"
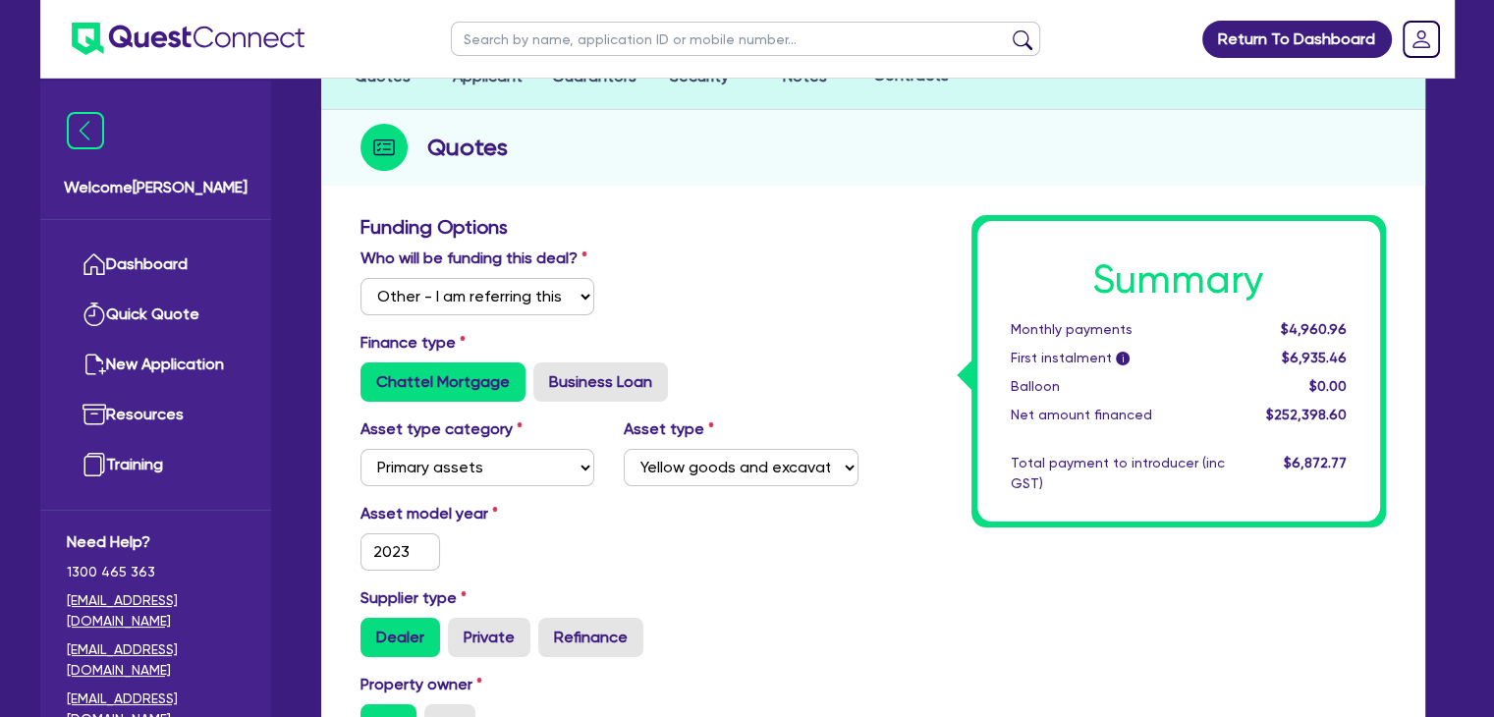
scroll to position [0, 0]
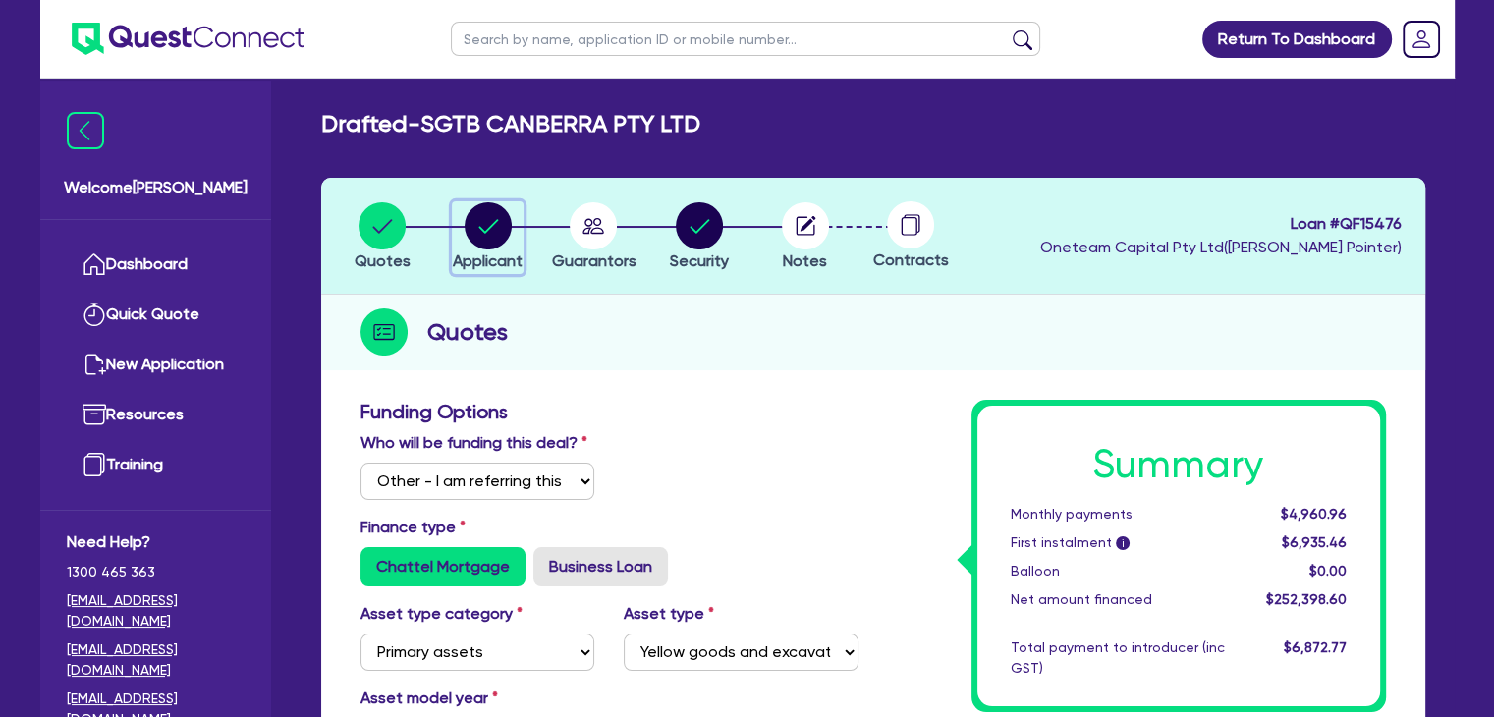
click at [502, 214] on circle "button" at bounding box center [488, 225] width 47 height 47
select select "COMPANY"
select select "BUILDING_CONSTRUCTION"
select select "TRADES_SERVICES_BUSINESSES_GOVERNMENT"
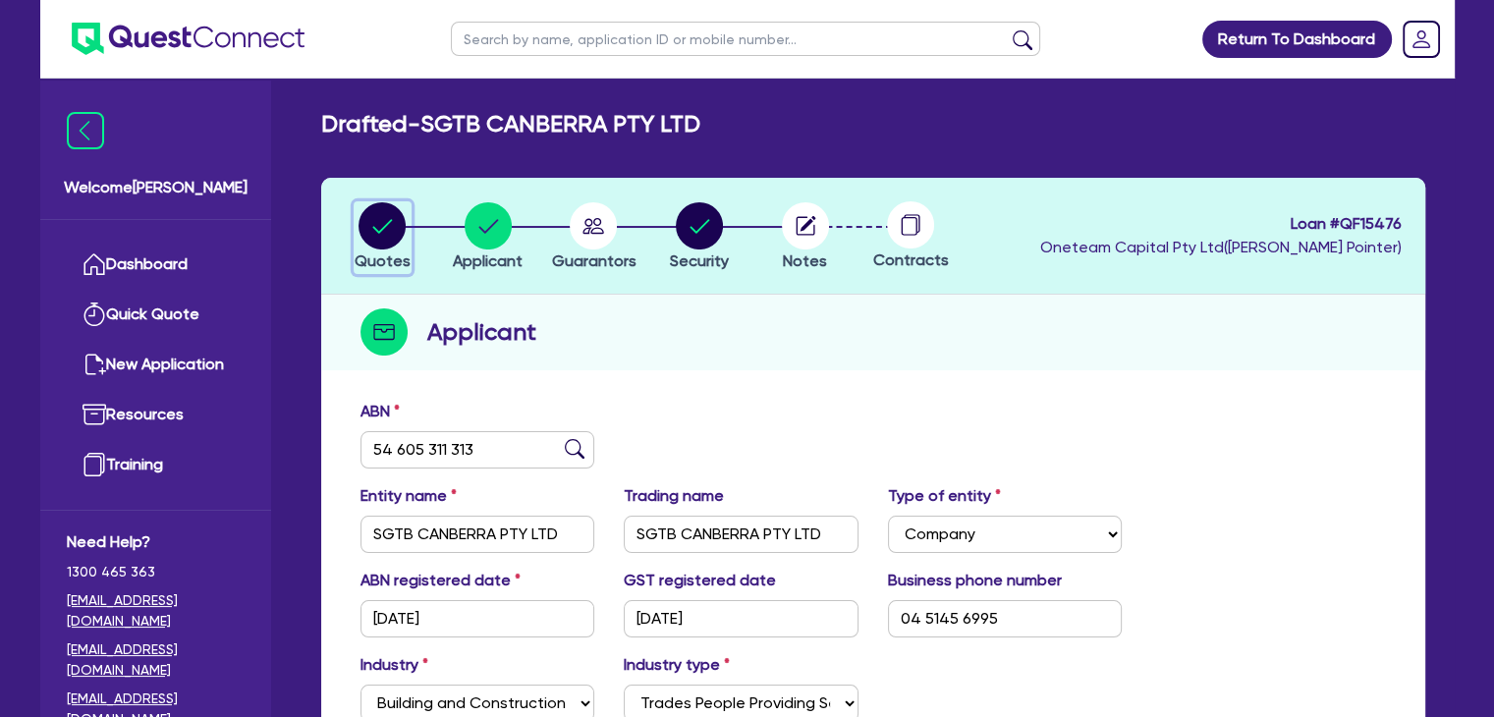
click at [369, 235] on circle "button" at bounding box center [382, 225] width 47 height 47
select select "Other"
select select "PRIMARY_ASSETS"
select select "YELLOW_GOODS_AND_EXCAVATORS"
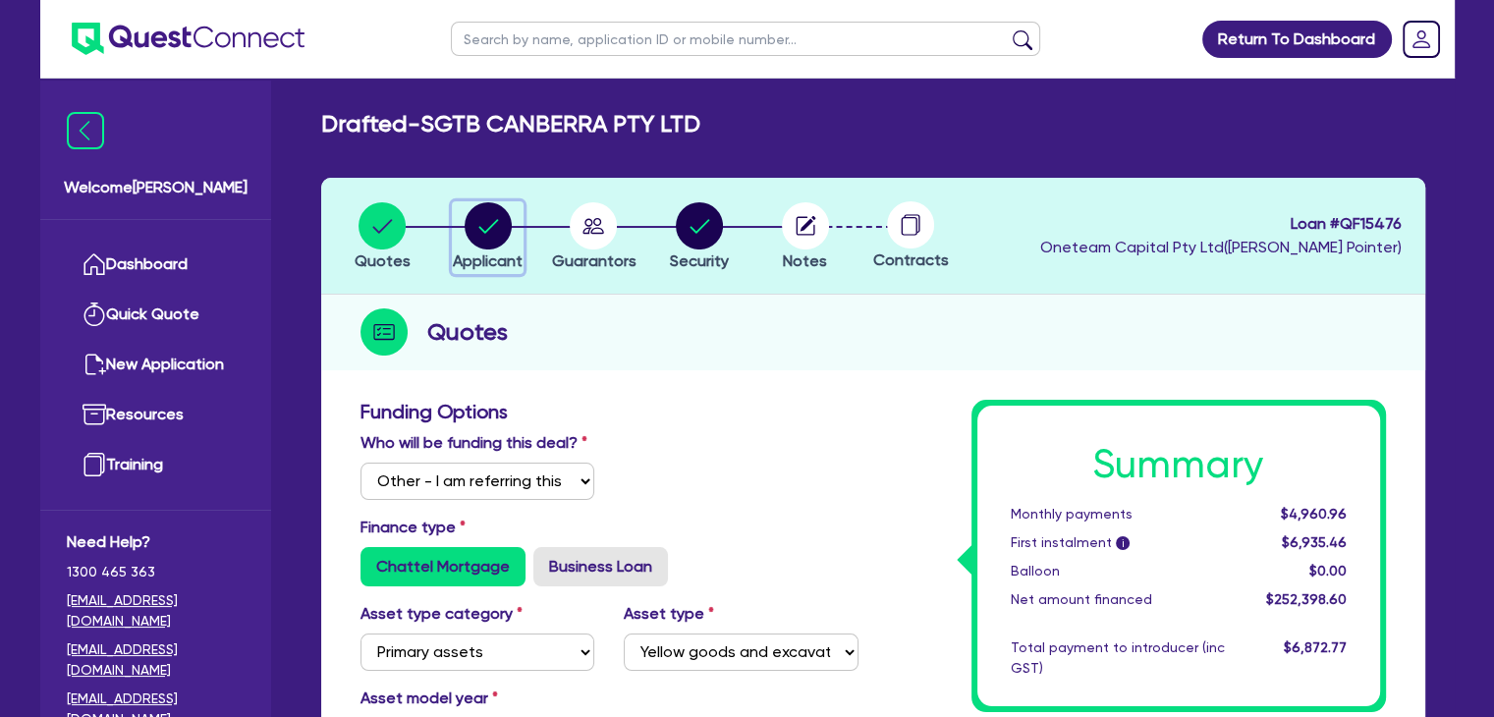
click at [487, 227] on circle "button" at bounding box center [488, 225] width 47 height 47
select select "COMPANY"
select select "BUILDING_CONSTRUCTION"
select select "TRADES_SERVICES_BUSINESSES_GOVERNMENT"
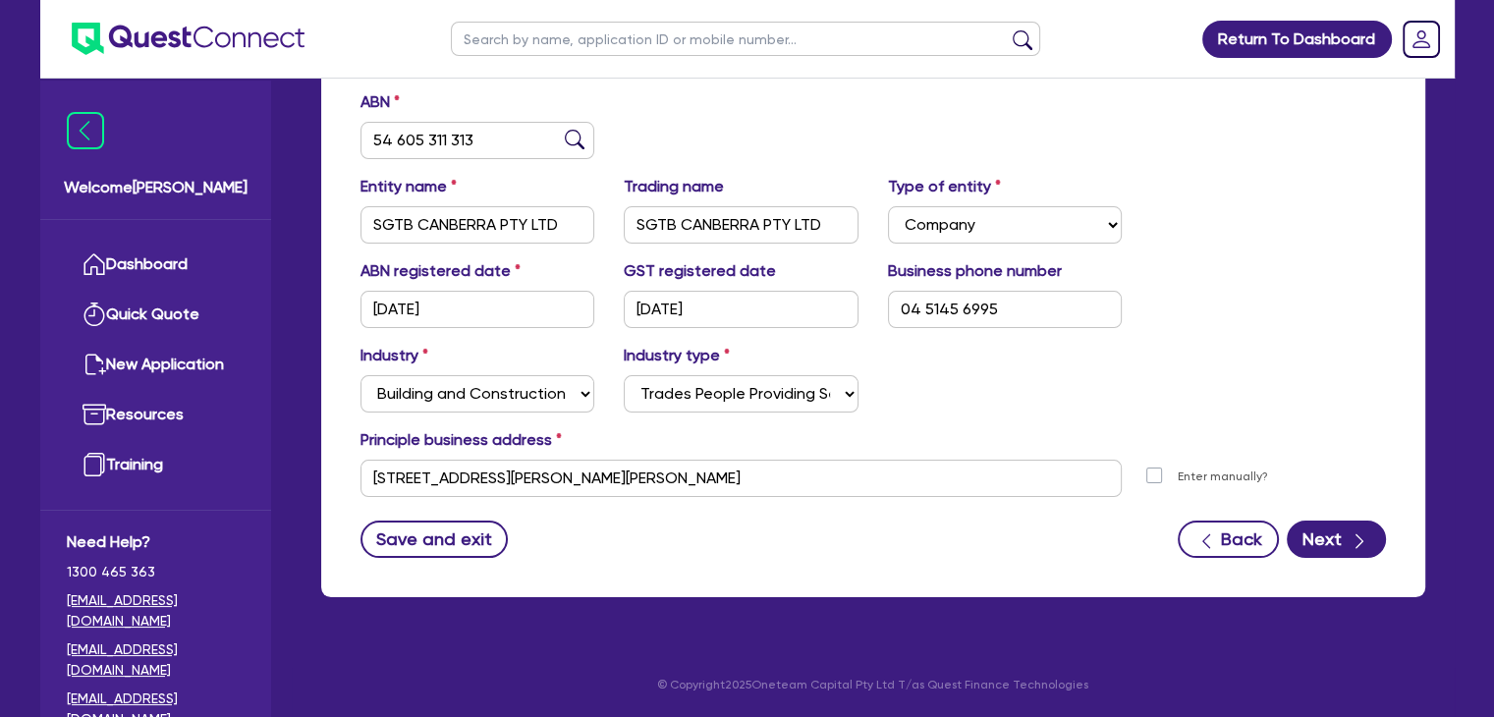
scroll to position [52, 0]
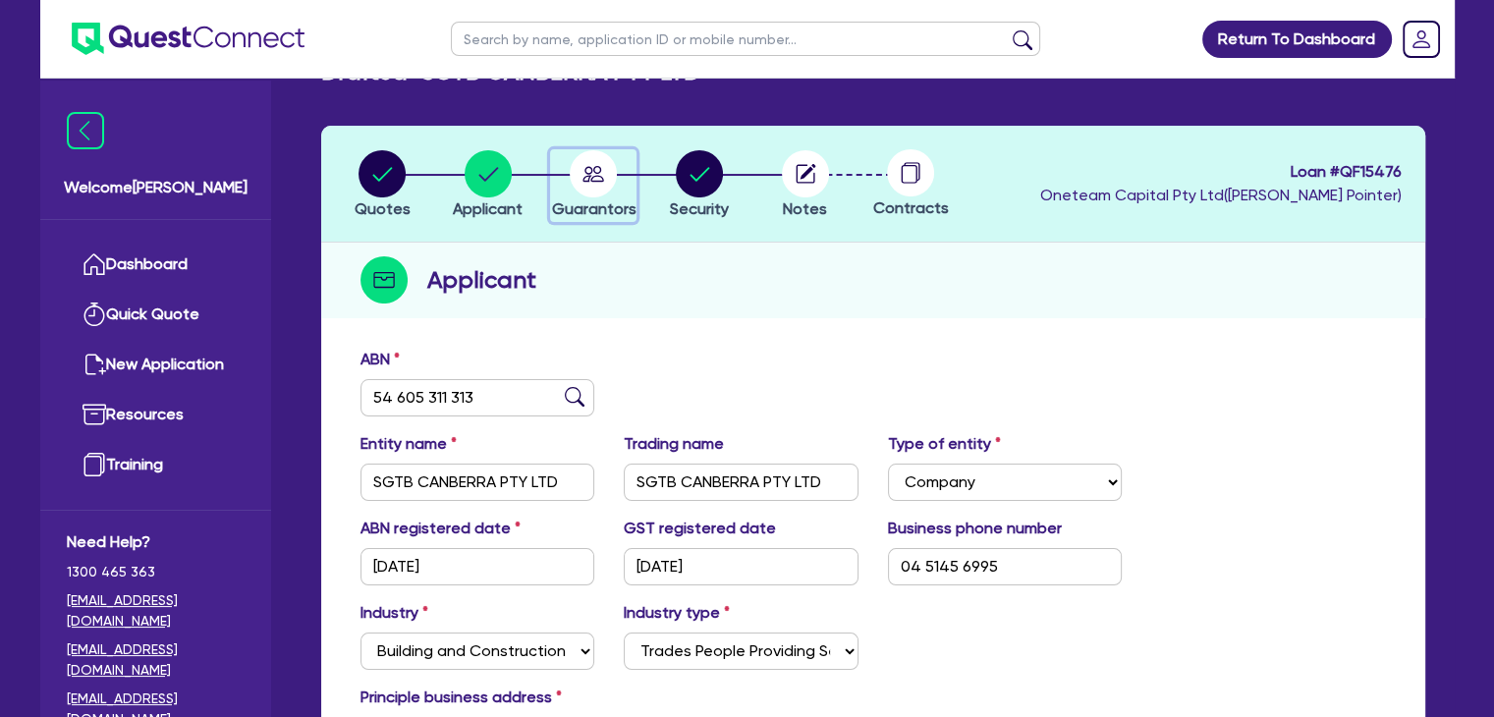
click at [583, 176] on circle "button" at bounding box center [593, 173] width 47 height 47
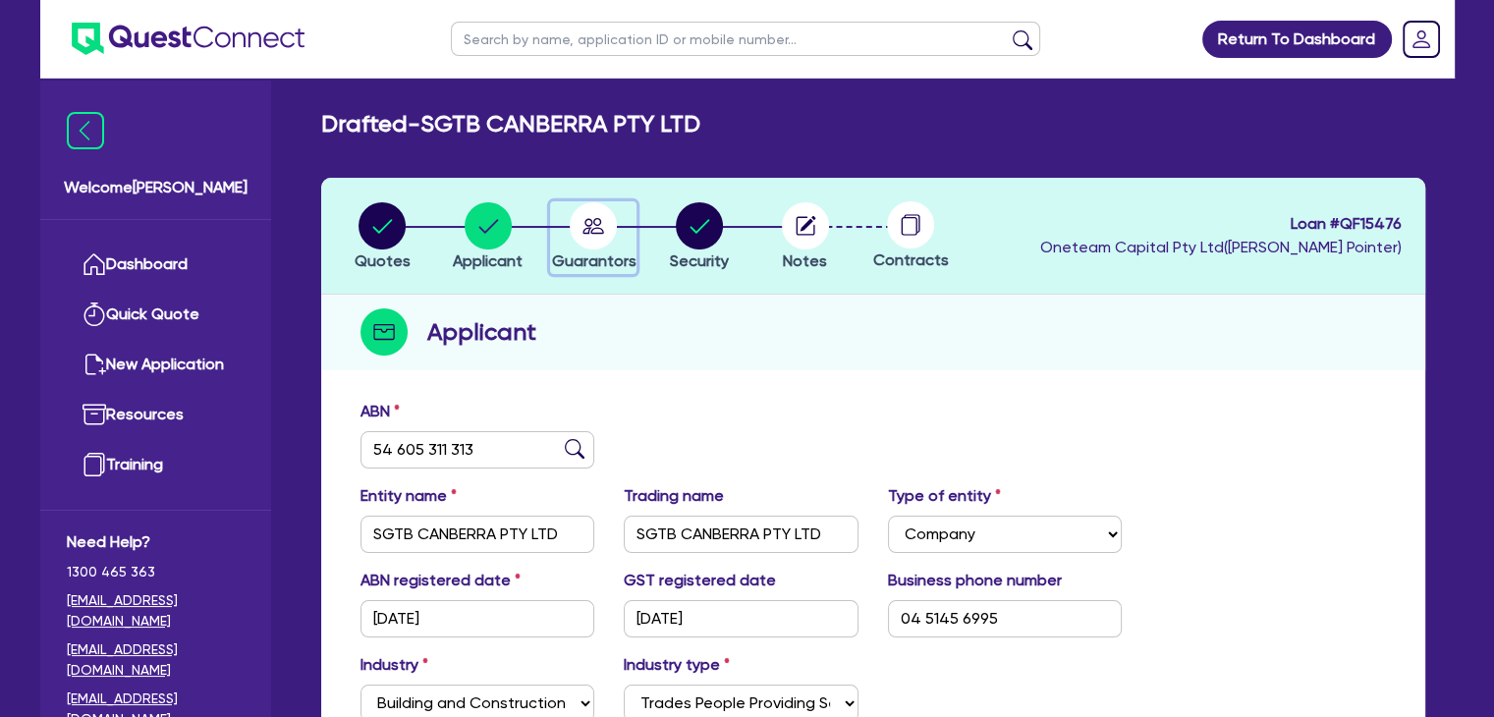
select select "MR"
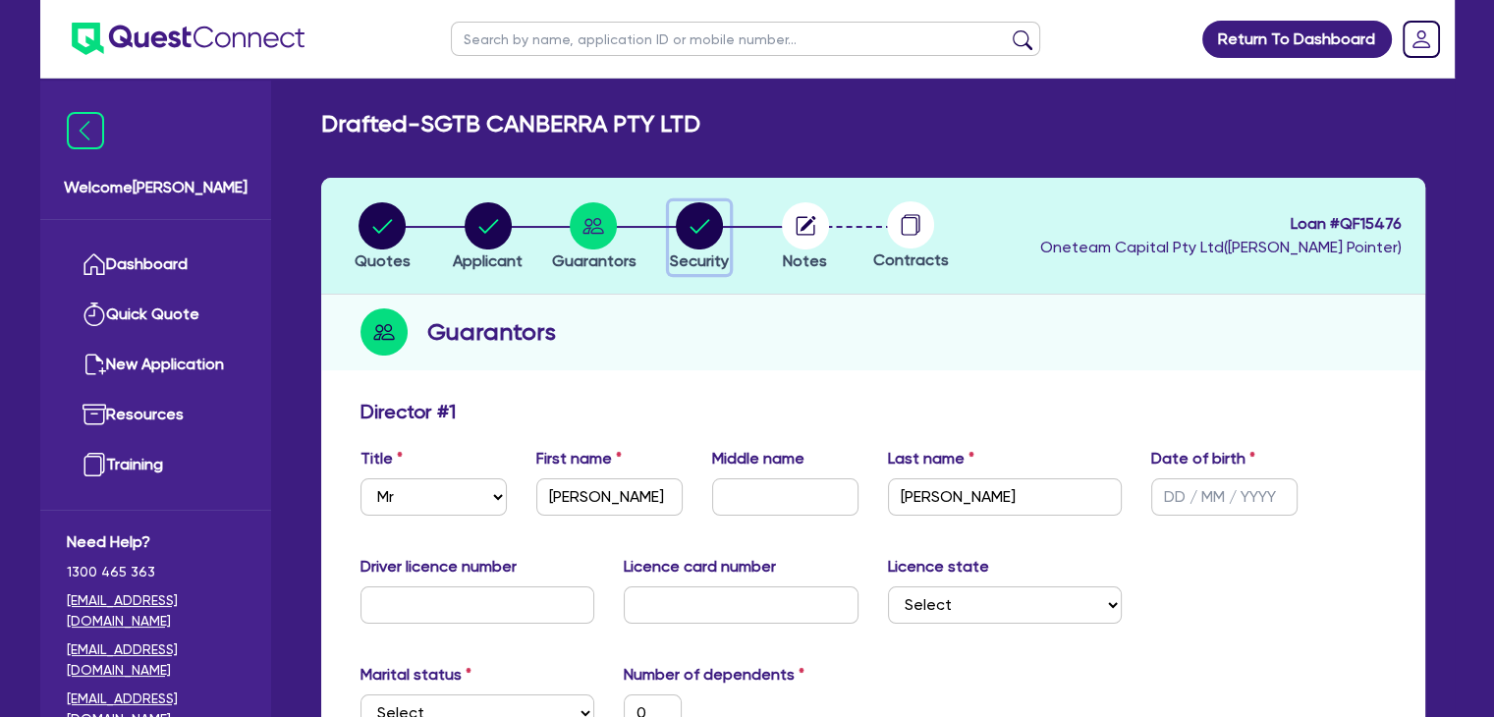
click at [688, 221] on circle "button" at bounding box center [699, 225] width 47 height 47
select select "PRIMARY_ASSETS"
select select "YELLOW_GOODS_AND_EXCAVATORS"
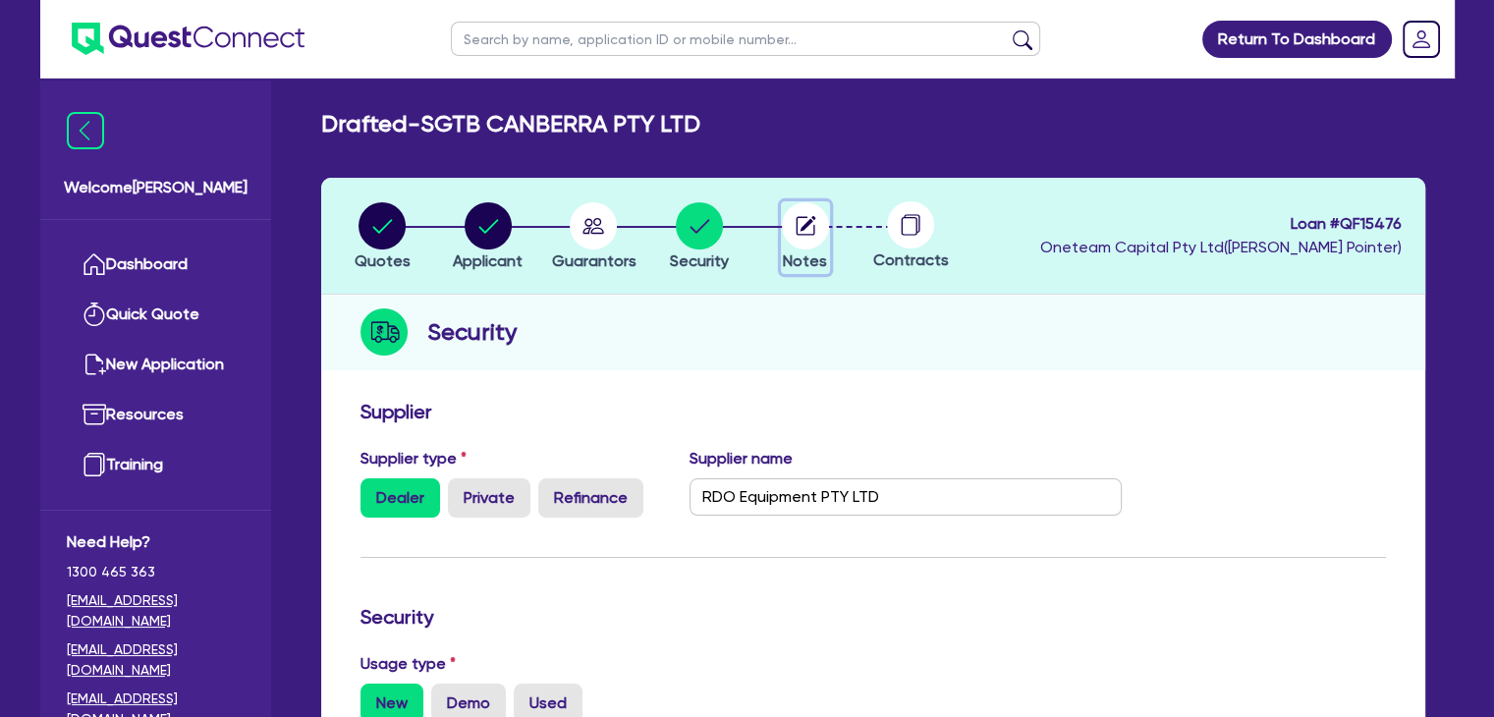
click at [798, 230] on circle "button" at bounding box center [805, 225] width 47 height 47
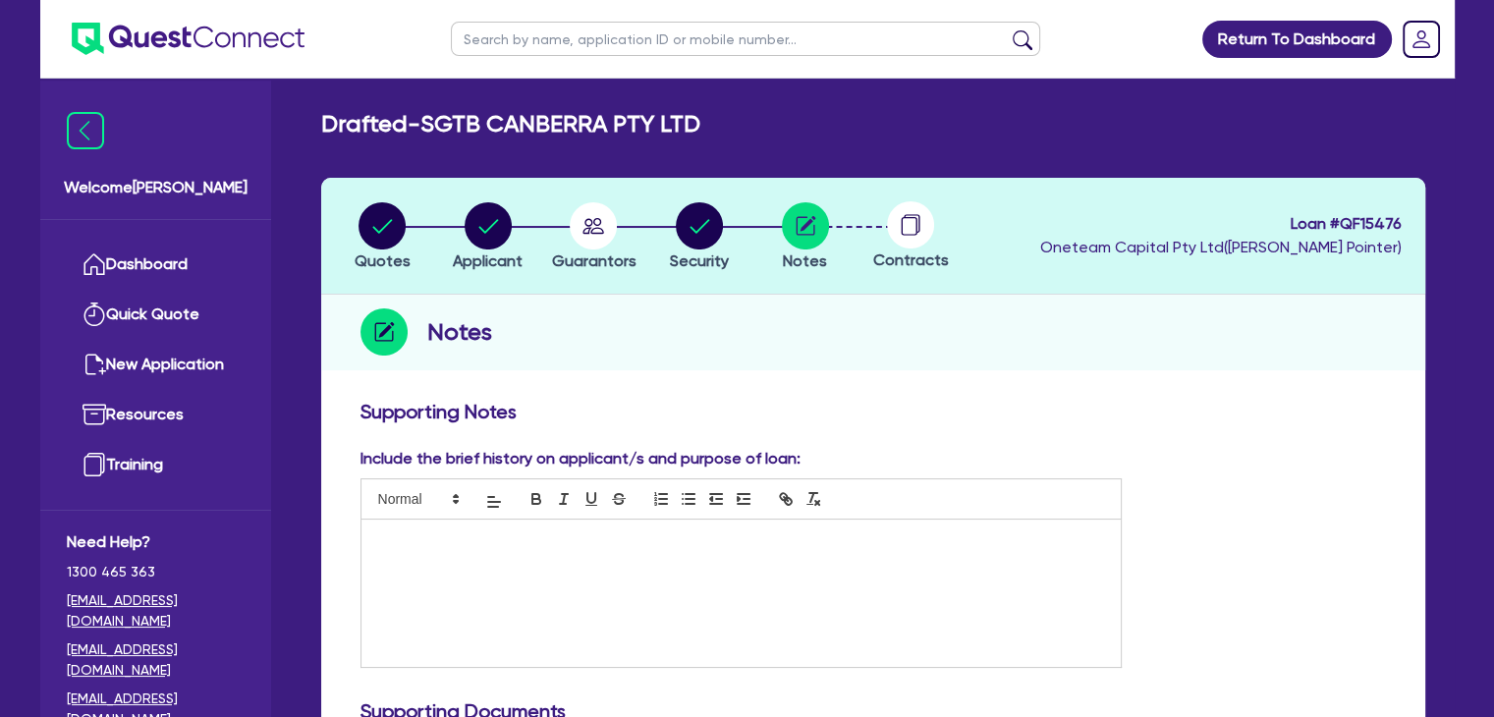
click at [467, 566] on div at bounding box center [742, 593] width 760 height 147
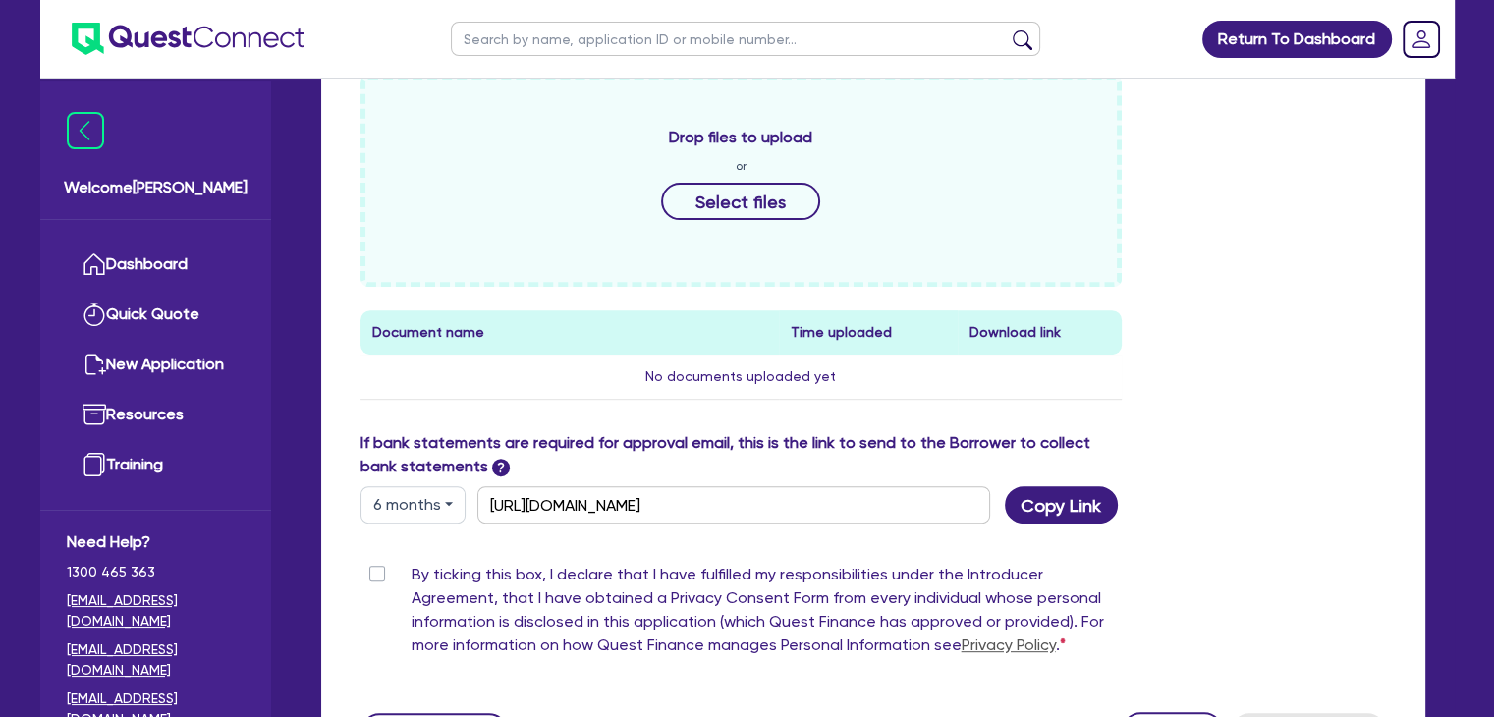
scroll to position [888, 0]
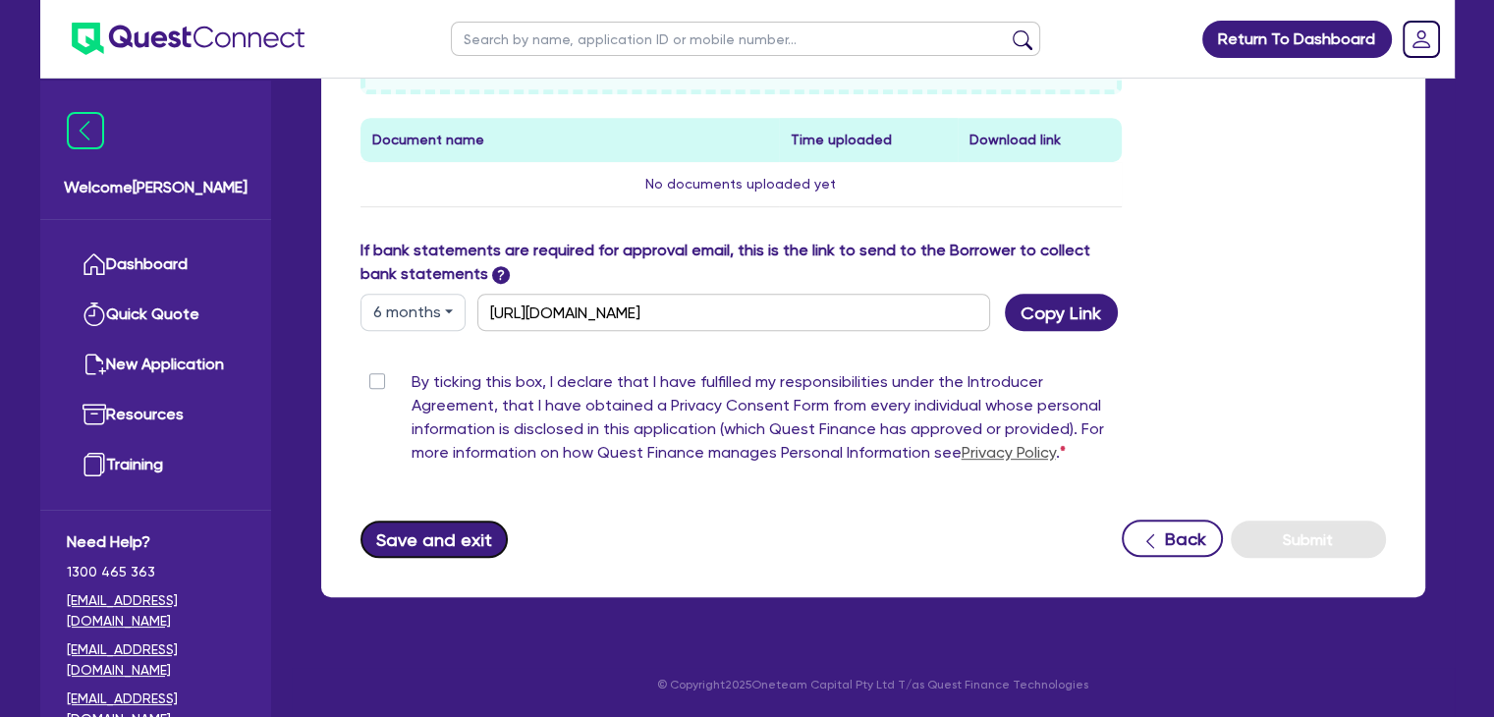
click at [435, 529] on button "Save and exit" at bounding box center [435, 539] width 148 height 37
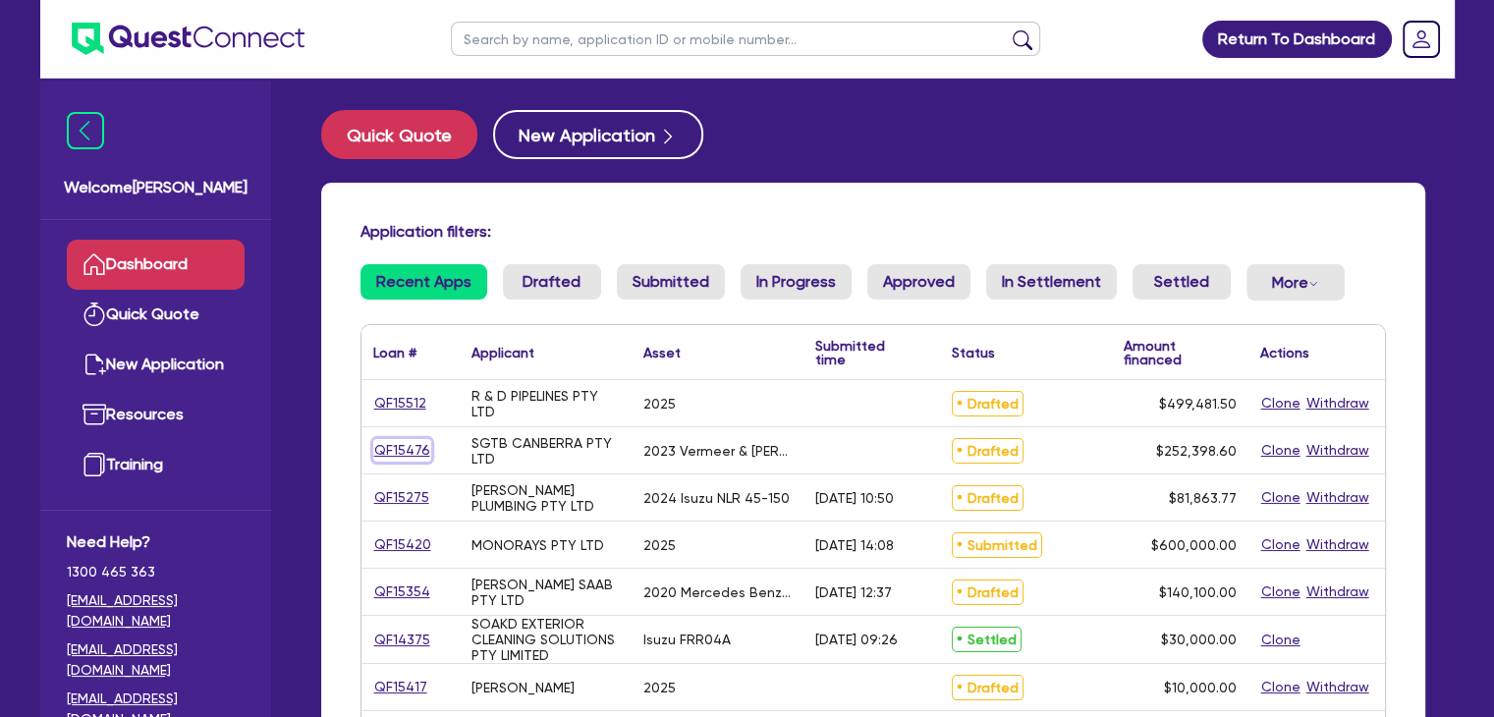
click at [391, 453] on link "QF15476" at bounding box center [402, 450] width 58 height 23
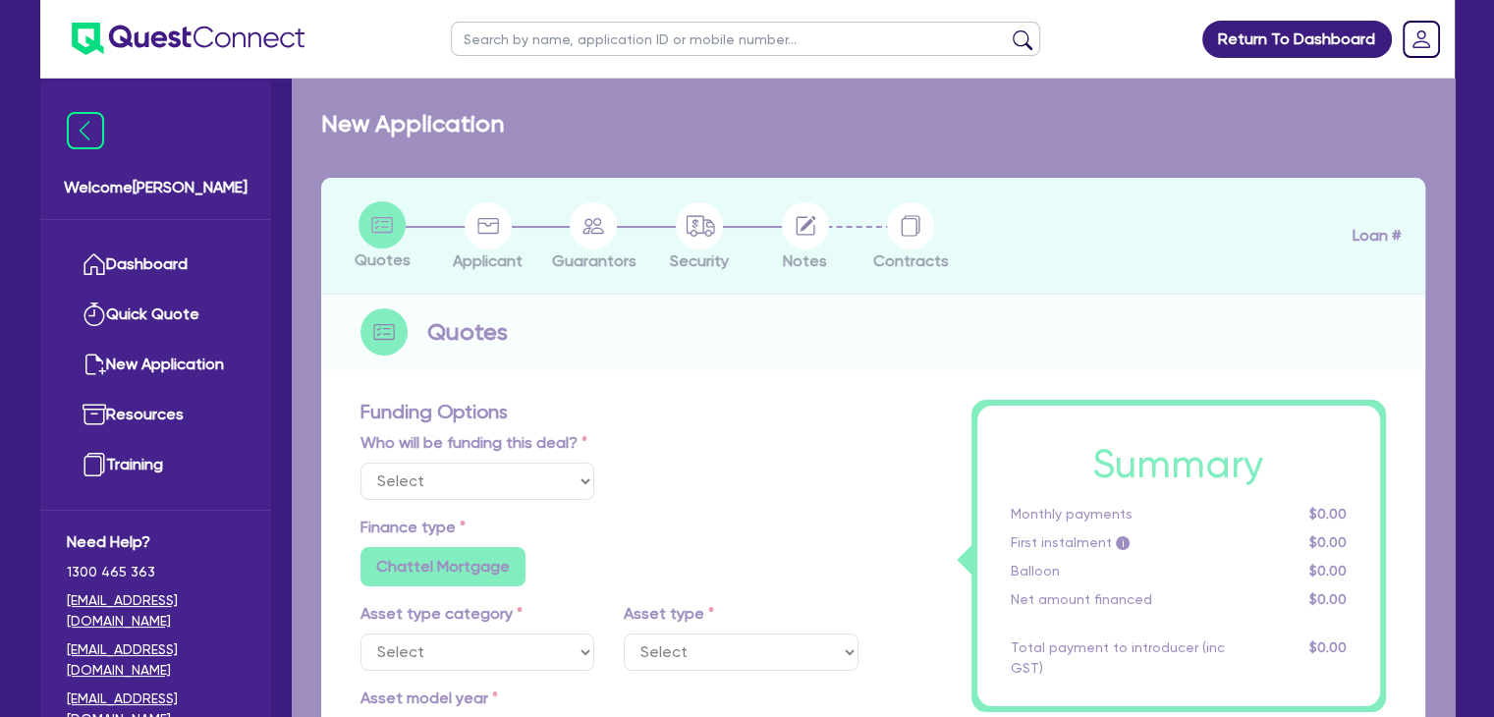
select select "Other"
select select "PRIMARY_ASSETS"
type input "2023"
radio input "true"
type input "254,898.6"
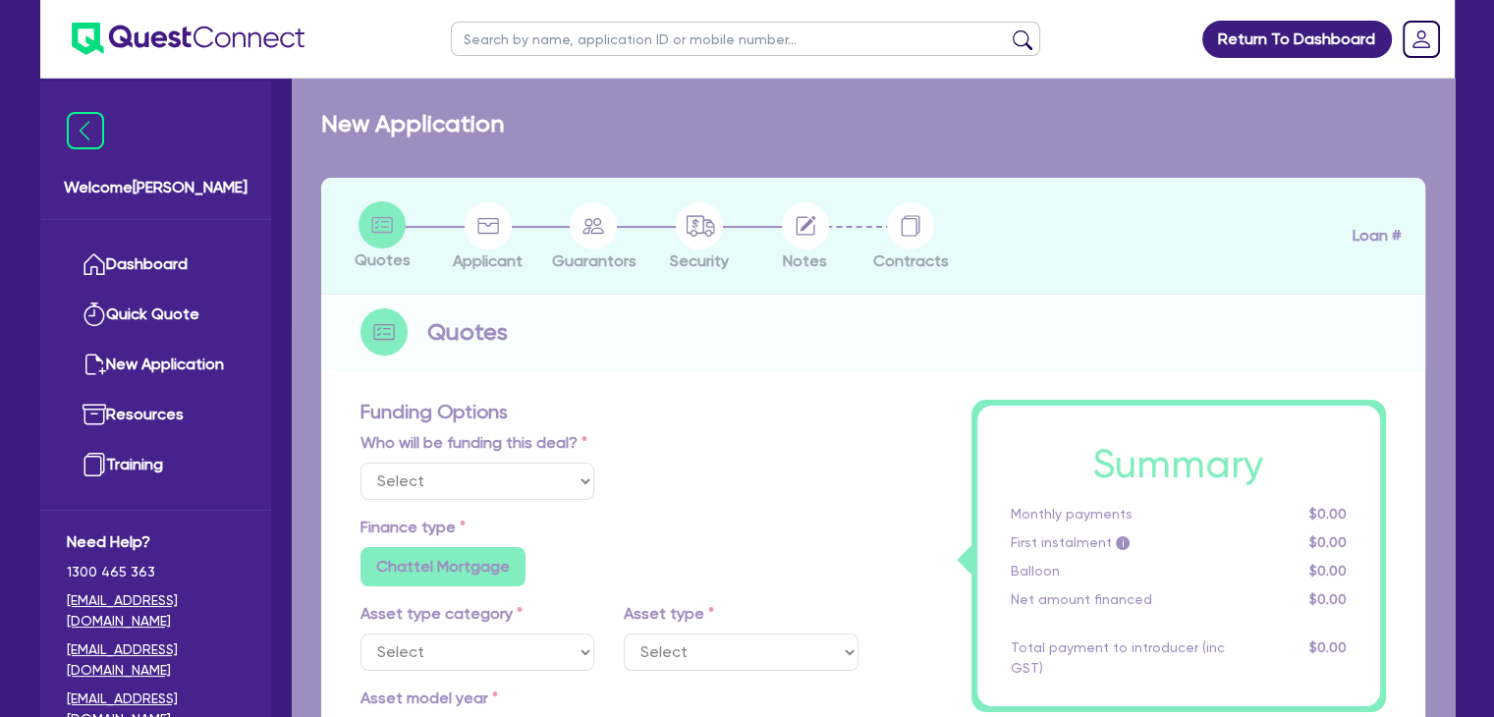
type input "2,500"
type input "2"
type input "5,047.97"
type input "5.99"
type input "1,200"
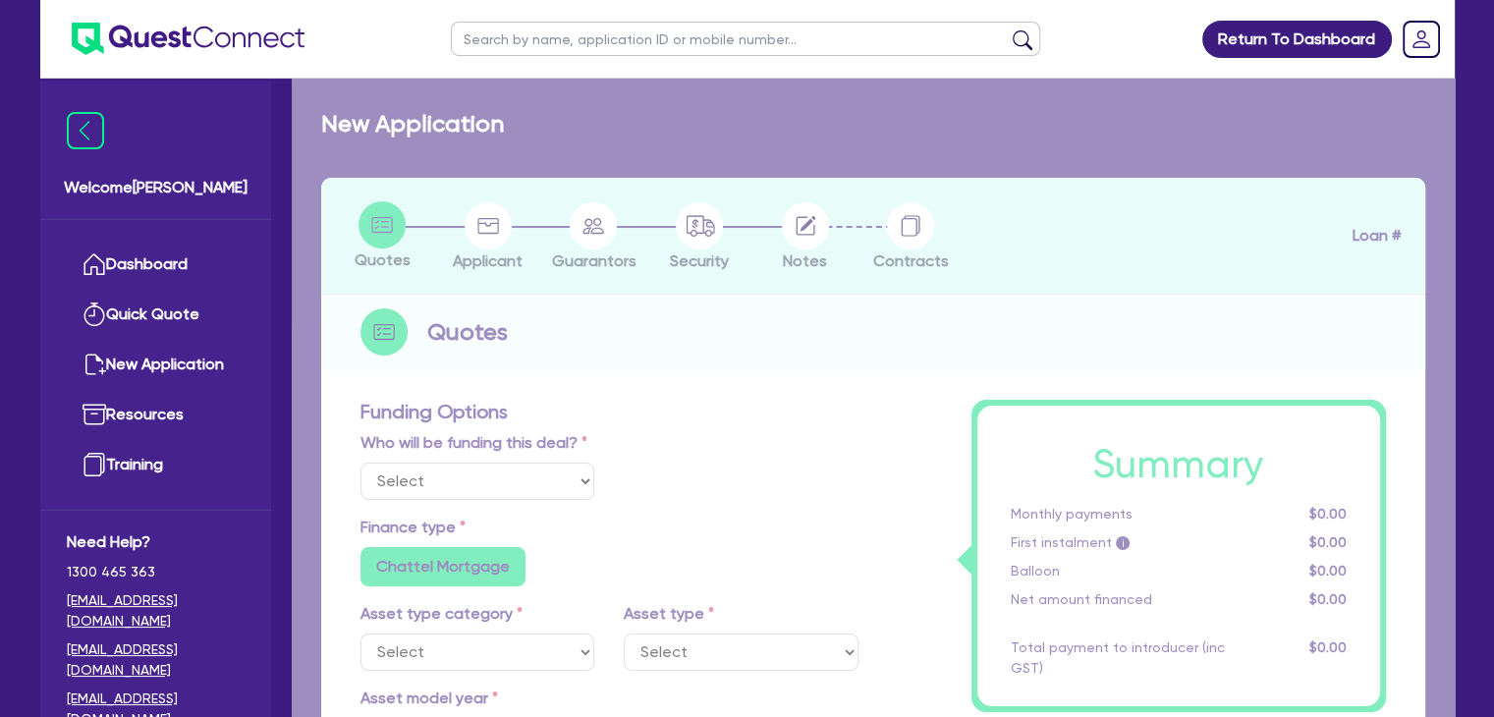
radio input "false"
select select "YELLOW_GOODS_AND_EXCAVATORS"
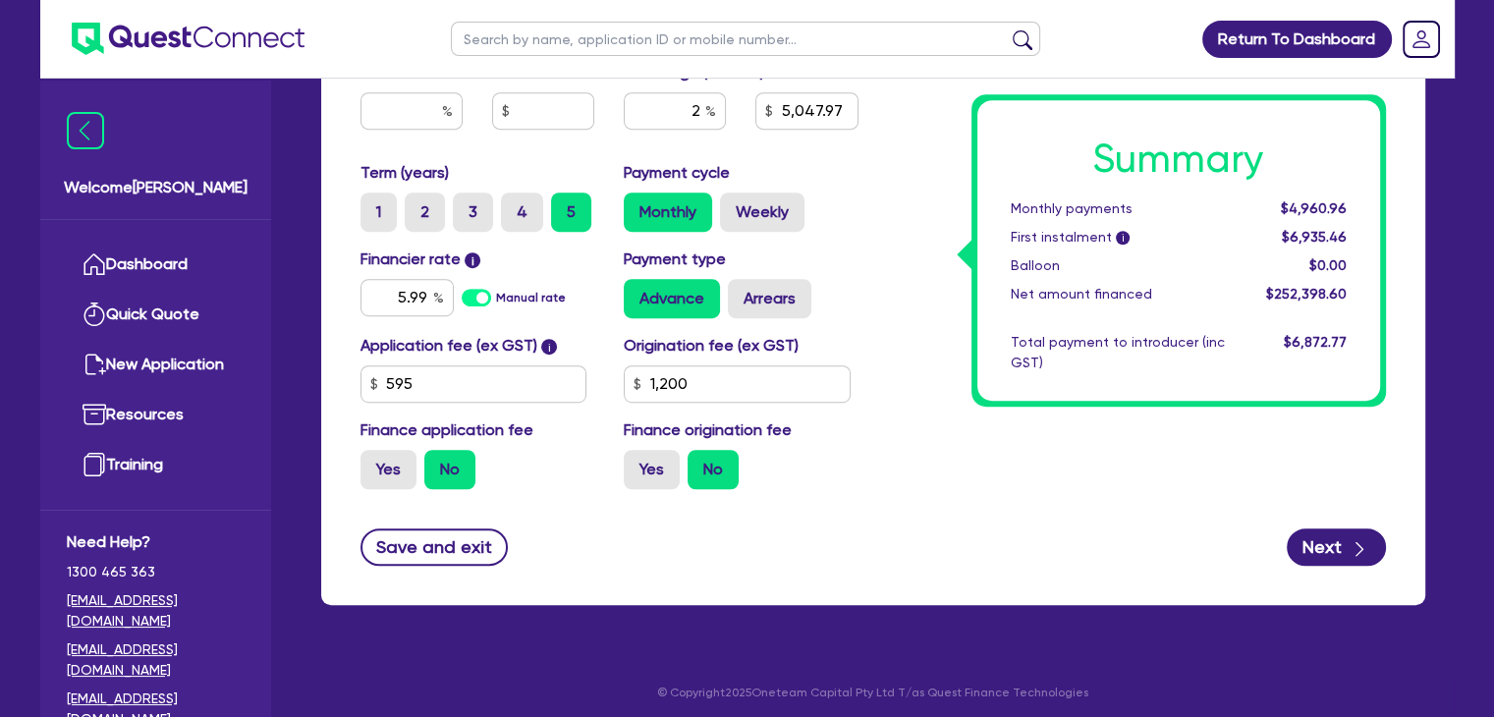
scroll to position [1167, 0]
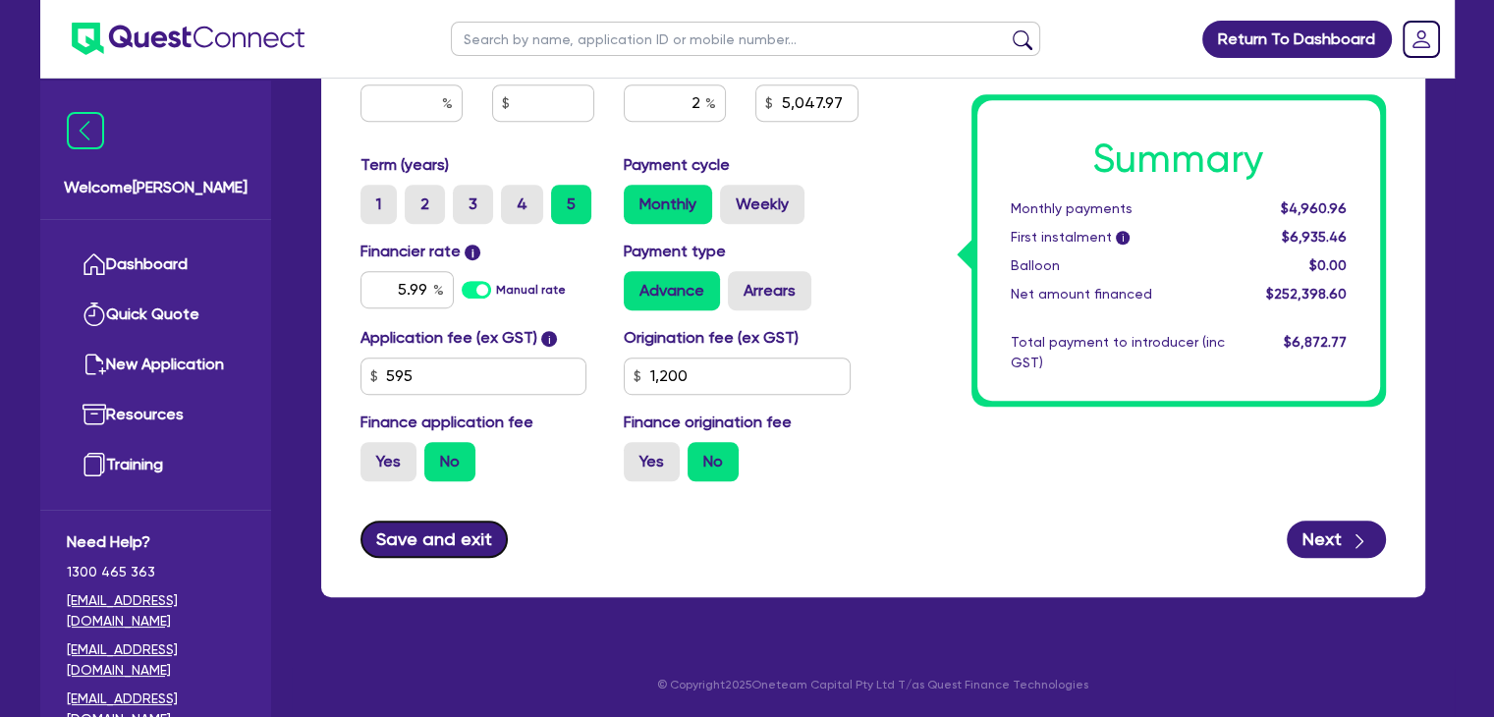
click at [432, 548] on button "Save and exit" at bounding box center [435, 539] width 148 height 37
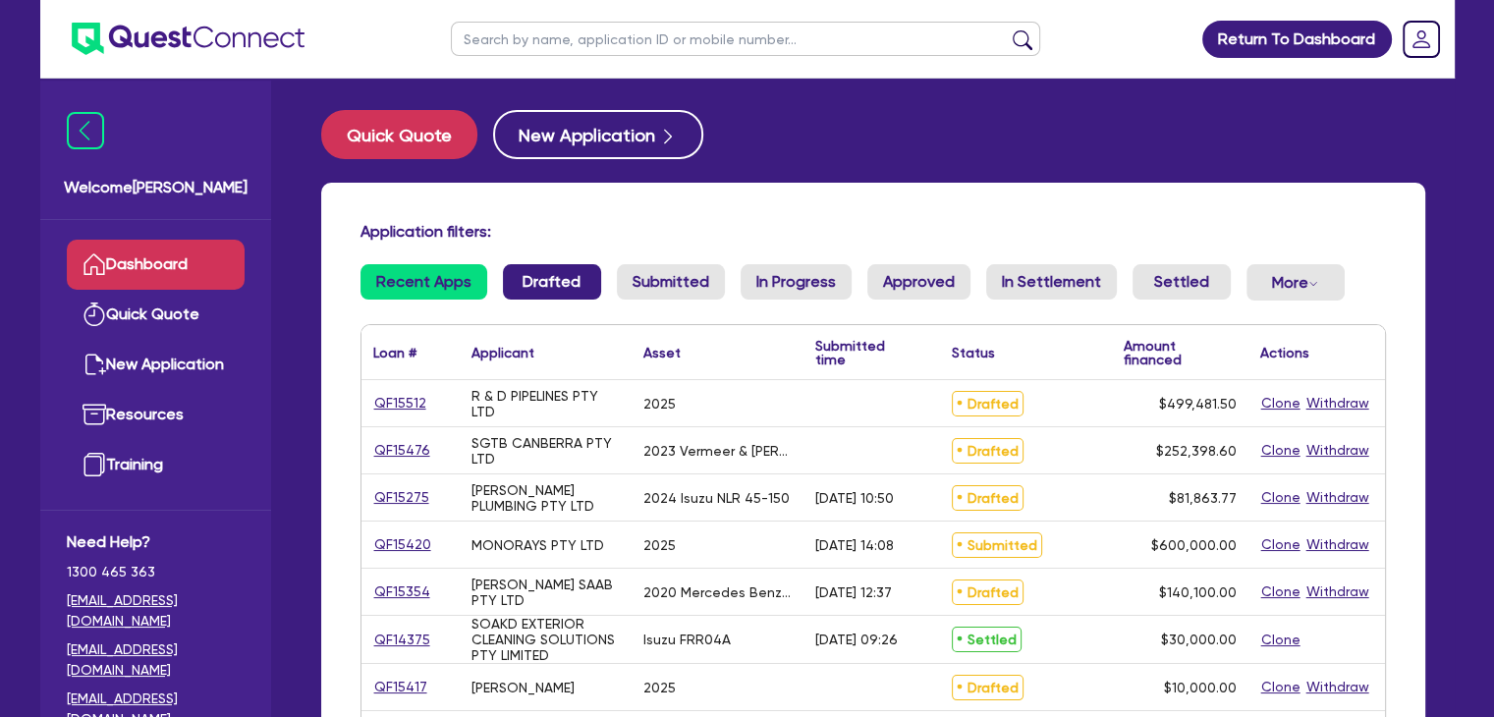
click at [538, 292] on link "Drafted" at bounding box center [552, 281] width 98 height 35
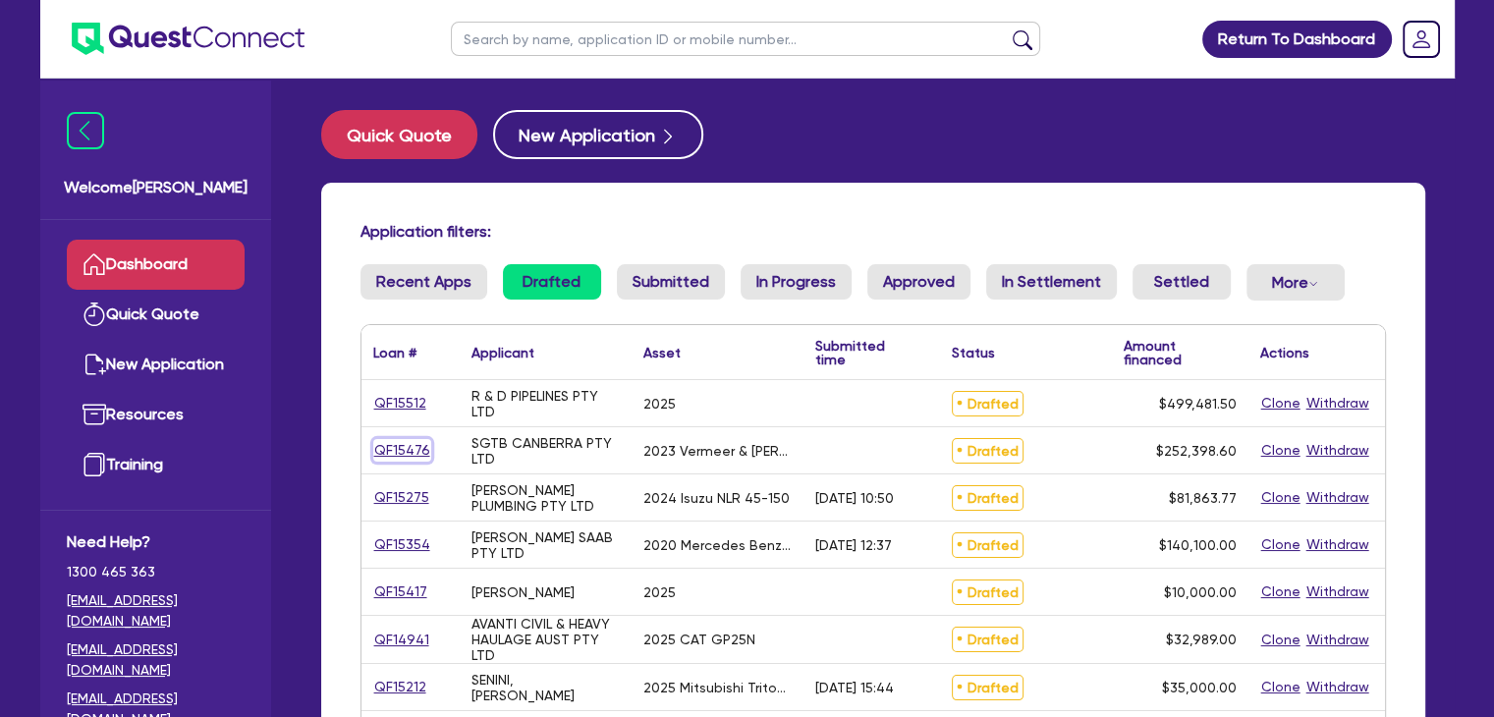
click at [401, 449] on link "QF15476" at bounding box center [402, 450] width 58 height 23
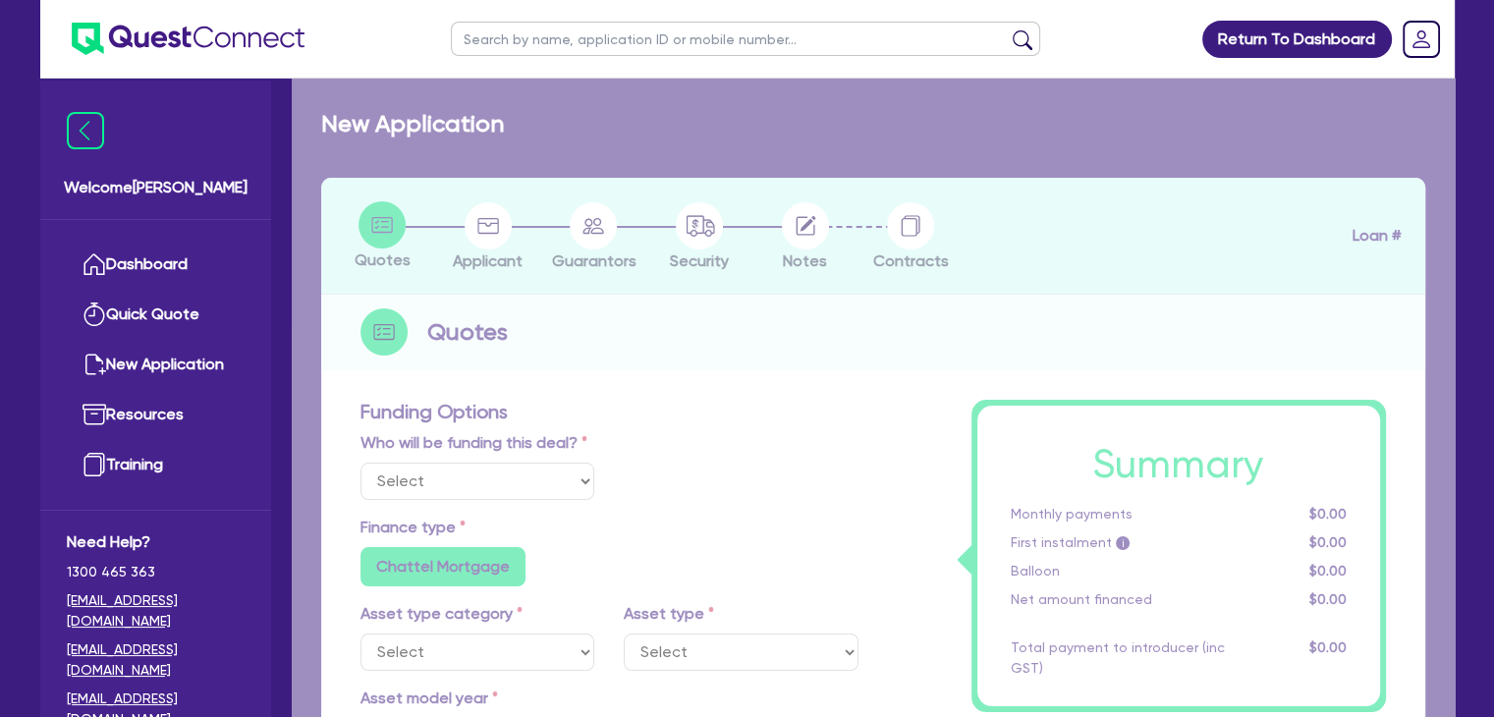
select select "Other"
select select "PRIMARY_ASSETS"
type input "2023"
radio input "true"
type input "254,898.6"
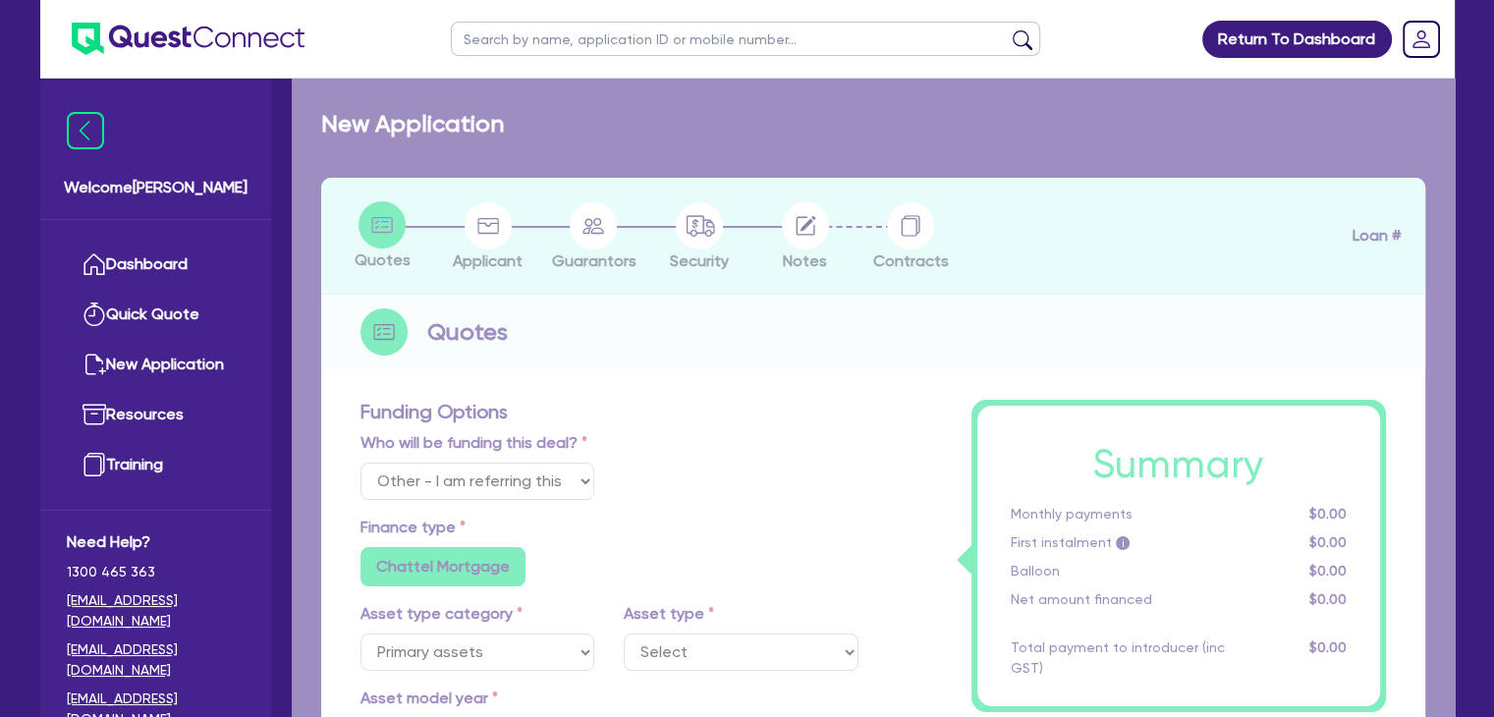
type input "2,500"
type input "2"
type input "5,047.97"
type input "5.99"
type input "1,200"
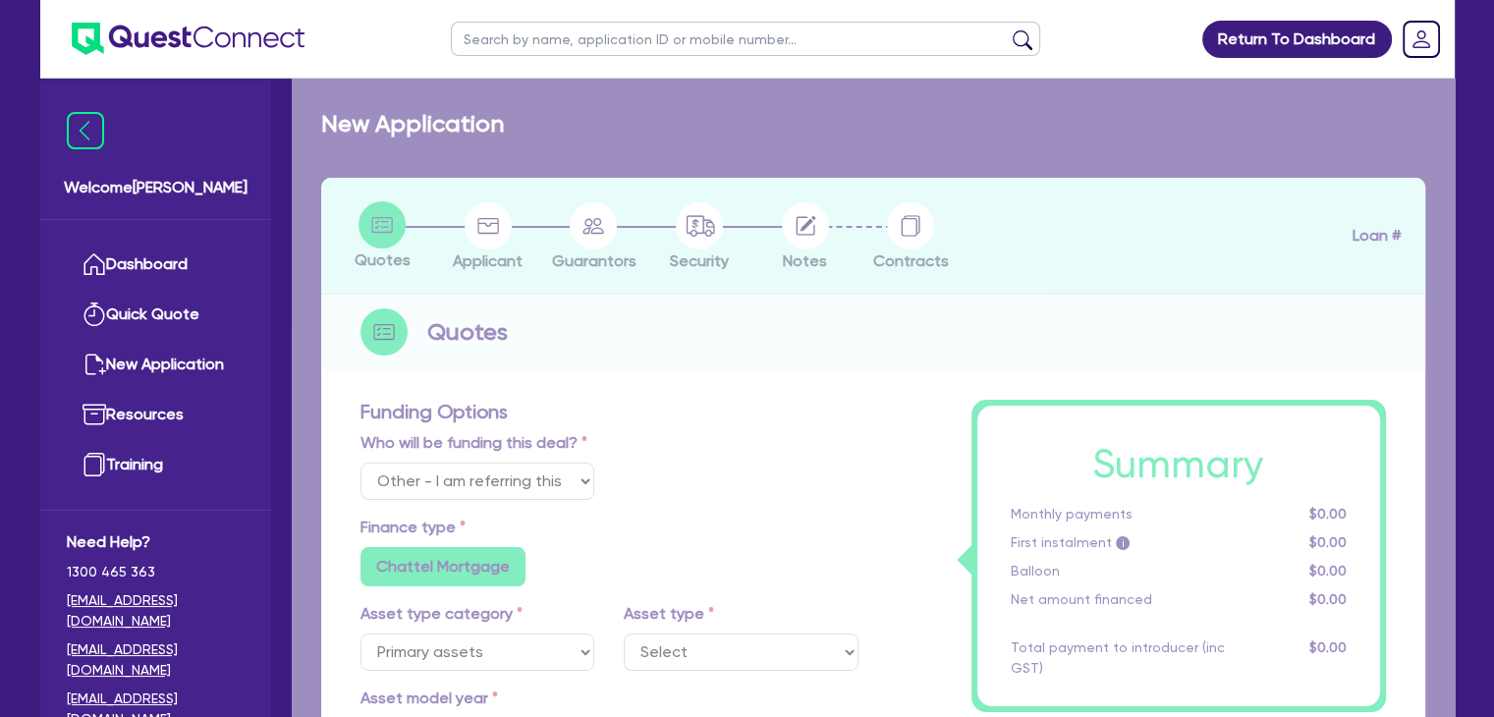
radio input "false"
select select "YELLOW_GOODS_AND_EXCAVATORS"
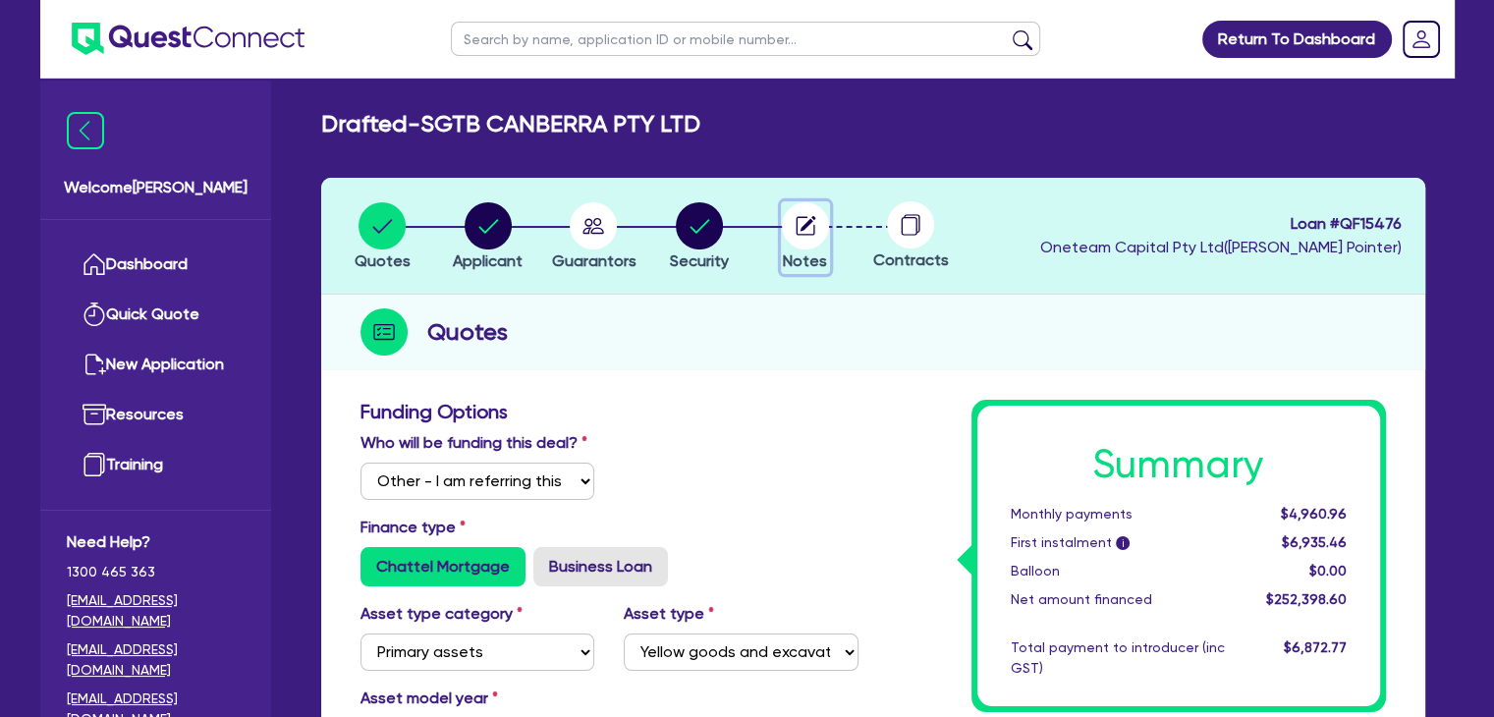
click at [821, 237] on circle "button" at bounding box center [805, 225] width 47 height 47
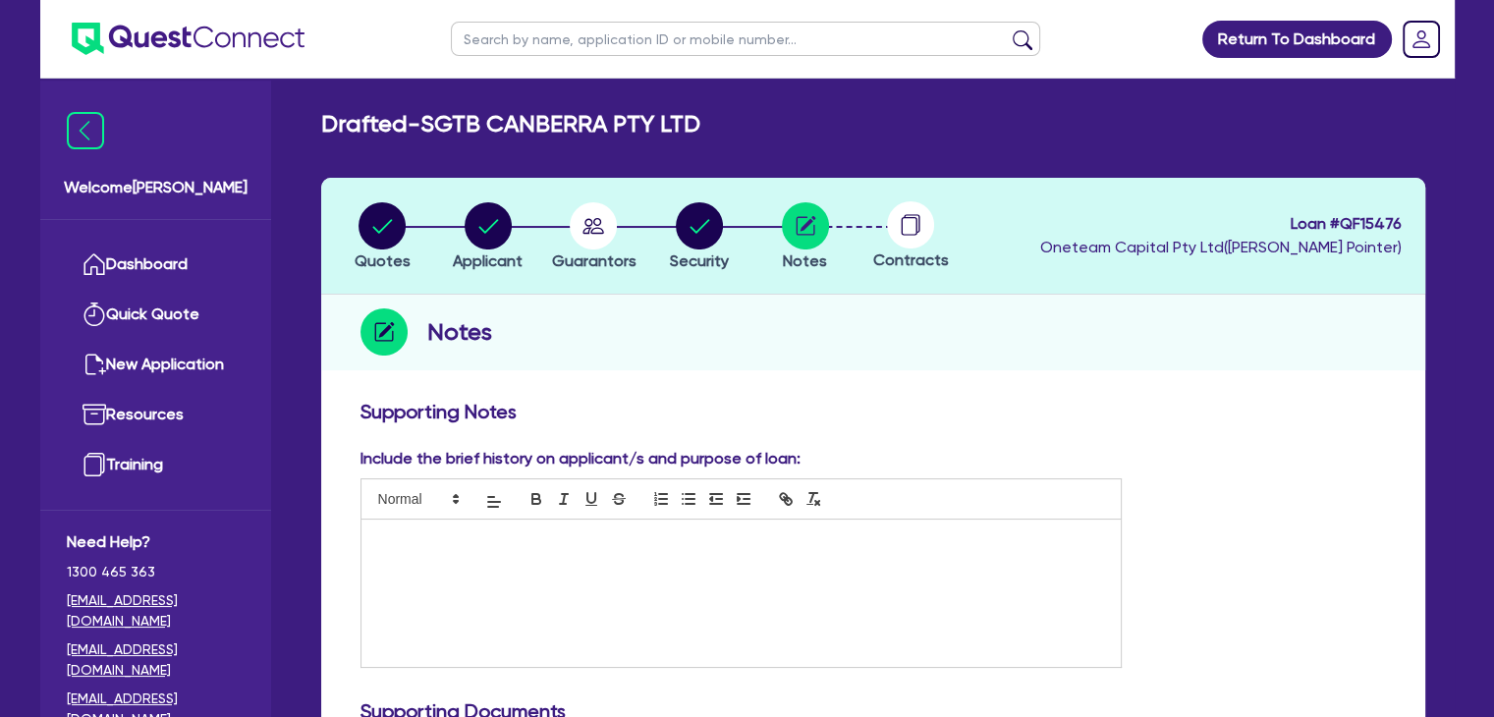
click at [495, 590] on div at bounding box center [742, 593] width 760 height 147
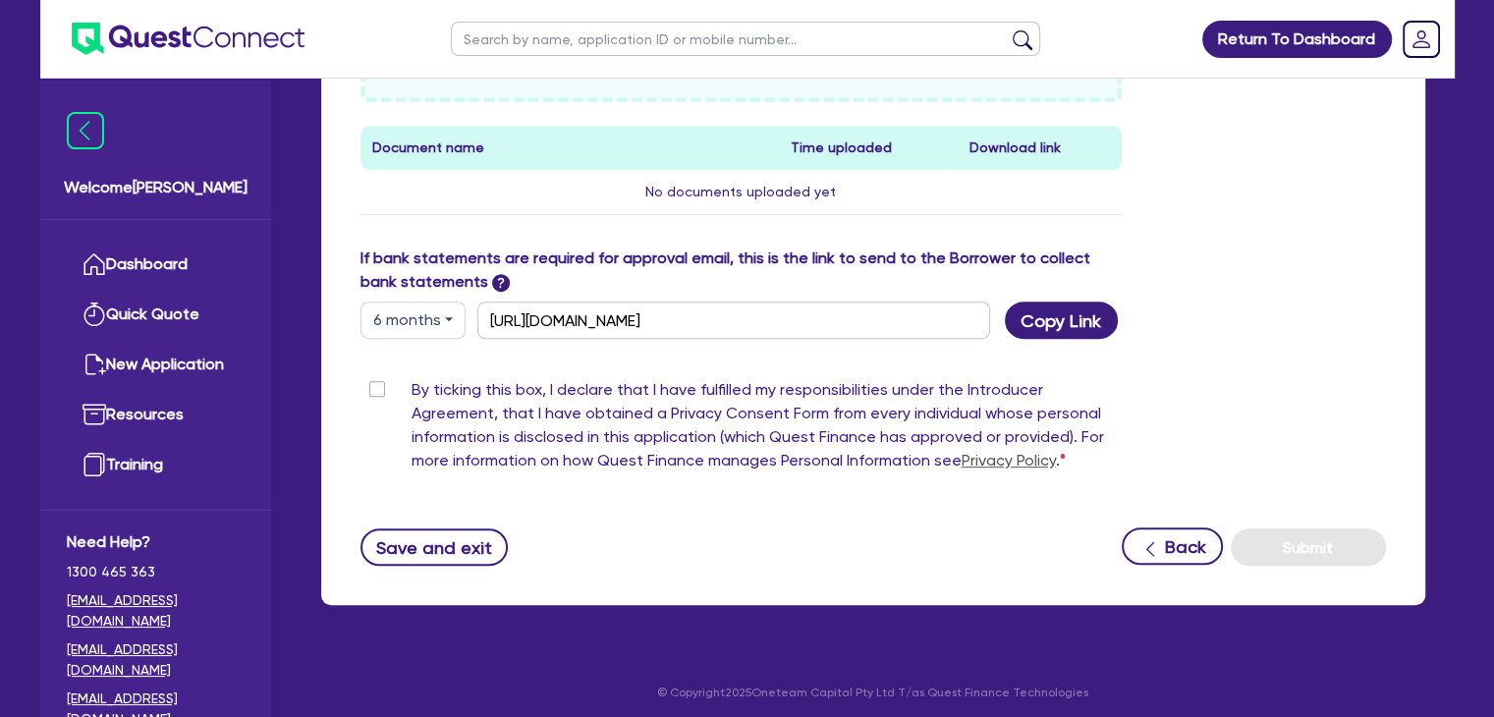
scroll to position [888, 0]
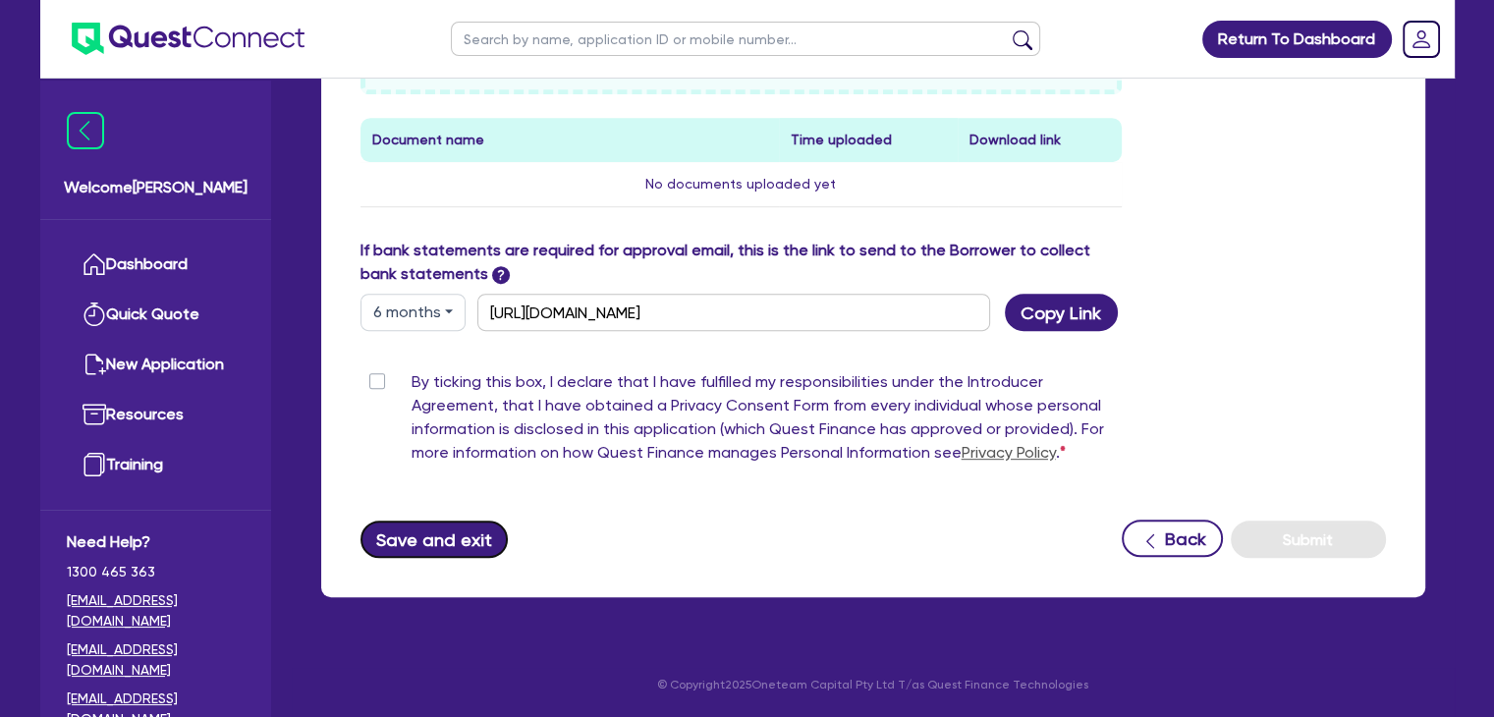
click at [438, 551] on button "Save and exit" at bounding box center [435, 539] width 148 height 37
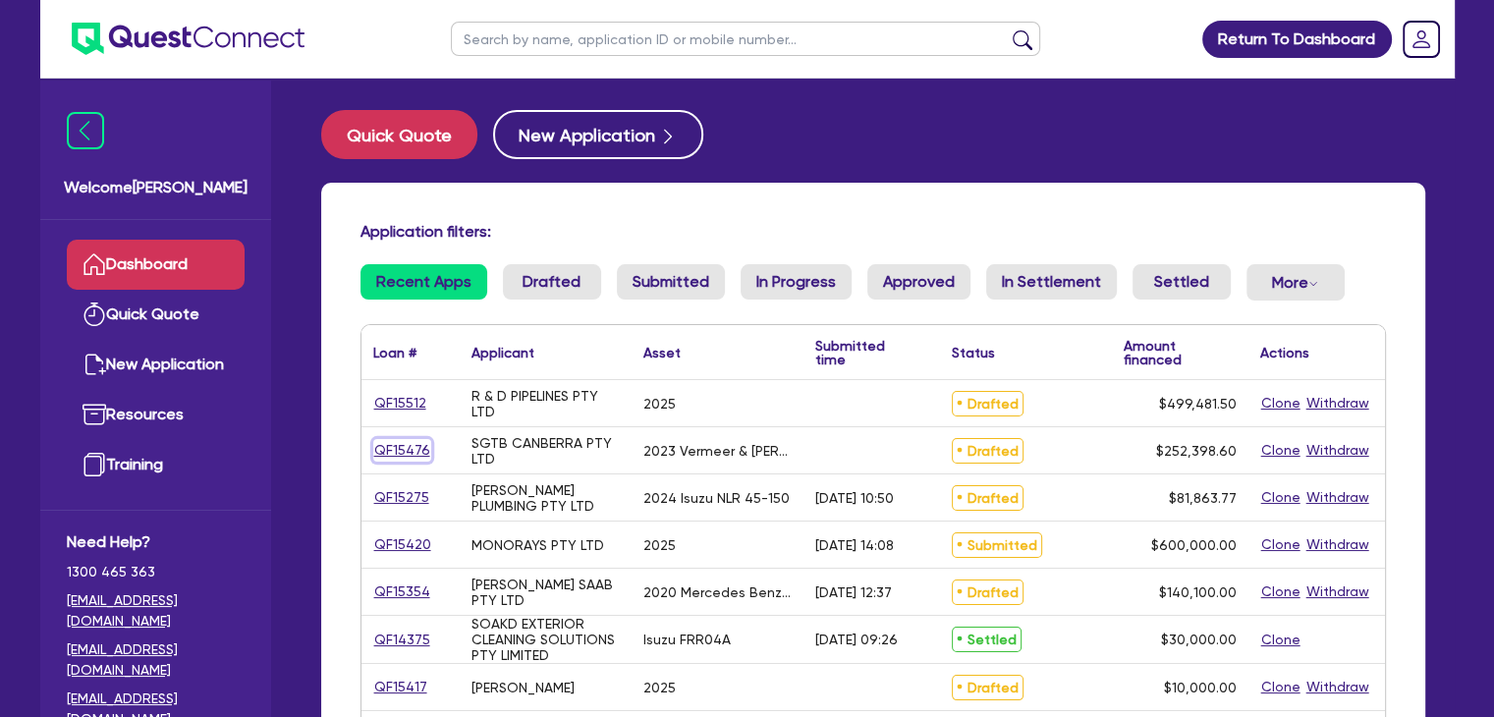
click at [401, 445] on link "QF15476" at bounding box center [402, 450] width 58 height 23
select select "Other"
select select "PRIMARY_ASSETS"
select select "YELLOW_GOODS_AND_EXCAVATORS"
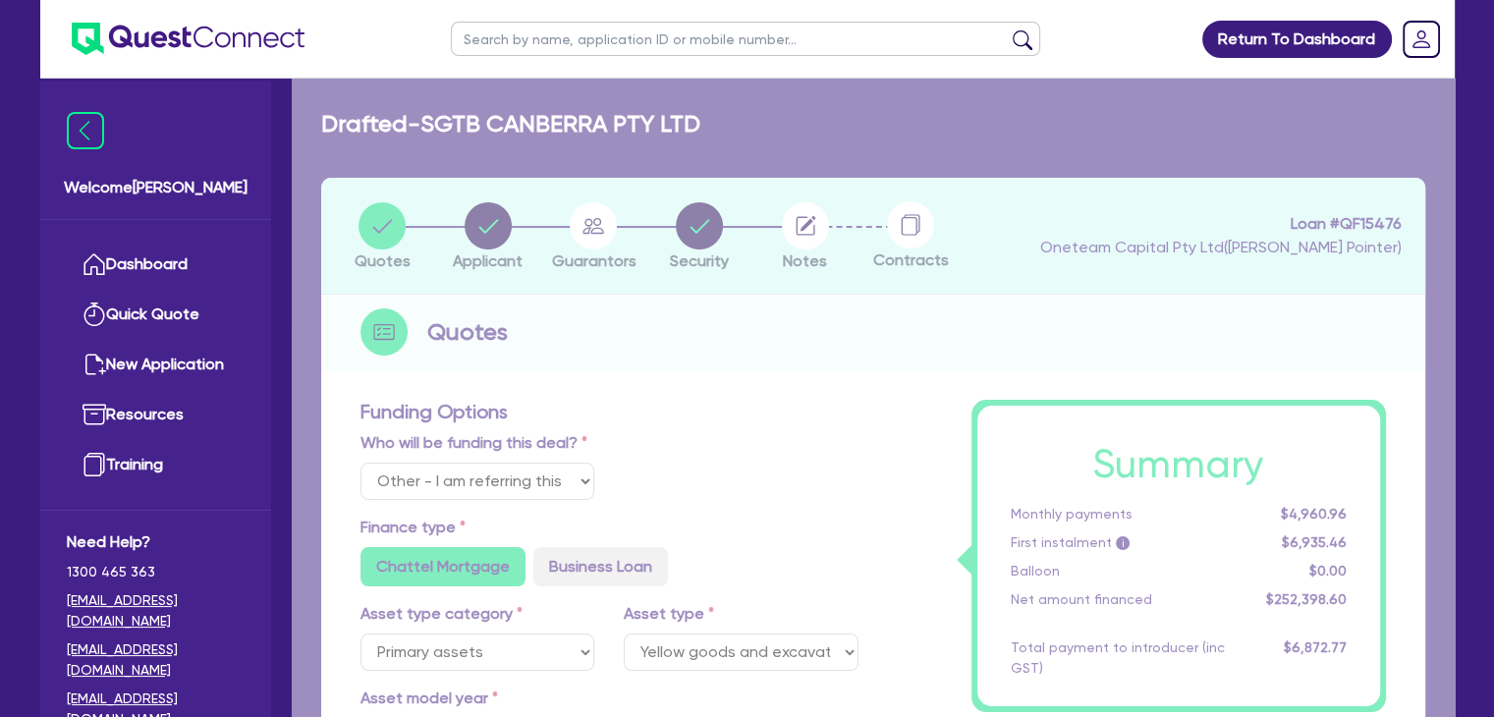
type input "254,898.6"
type input "2,500"
type input "5,047.97"
type input "1,200"
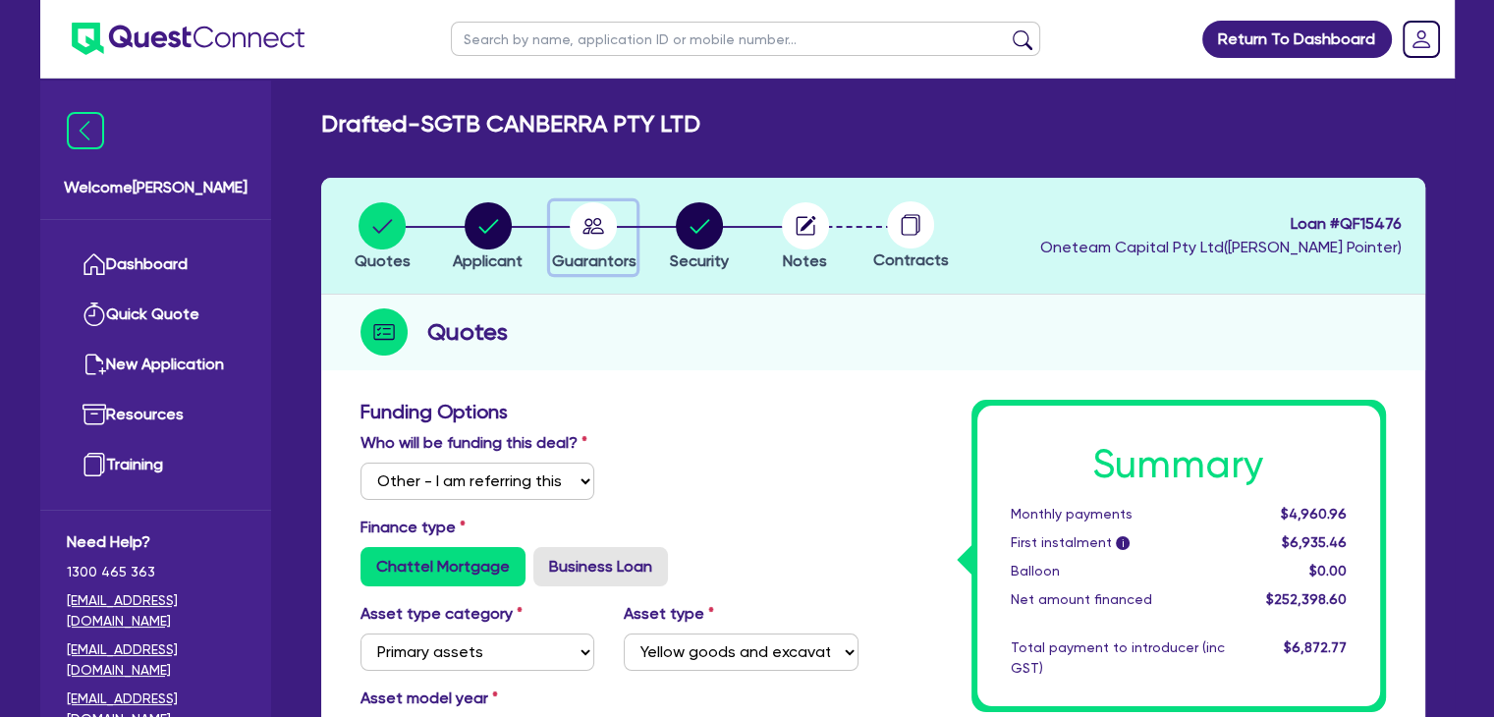
click at [583, 221] on circle "button" at bounding box center [593, 225] width 47 height 47
select select "MR"
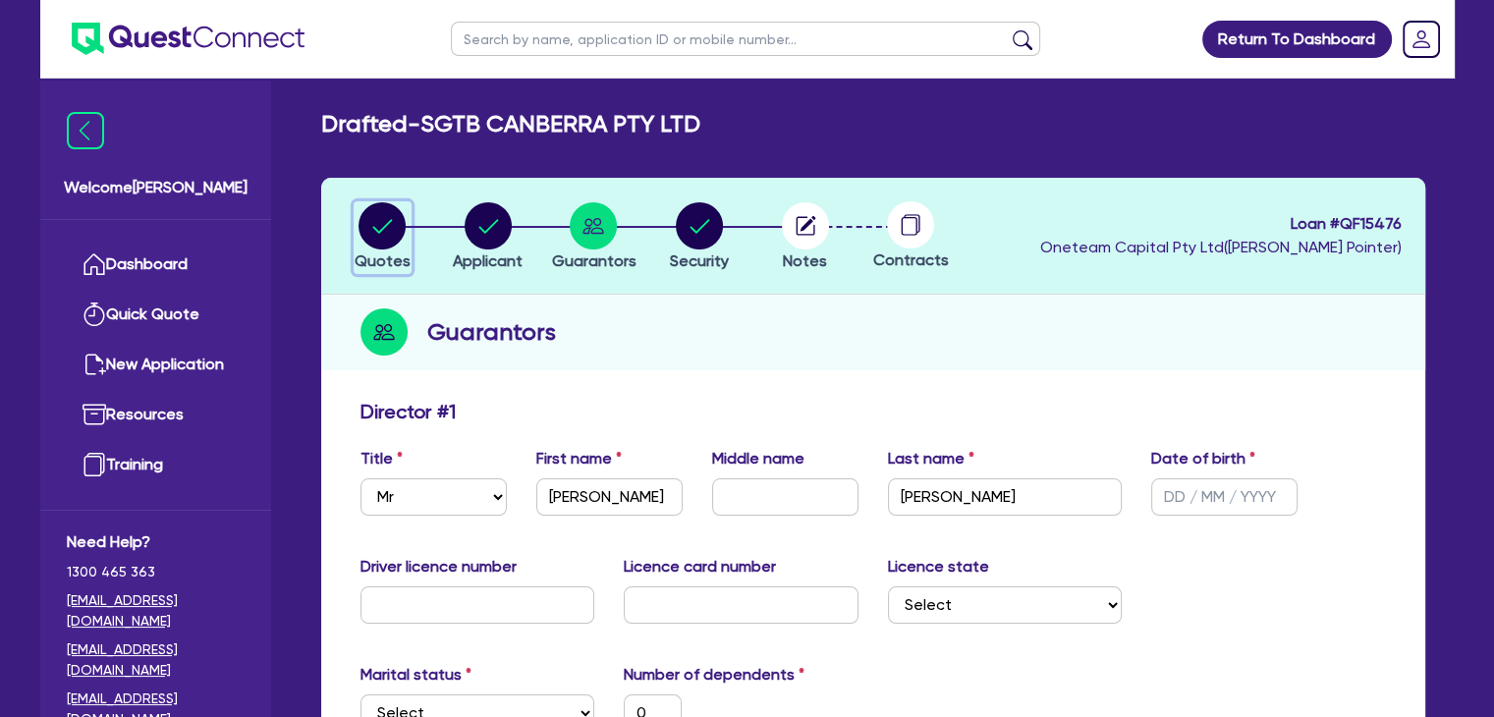
click at [365, 226] on circle "button" at bounding box center [382, 225] width 47 height 47
select select "Other"
select select "PRIMARY_ASSETS"
select select "YELLOW_GOODS_AND_EXCAVATORS"
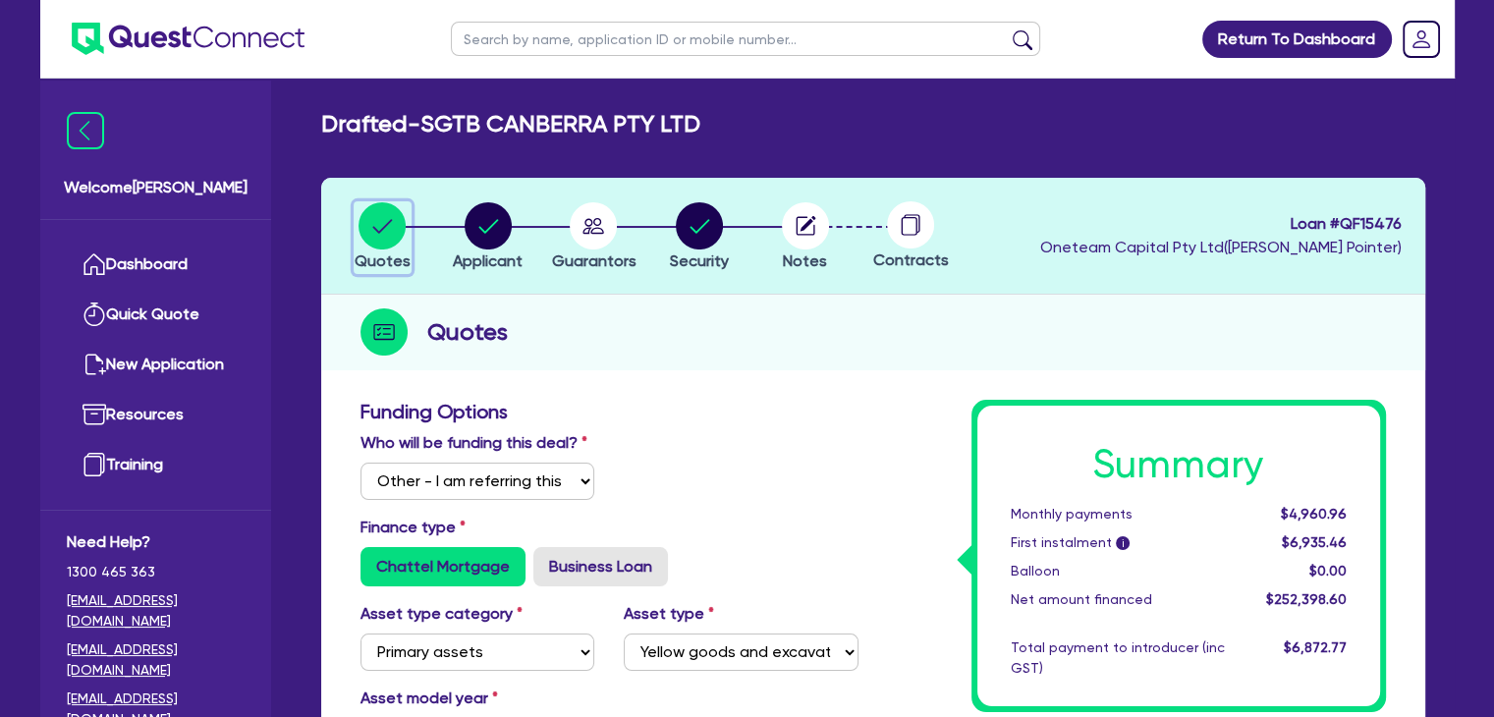
scroll to position [85, 0]
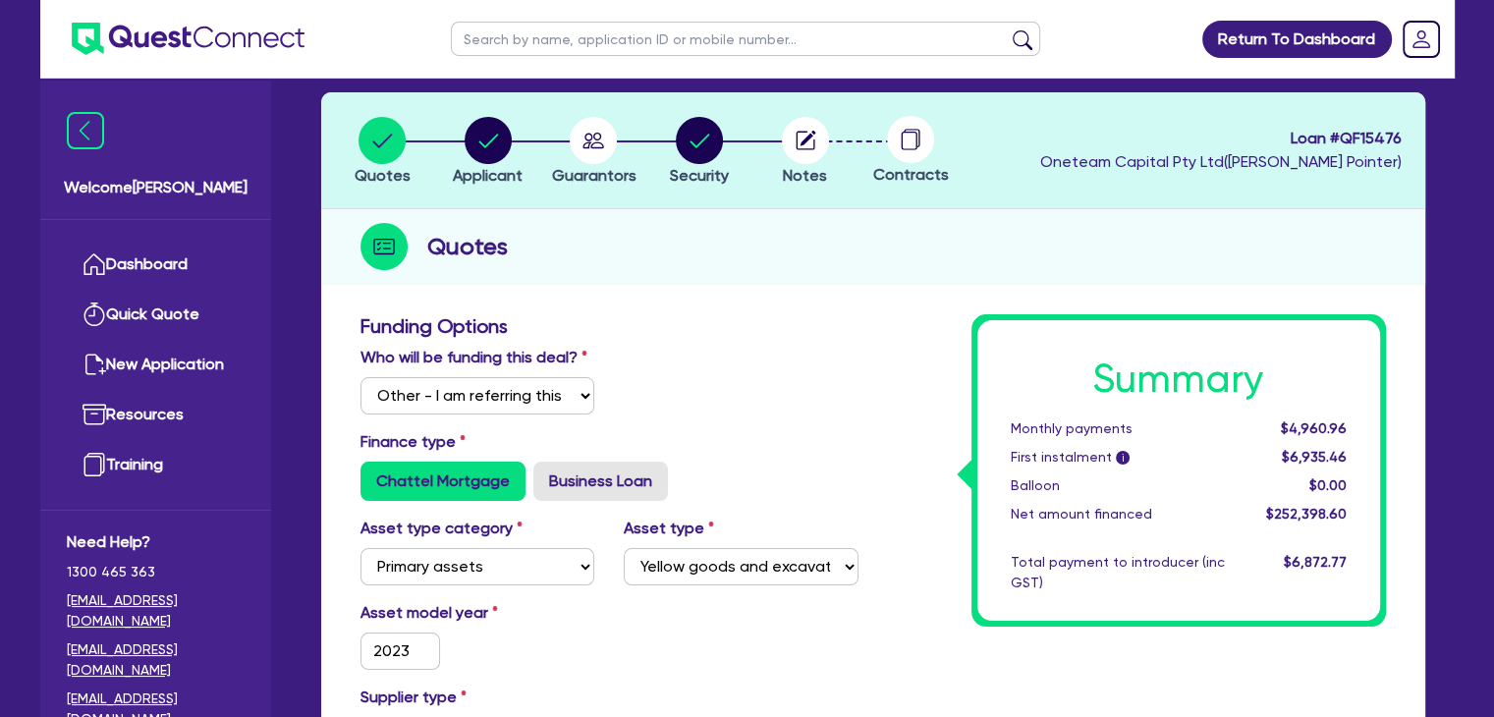
click at [1175, 52] on header "Return To Dashboard Edit Profile Logout" at bounding box center [747, 39] width 1415 height 79
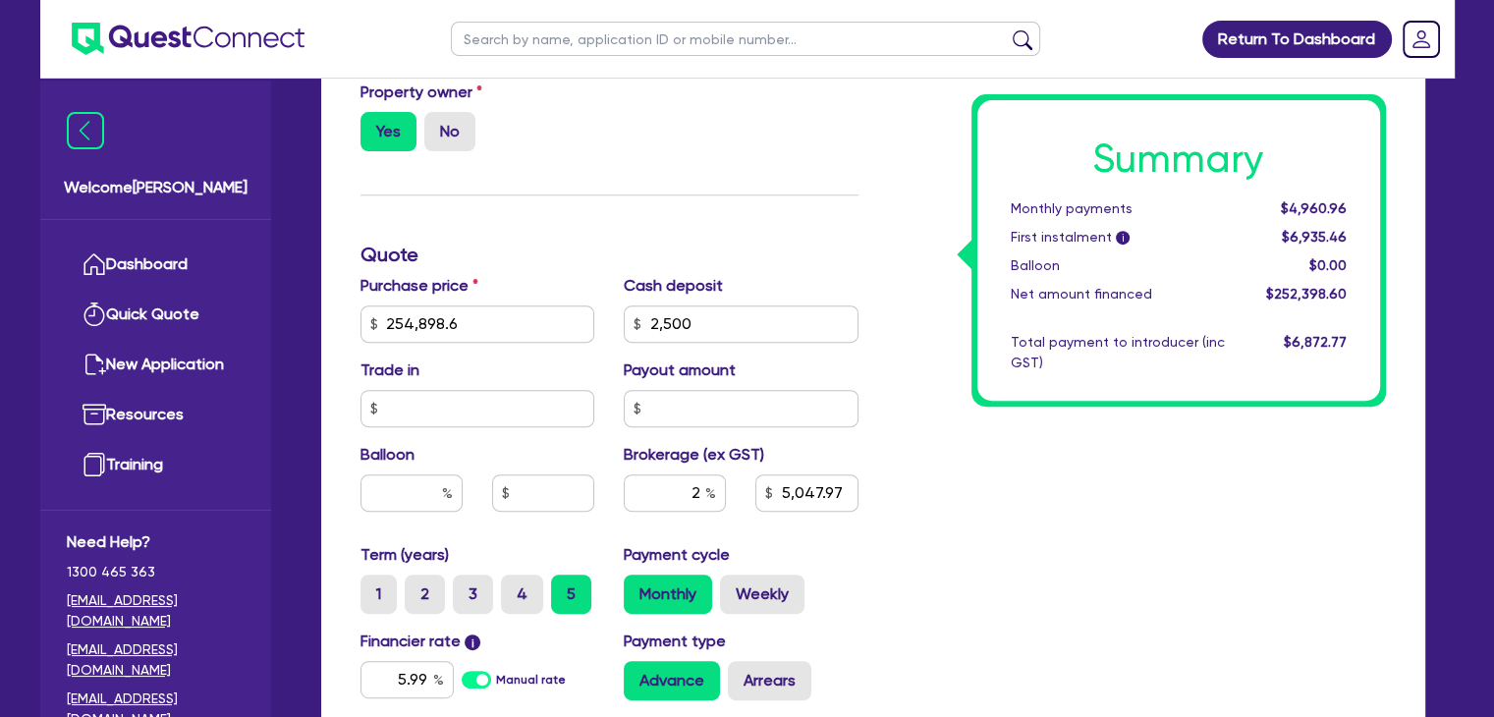
scroll to position [1167, 0]
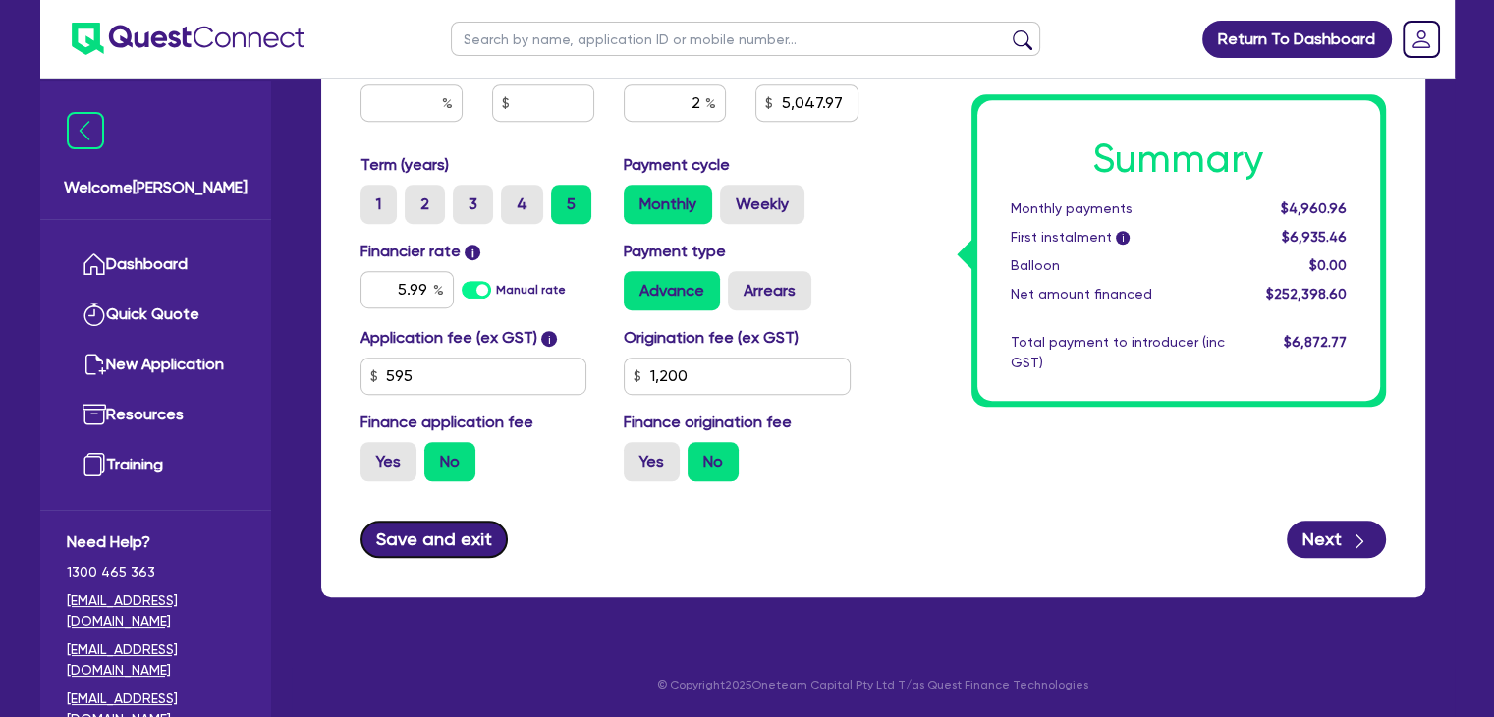
click at [428, 543] on button "Save and exit" at bounding box center [435, 539] width 148 height 37
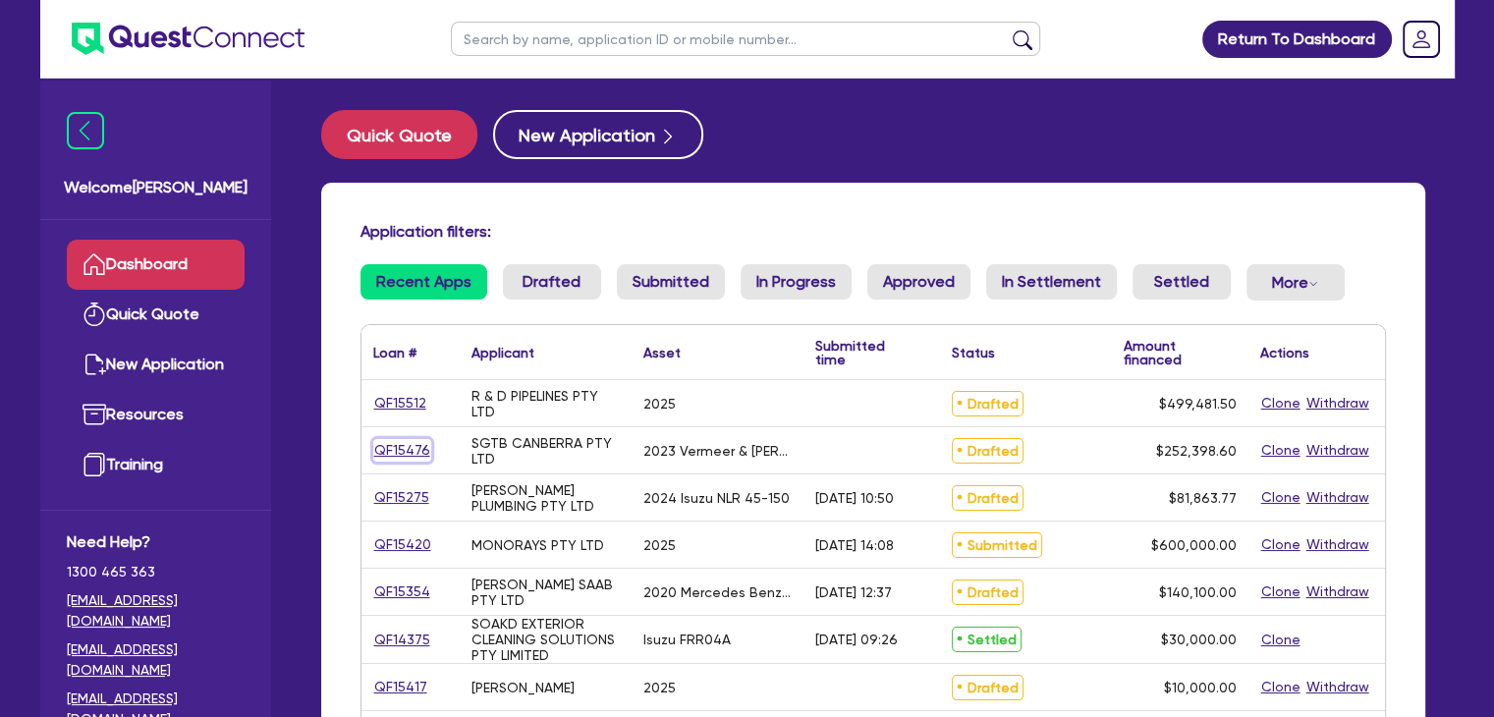
click at [386, 453] on link "QF15476" at bounding box center [402, 450] width 58 height 23
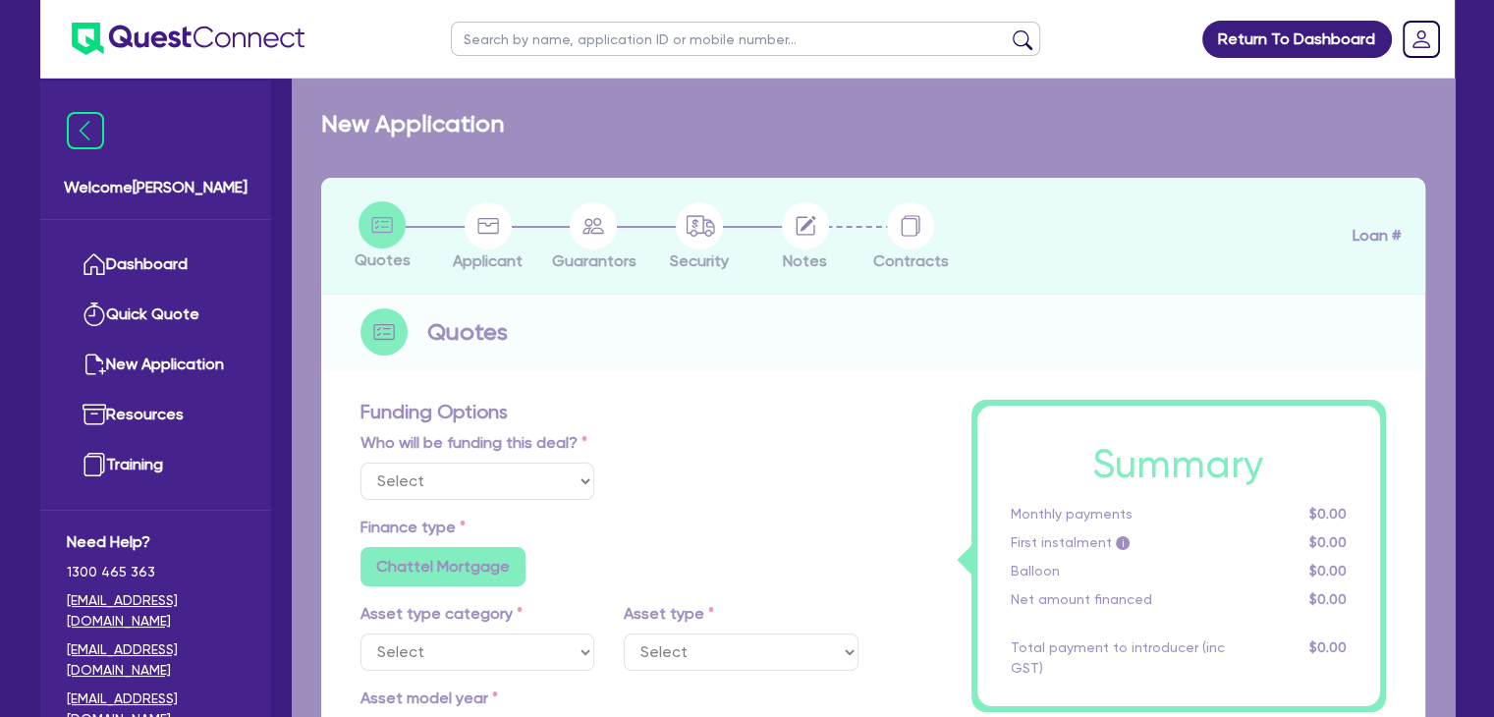
select select "Other"
select select "PRIMARY_ASSETS"
type input "2023"
radio input "true"
type input "254,898.6"
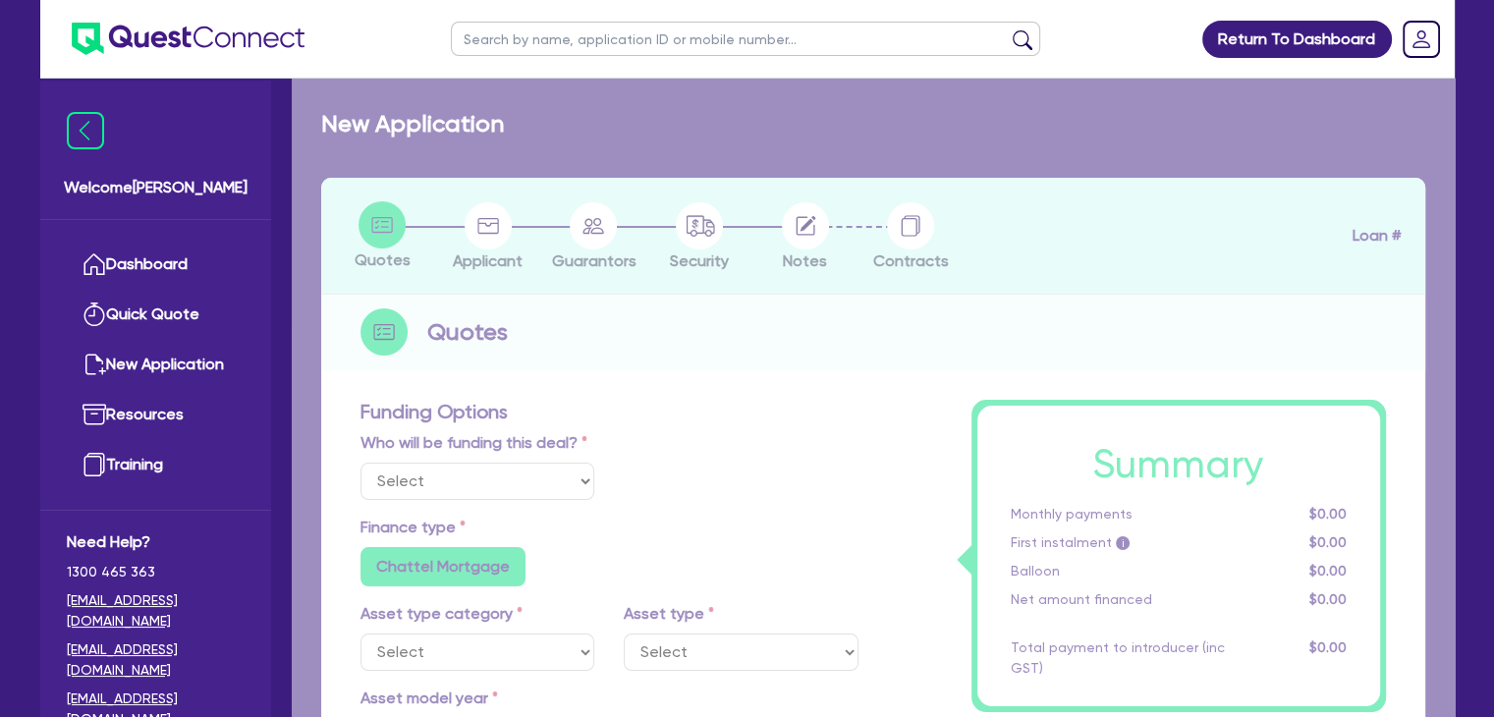
type input "2,500"
type input "2"
type input "5,047.97"
type input "5.99"
type input "1,200"
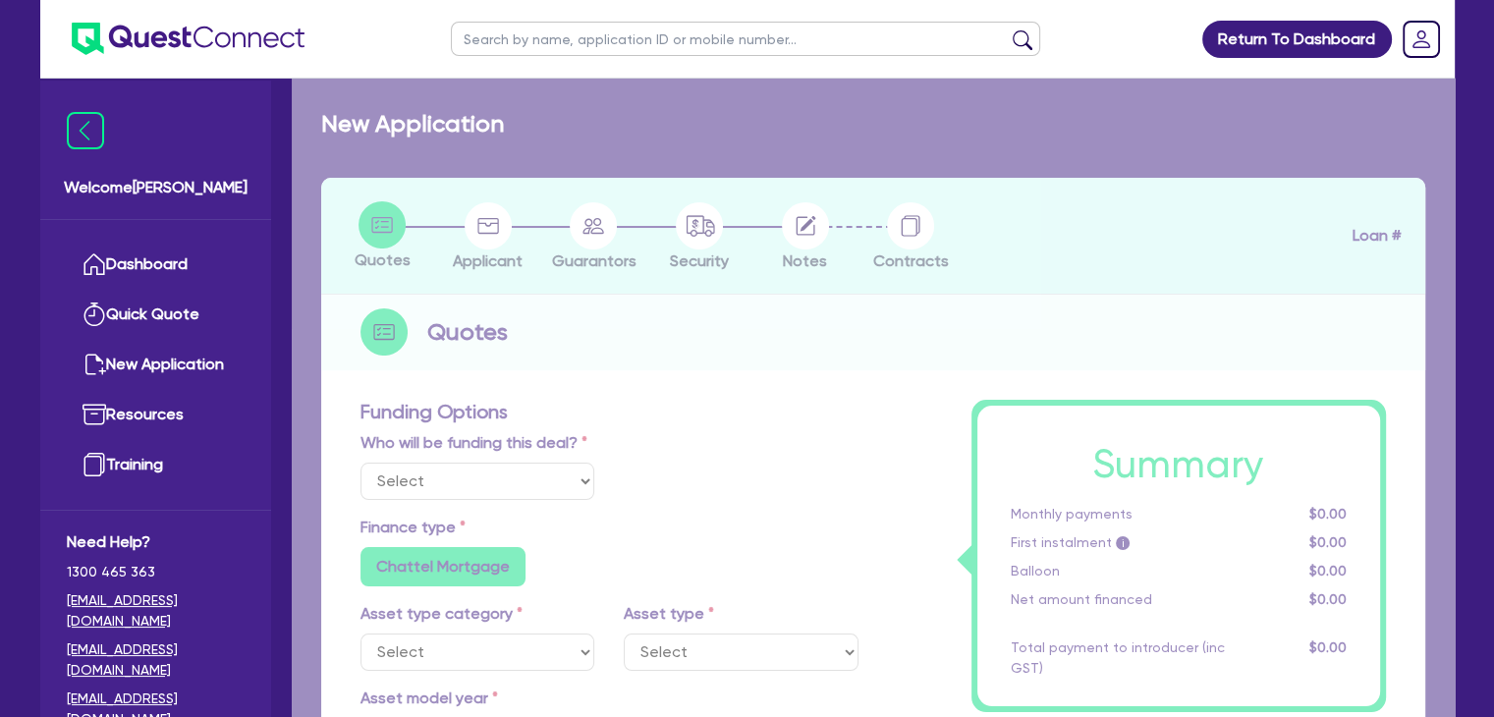
radio input "false"
select select "YELLOW_GOODS_AND_EXCAVATORS"
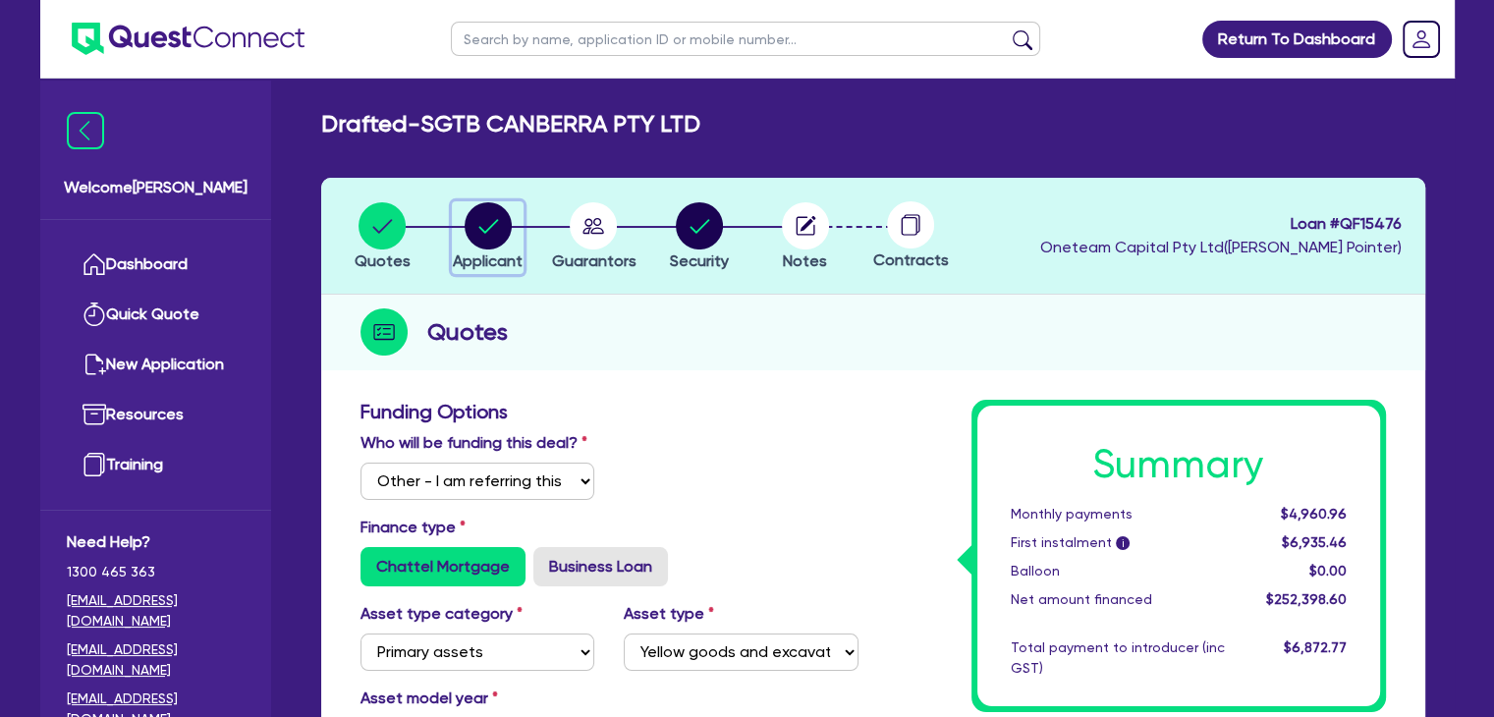
click at [487, 230] on circle "button" at bounding box center [488, 225] width 47 height 47
select select "COMPANY"
select select "BUILDING_CONSTRUCTION"
select select "TRADES_SERVICES_BUSINESSES_GOVERNMENT"
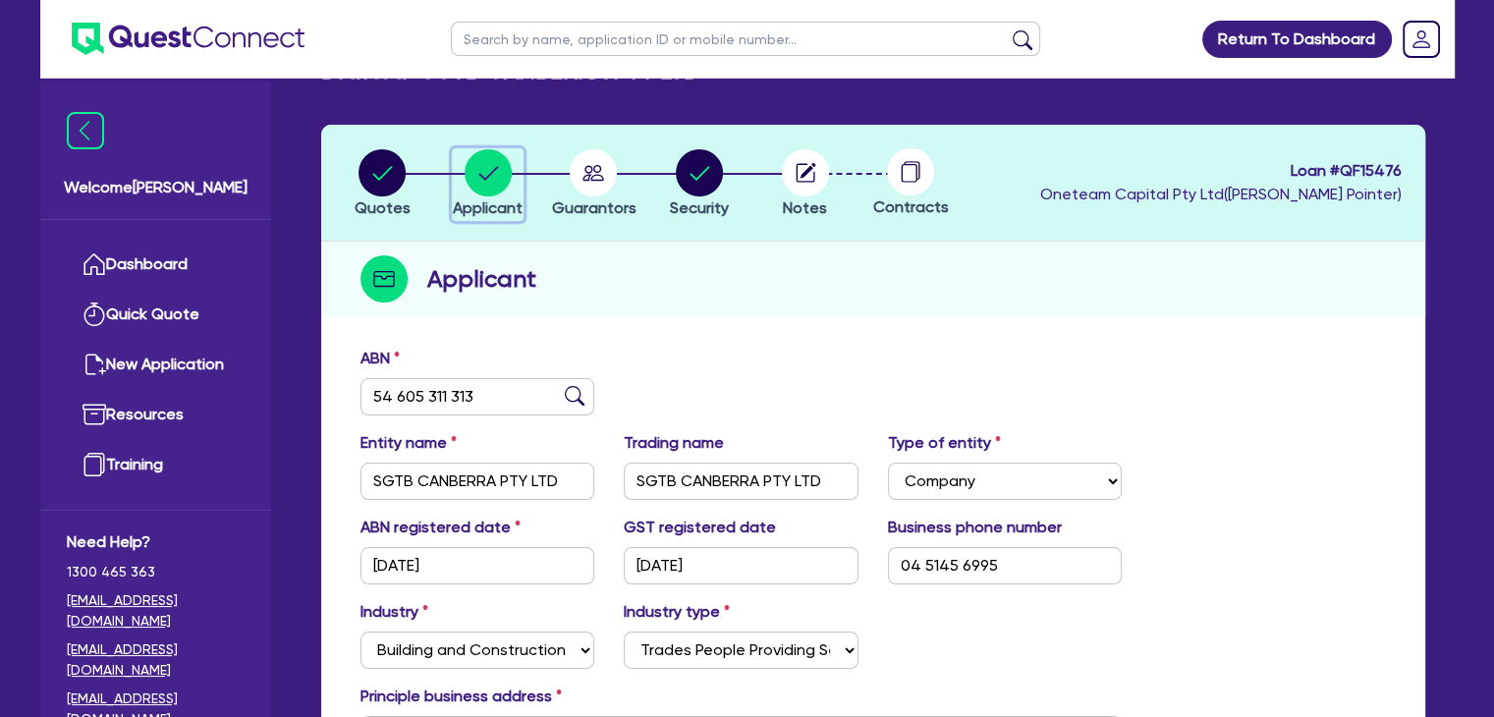
scroll to position [47, 0]
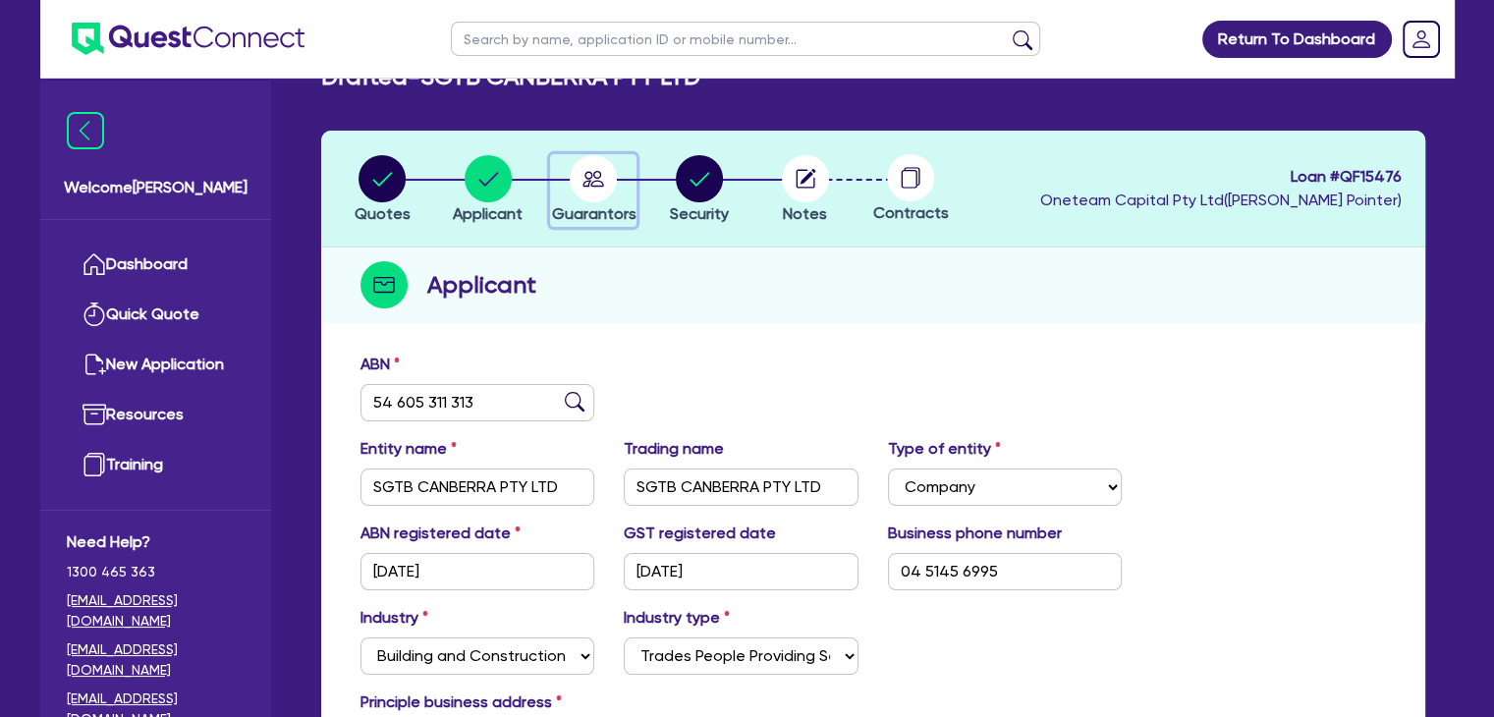
click at [586, 171] on icon "button" at bounding box center [595, 179] width 22 height 16
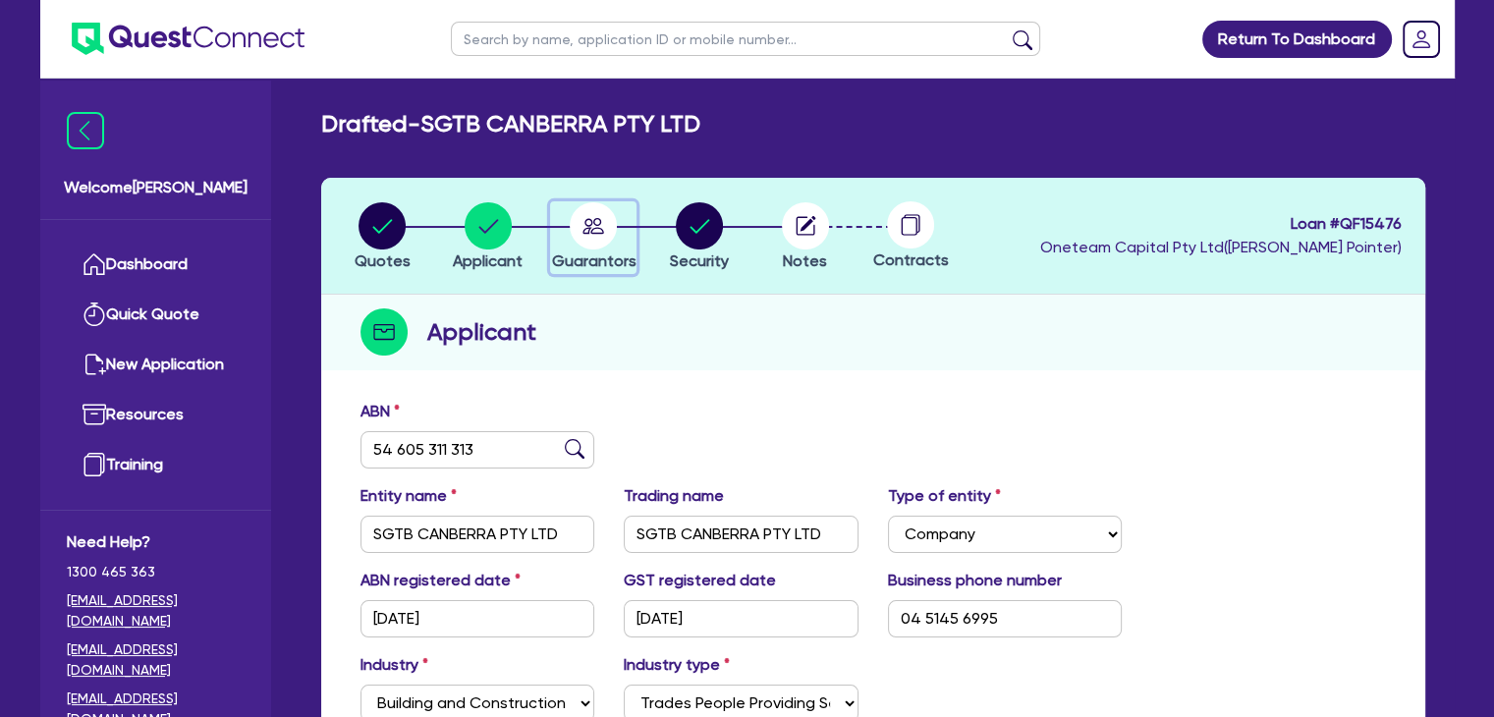
select select "MR"
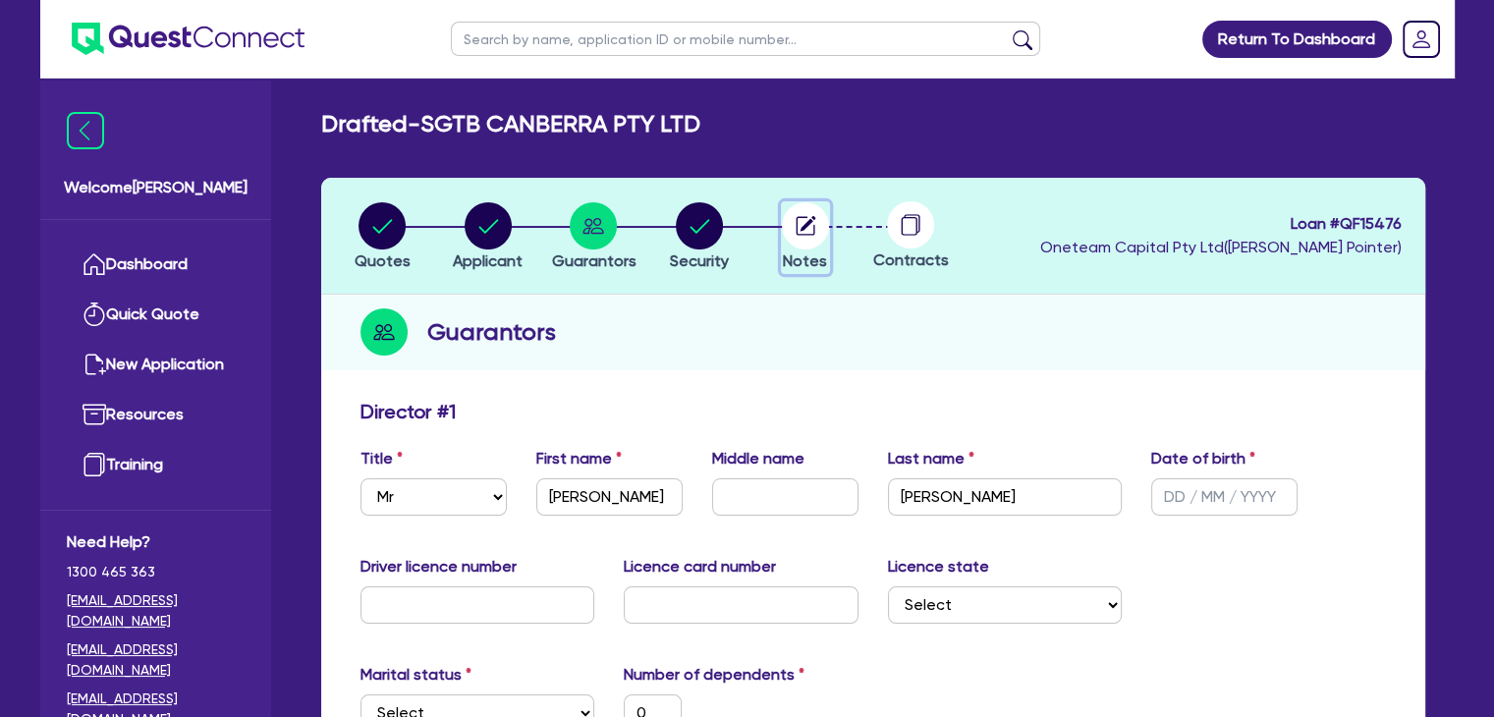
click at [795, 237] on circle "button" at bounding box center [805, 225] width 47 height 47
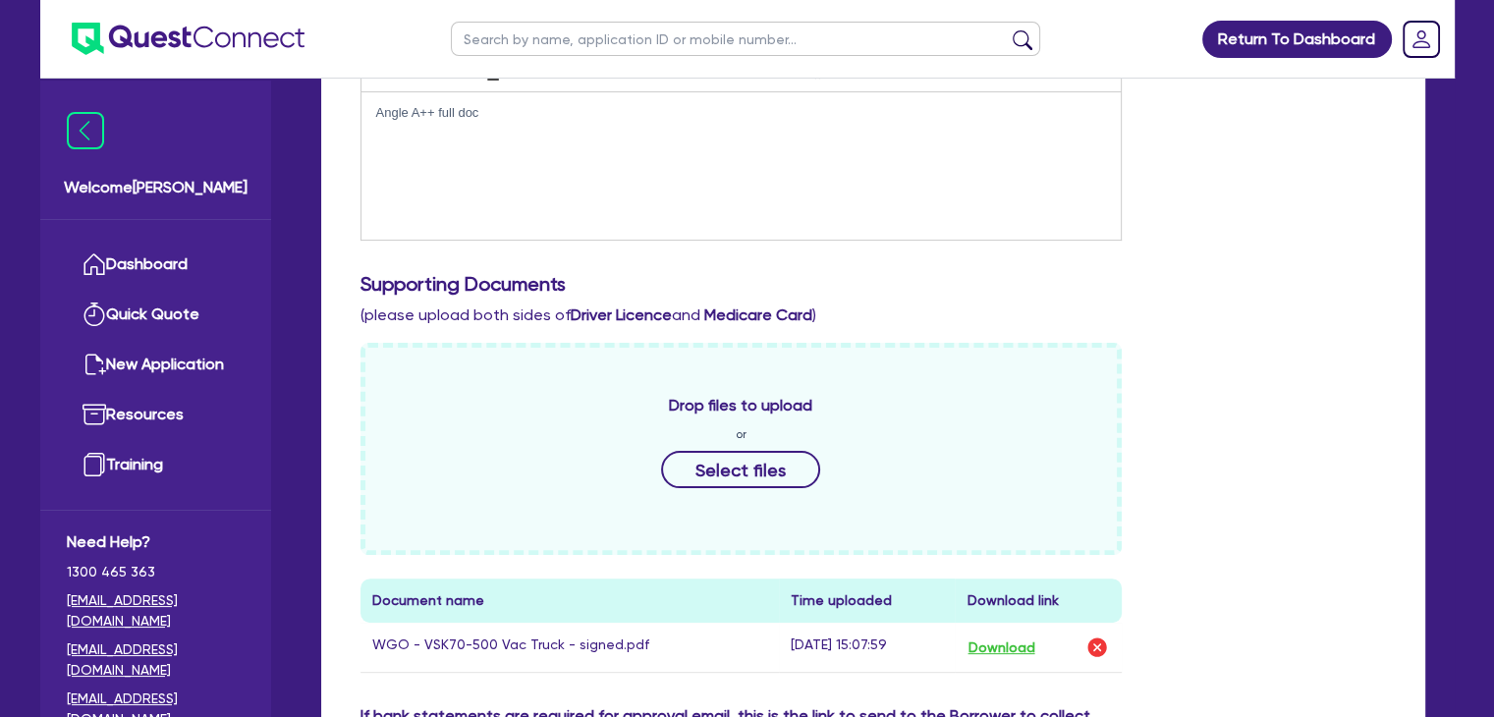
scroll to position [417, 0]
